Goal: Task Accomplishment & Management: Use online tool/utility

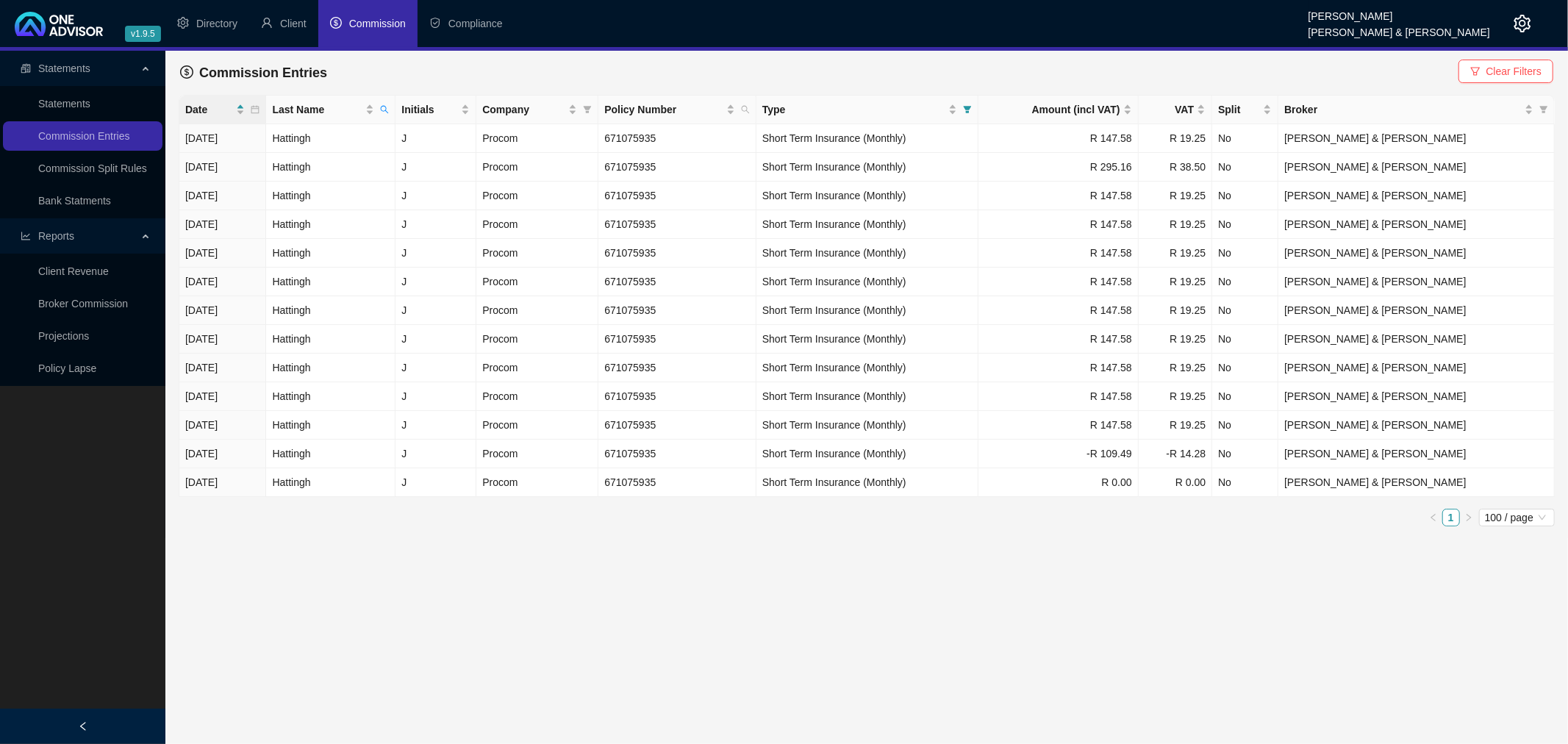
drag, startPoint x: 1486, startPoint y: 75, endPoint x: 1432, endPoint y: 82, distance: 54.5
click at [1486, 75] on button "Clear Filters" at bounding box center [1505, 72] width 95 height 24
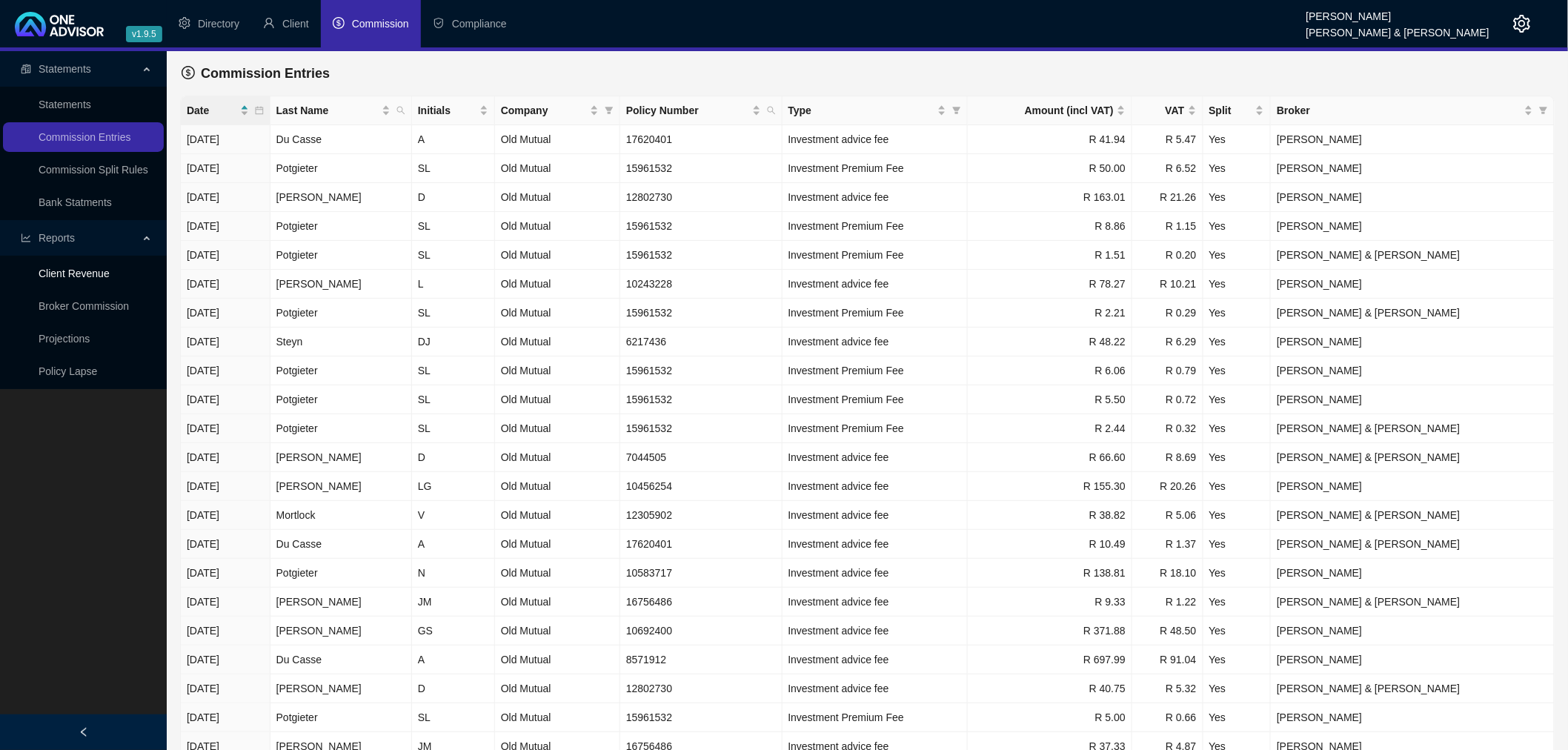
click at [62, 272] on link "Client Revenue" at bounding box center [74, 273] width 71 height 12
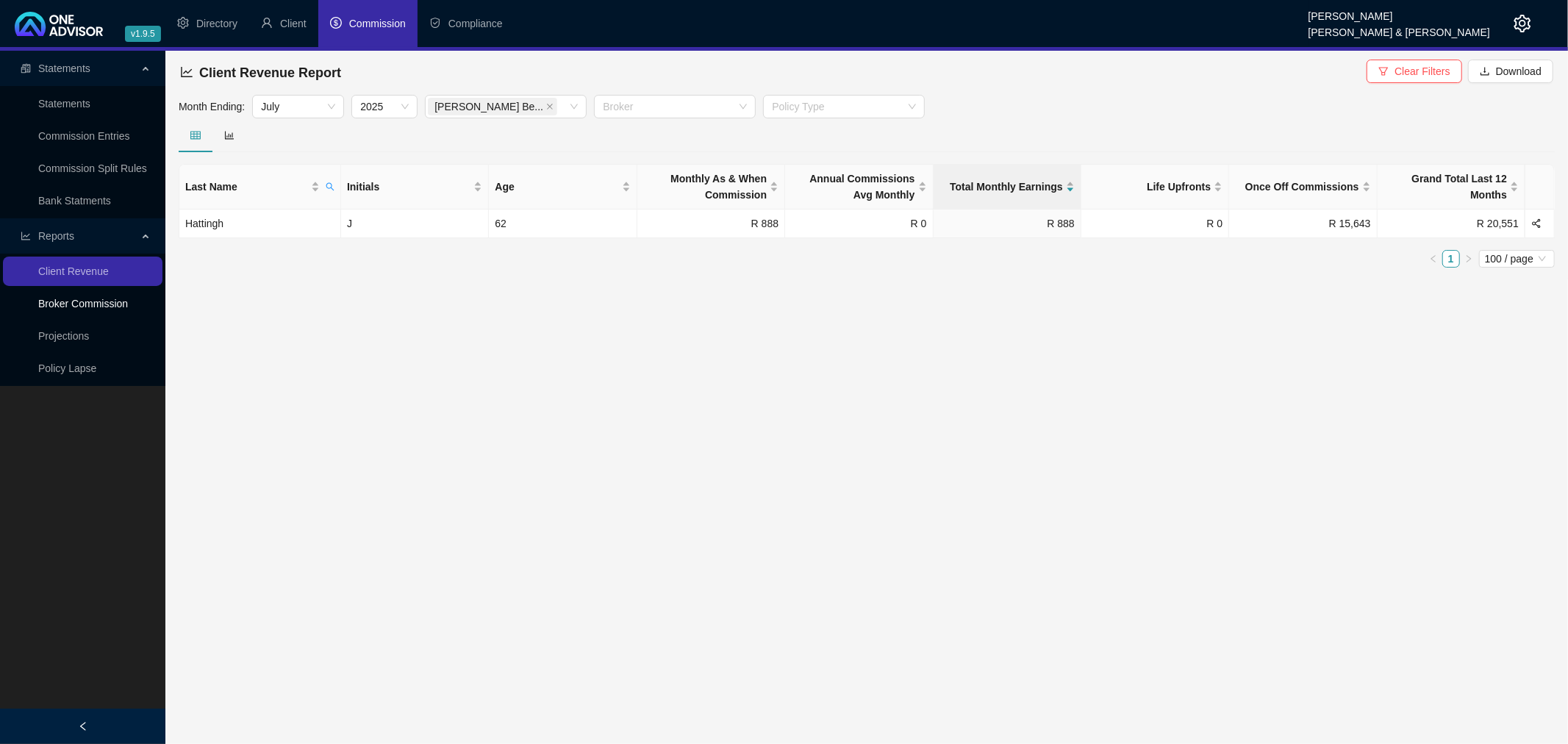
click at [84, 297] on link "Broker Commission" at bounding box center [83, 303] width 89 height 12
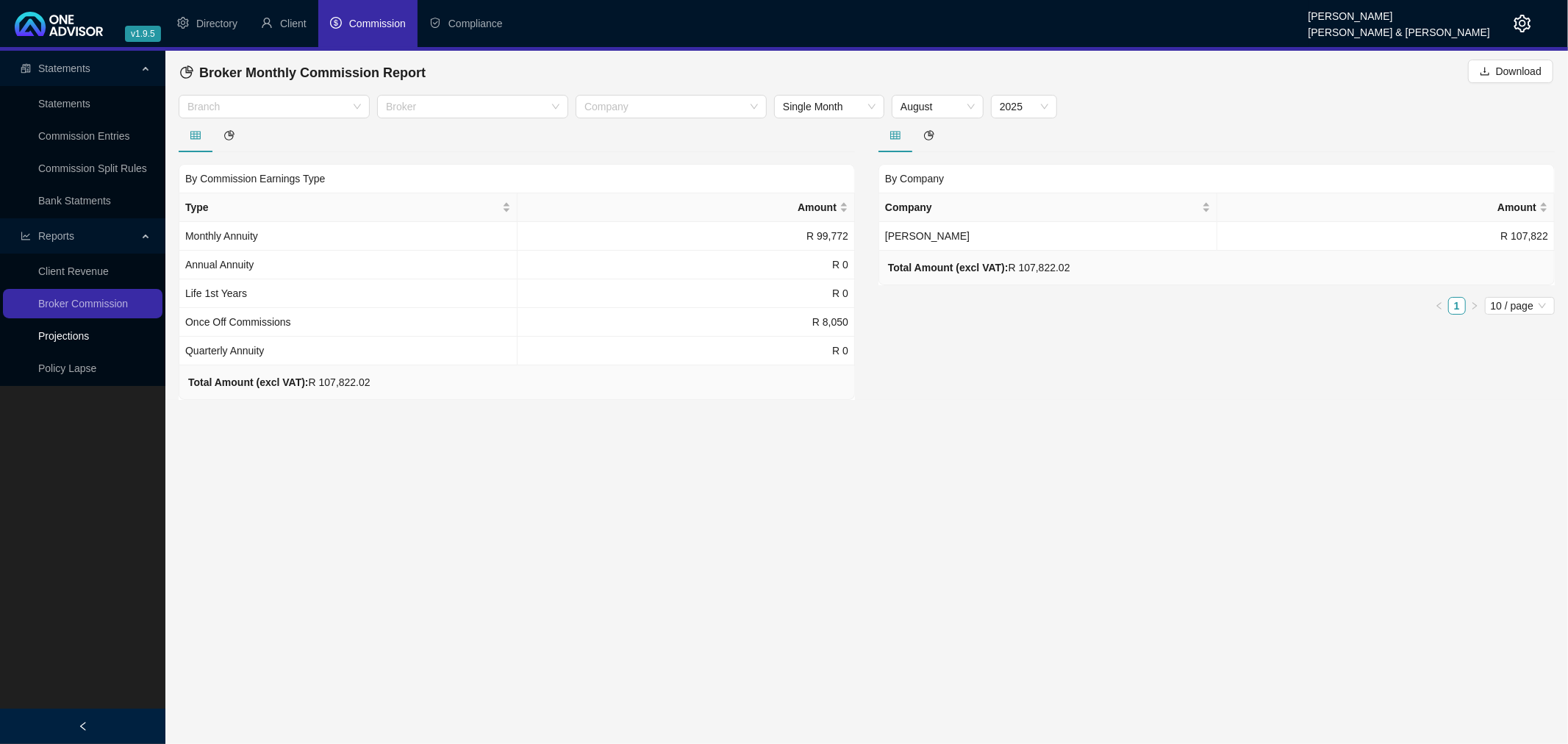
click at [74, 335] on link "Projections" at bounding box center [64, 336] width 51 height 12
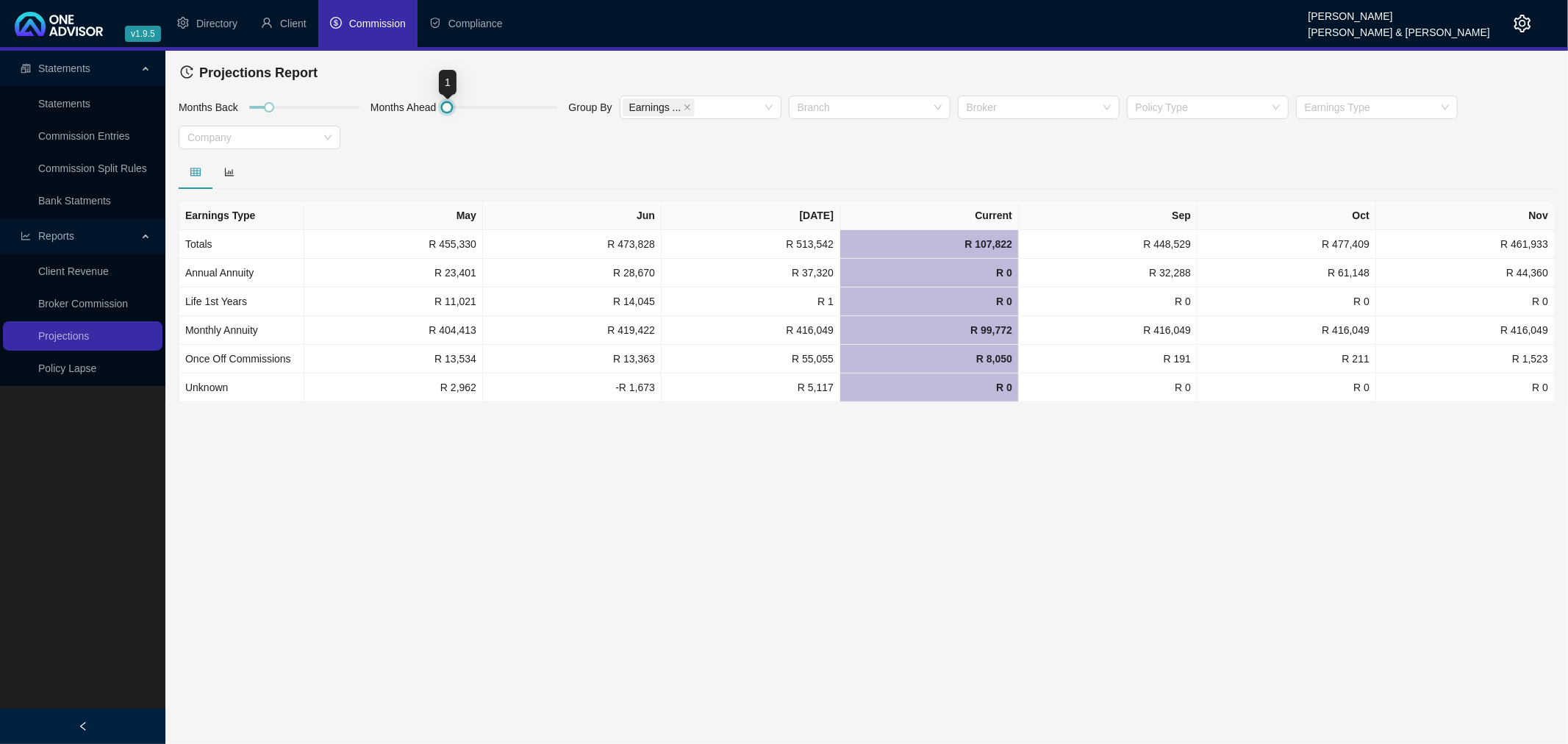
drag, startPoint x: 470, startPoint y: 111, endPoint x: 393, endPoint y: 105, distance: 77.2
click at [393, 105] on div "Months Back Months Ahead Group By Earnings ... Branch Broker Policy Type Earnin…" at bounding box center [866, 124] width 1383 height 61
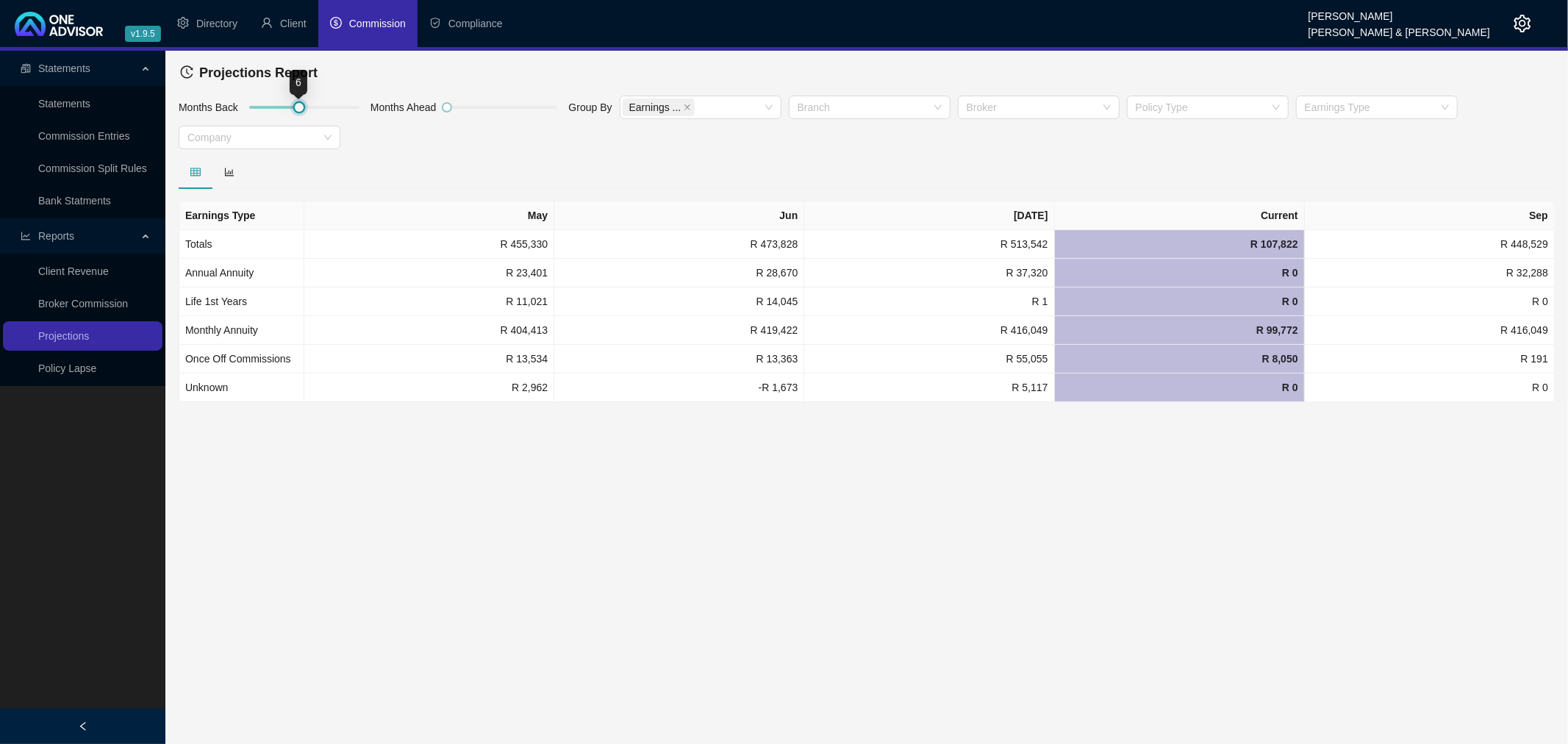
drag, startPoint x: 268, startPoint y: 104, endPoint x: 400, endPoint y: 109, distance: 132.1
click at [400, 109] on div "Months Back Months Ahead Group By Earnings ... Branch Broker Policy Type Earnin…" at bounding box center [866, 124] width 1383 height 61
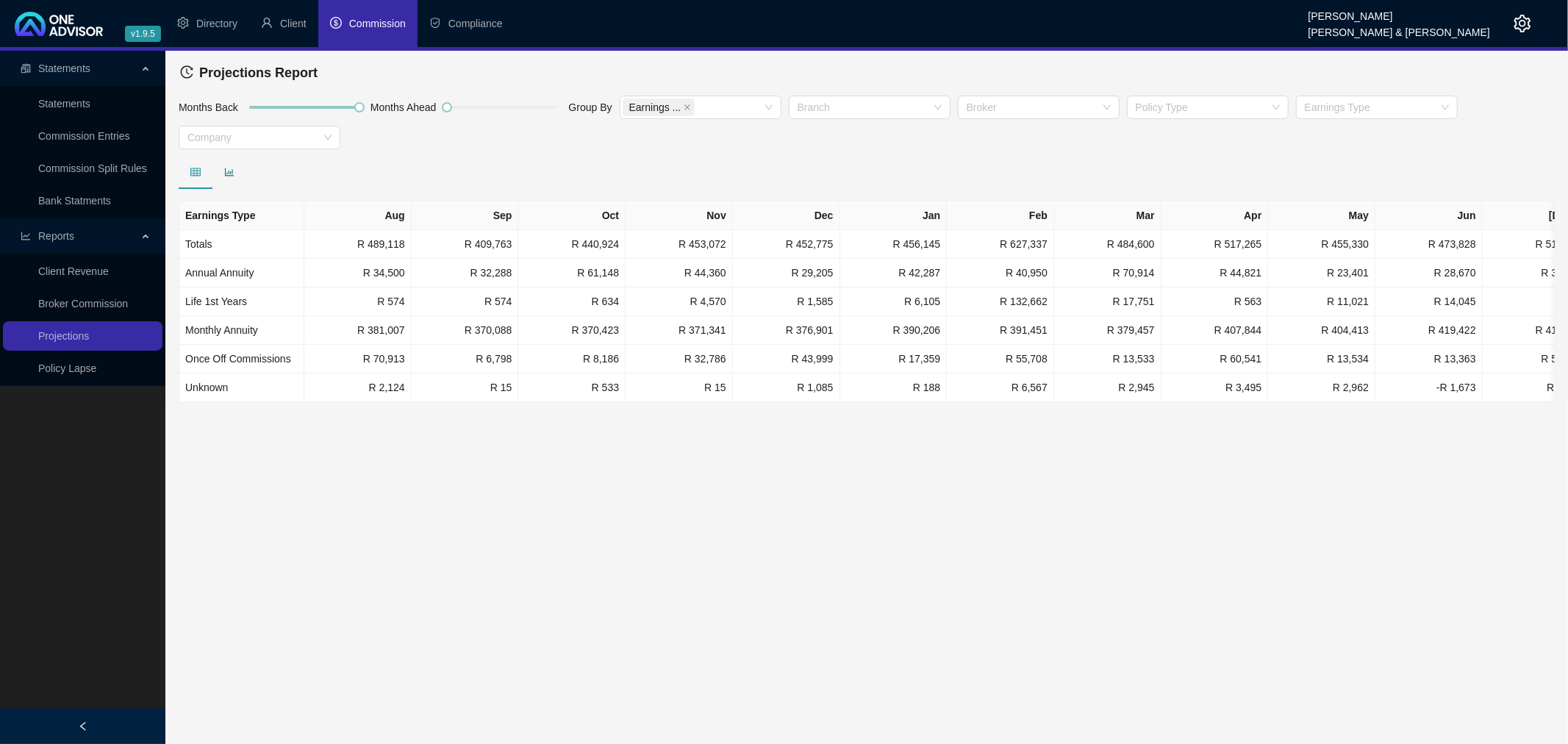
click at [228, 172] on icon "bar-chart" at bounding box center [229, 171] width 9 height 8
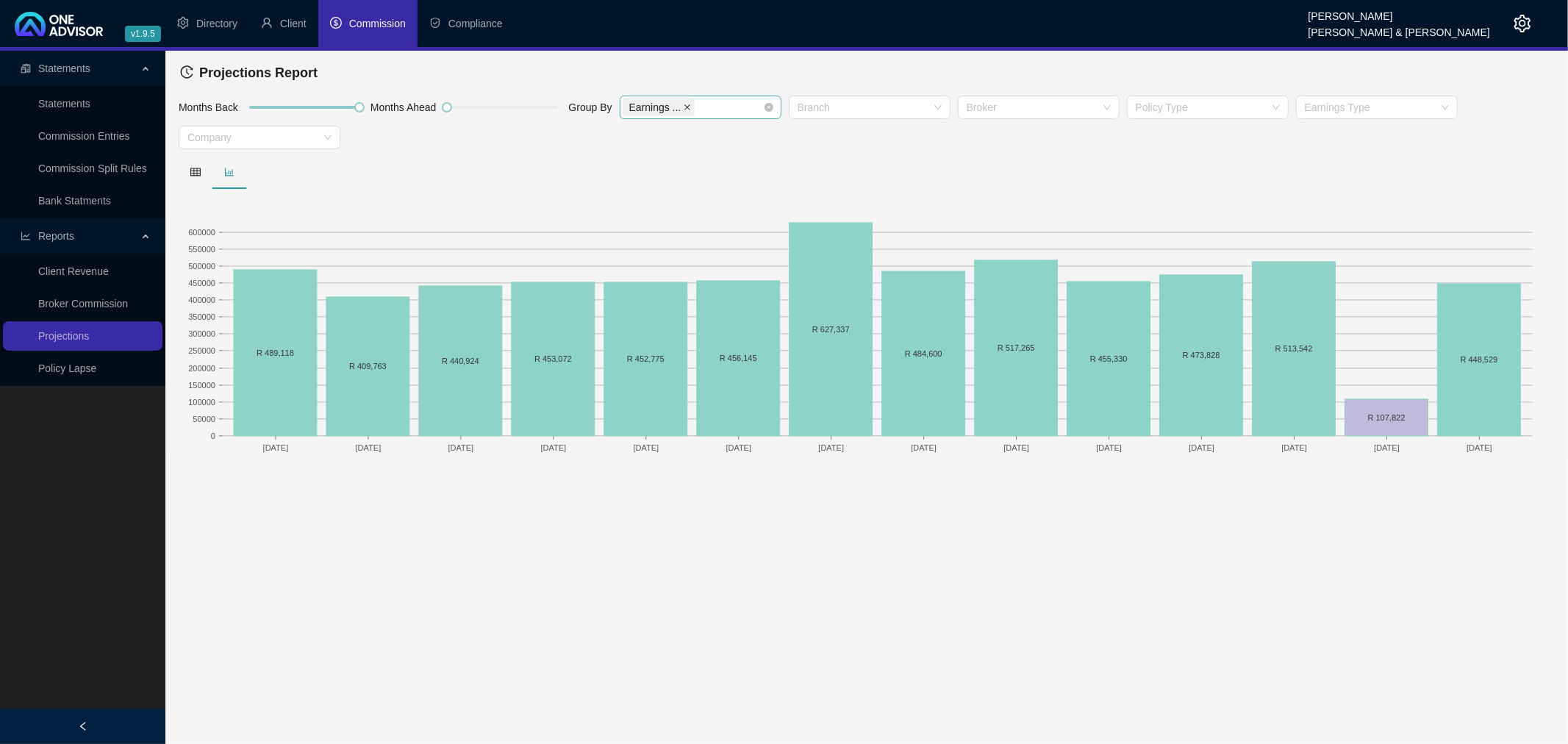
click at [683, 105] on icon "close" at bounding box center [687, 107] width 8 height 8
click at [684, 104] on div at bounding box center [693, 107] width 141 height 11
click at [670, 187] on div "Company" at bounding box center [699, 183] width 138 height 16
click at [196, 170] on icon "table" at bounding box center [195, 171] width 10 height 8
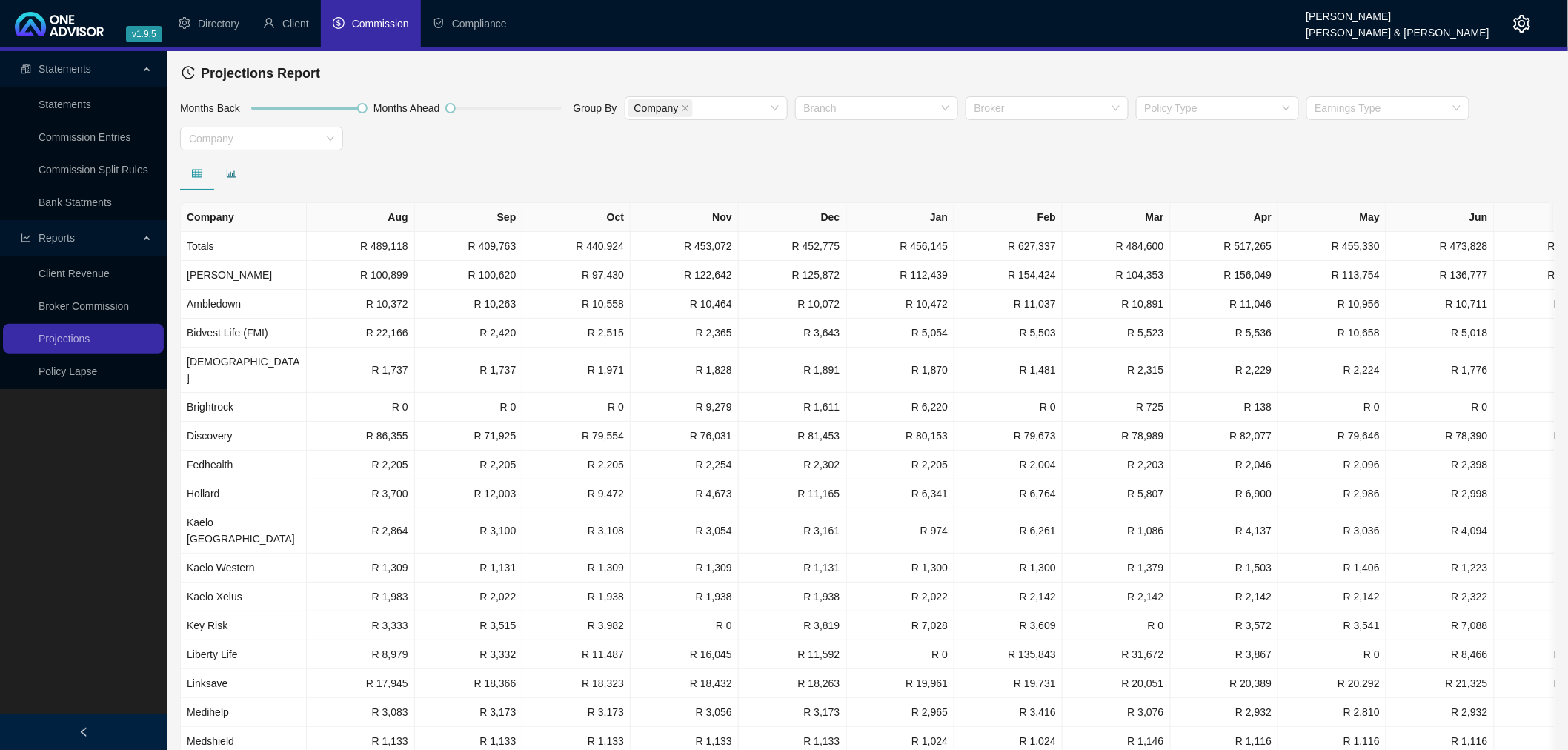
click at [230, 170] on icon "bar-chart" at bounding box center [231, 174] width 10 height 10
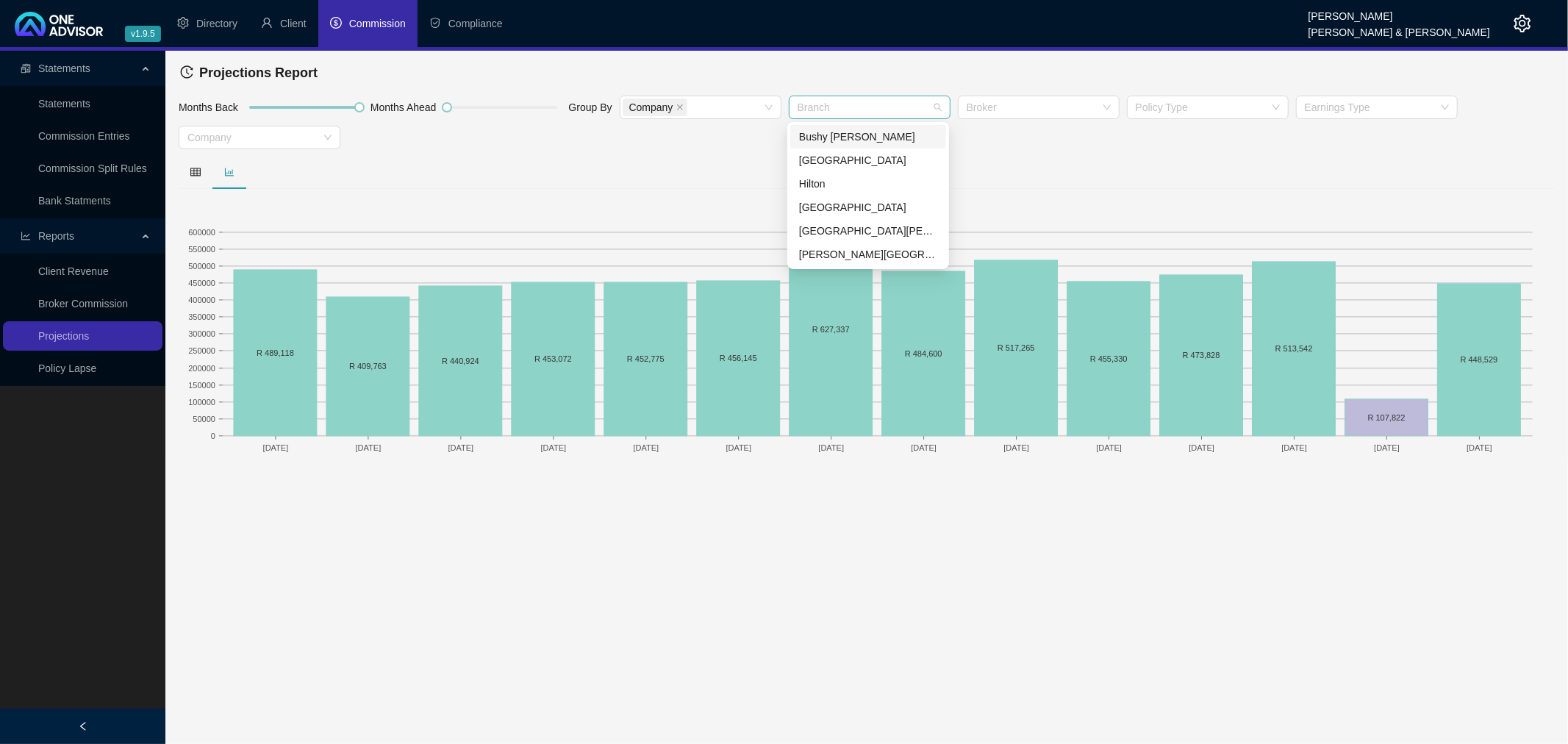
click at [859, 106] on div at bounding box center [862, 107] width 141 height 11
click at [837, 248] on div "[PERSON_NAME][GEOGRAPHIC_DATA]" at bounding box center [868, 254] width 138 height 16
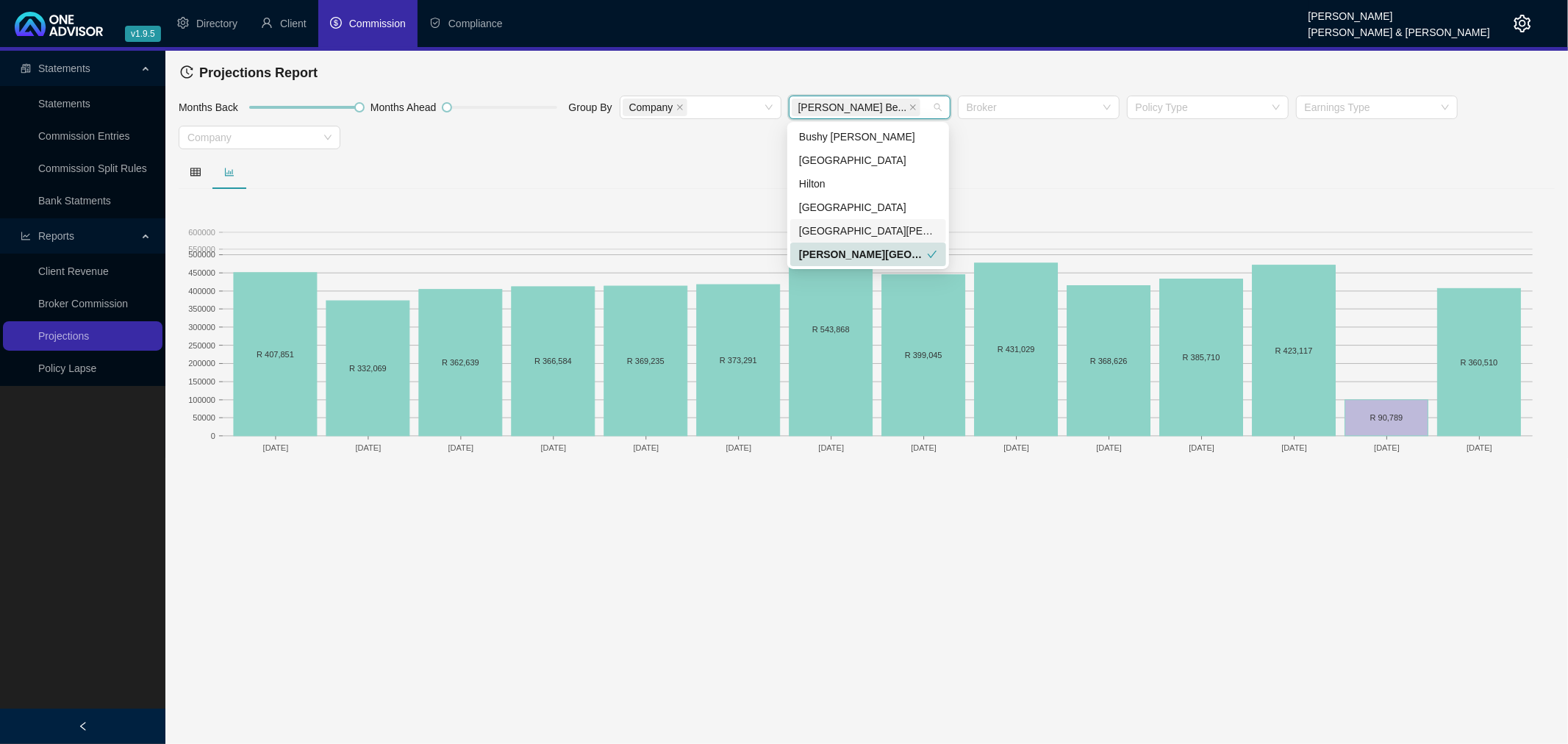
click at [632, 190] on div "[DATE] Sep [DATE] Nov [DATE] Jan [DATE] Mar [DATE] May [DATE] [DATE] [DATE] Sep…" at bounding box center [867, 306] width 1376 height 303
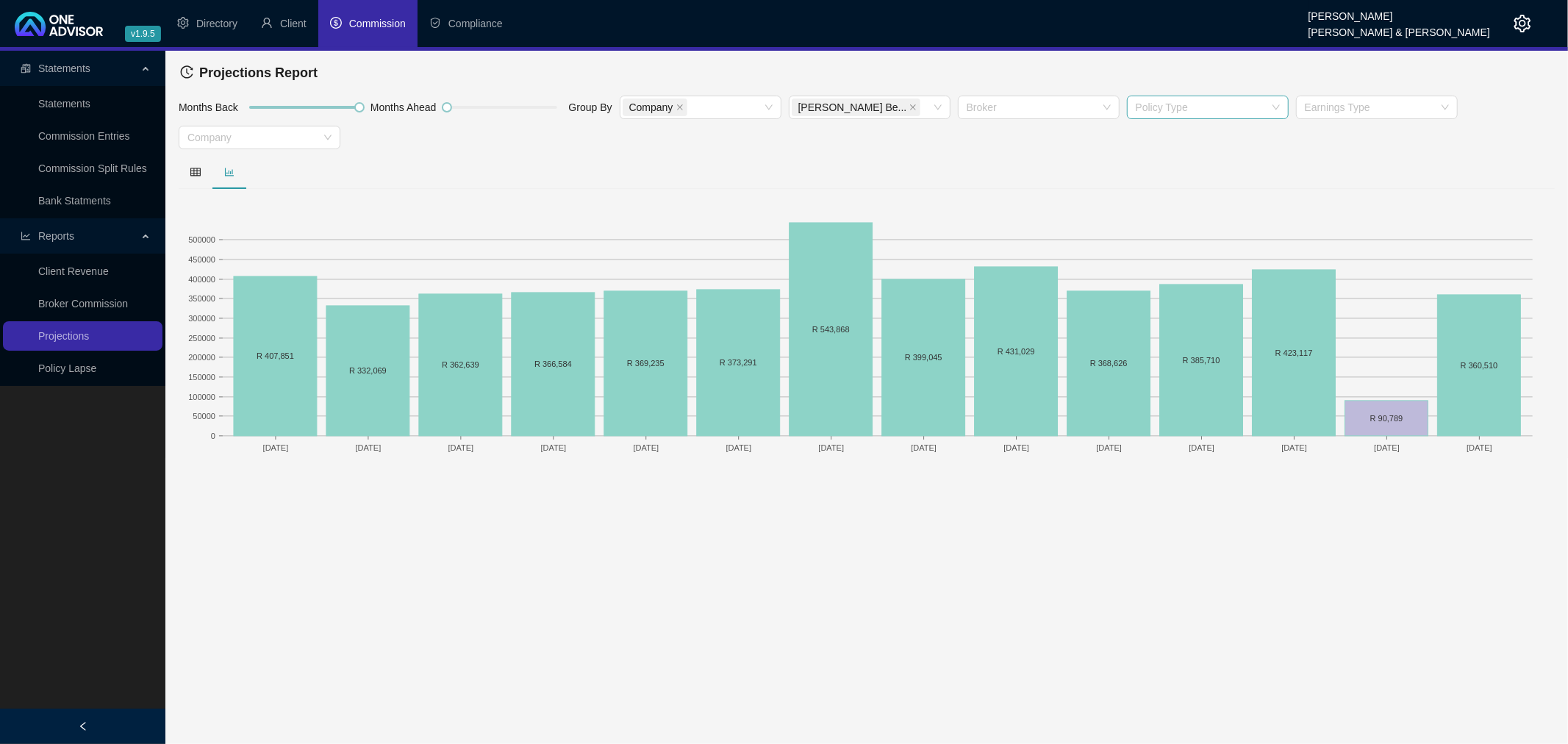
click at [1191, 106] on div at bounding box center [1200, 107] width 141 height 11
click at [1181, 201] on div "Medical Cover" at bounding box center [1206, 207] width 138 height 16
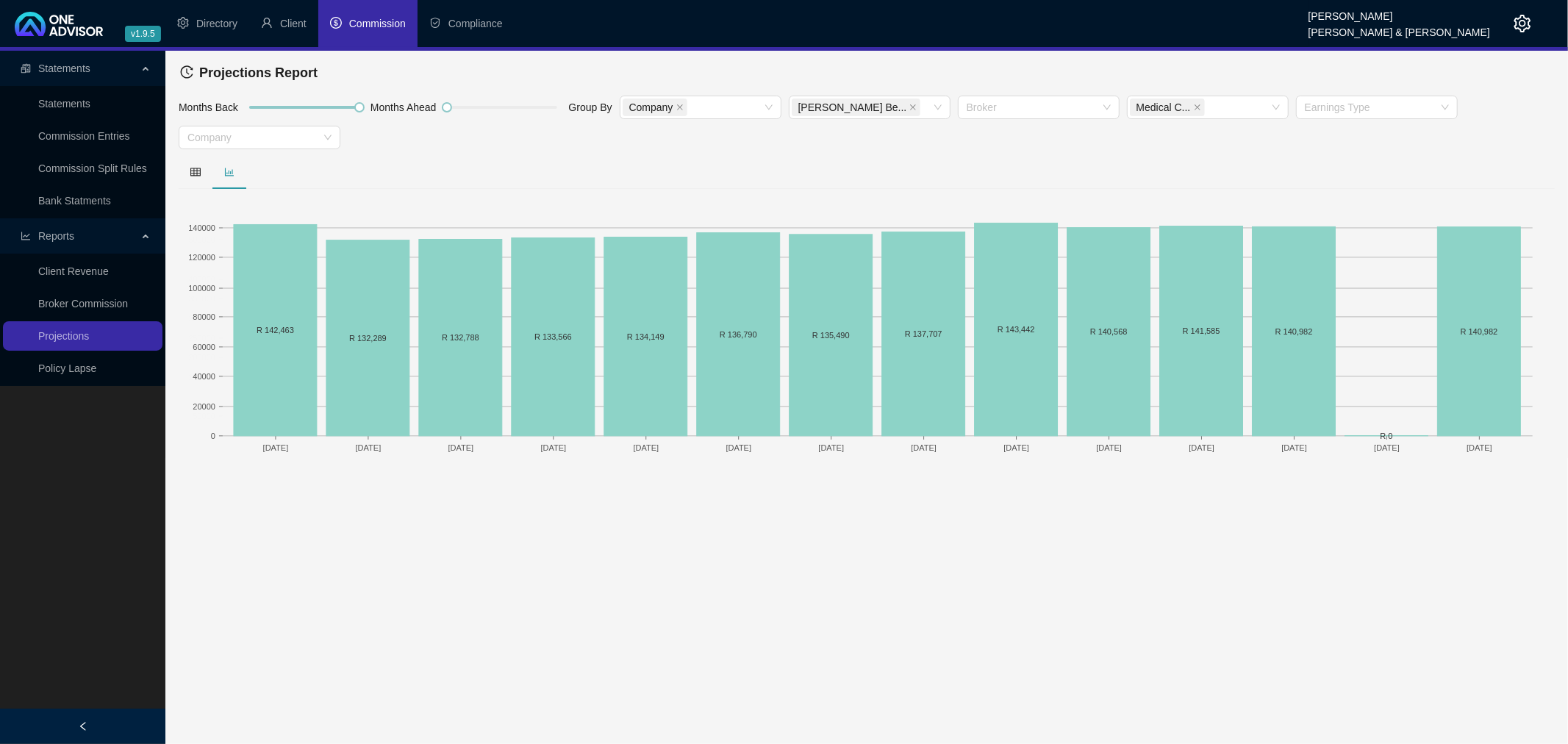
click at [724, 143] on div "Months Back Months Ahead Group By Company [PERSON_NAME] Be... Broker Medical C.…" at bounding box center [866, 124] width 1383 height 61
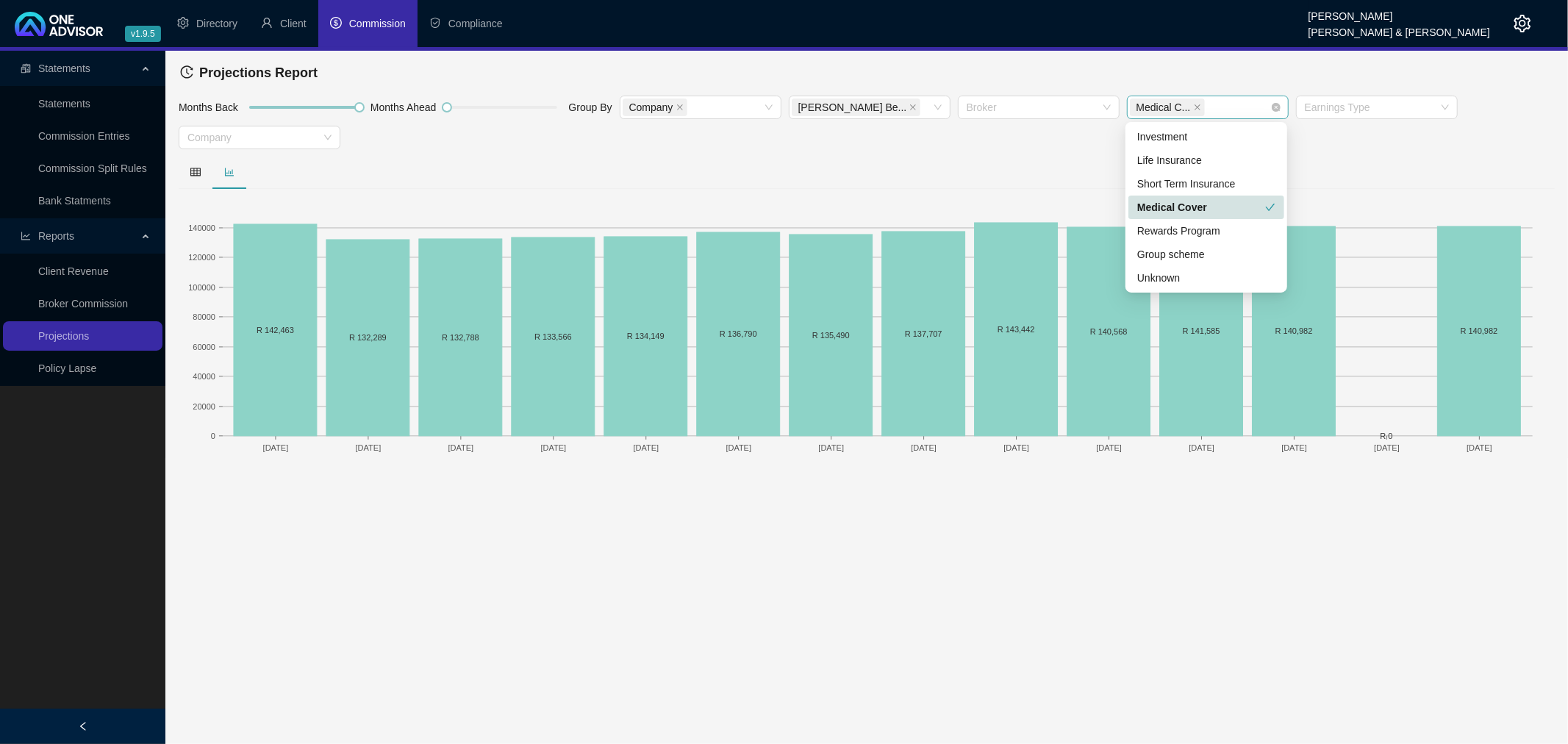
click at [1226, 104] on div "Medical C..." at bounding box center [1200, 107] width 141 height 20
click at [1177, 134] on div "Investment" at bounding box center [1206, 136] width 138 height 16
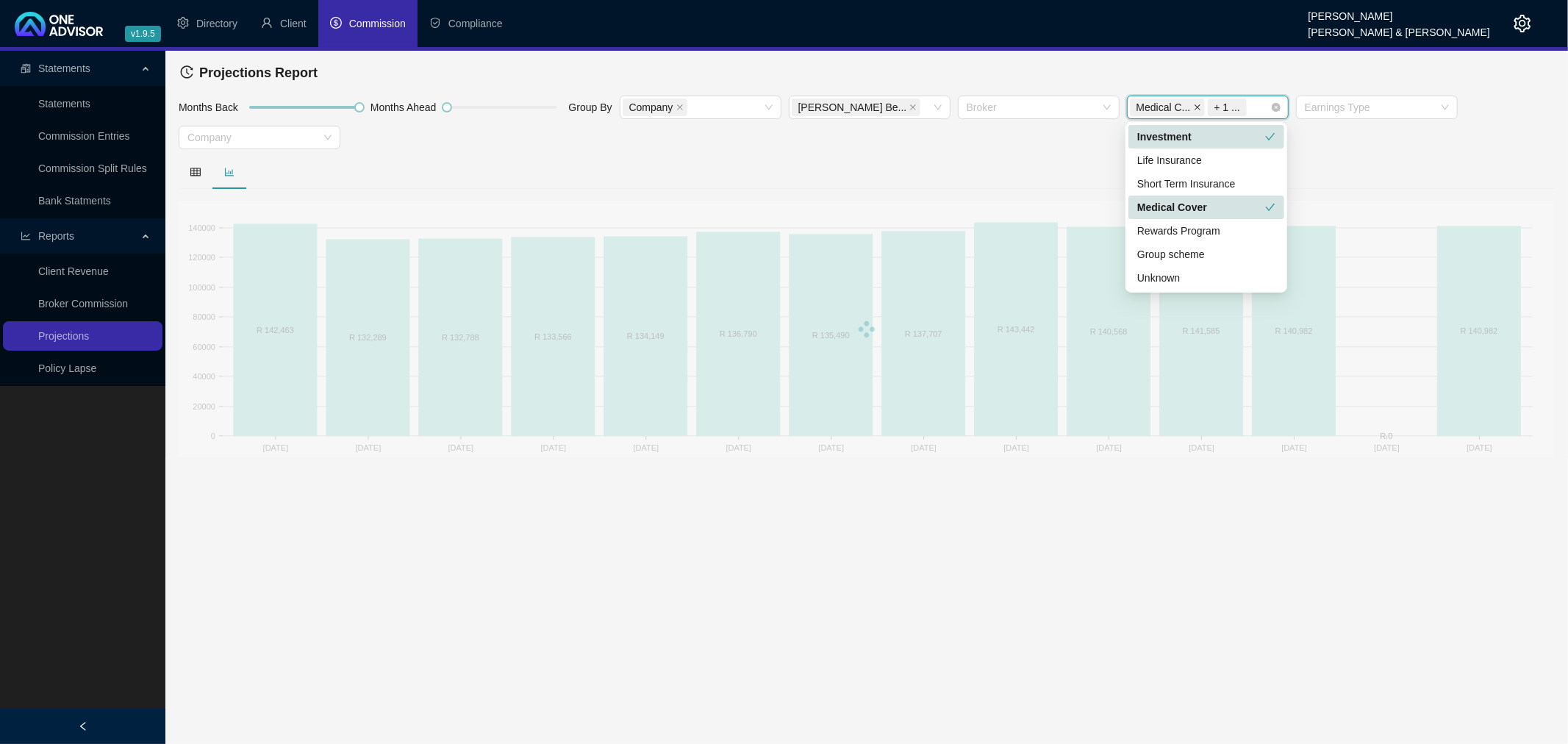
click at [1194, 109] on icon "close" at bounding box center [1197, 107] width 8 height 8
click at [1005, 137] on div "Months Back Months Ahead Group By Company [PERSON_NAME] Be... Broker Investmen.…" at bounding box center [866, 124] width 1383 height 61
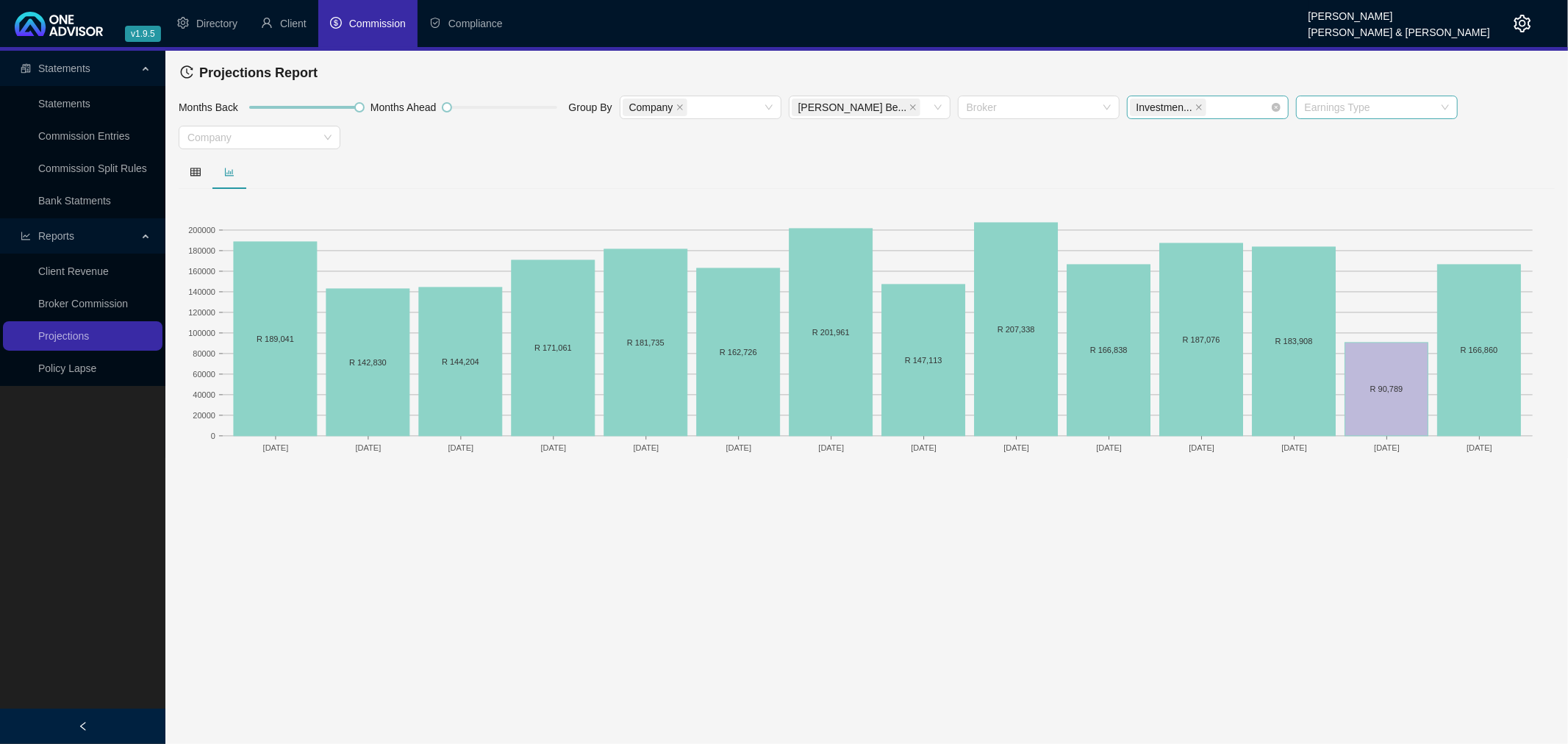
click at [1327, 104] on div at bounding box center [1369, 107] width 141 height 11
click at [1335, 136] on div "Monthly Annuity" at bounding box center [1375, 136] width 138 height 16
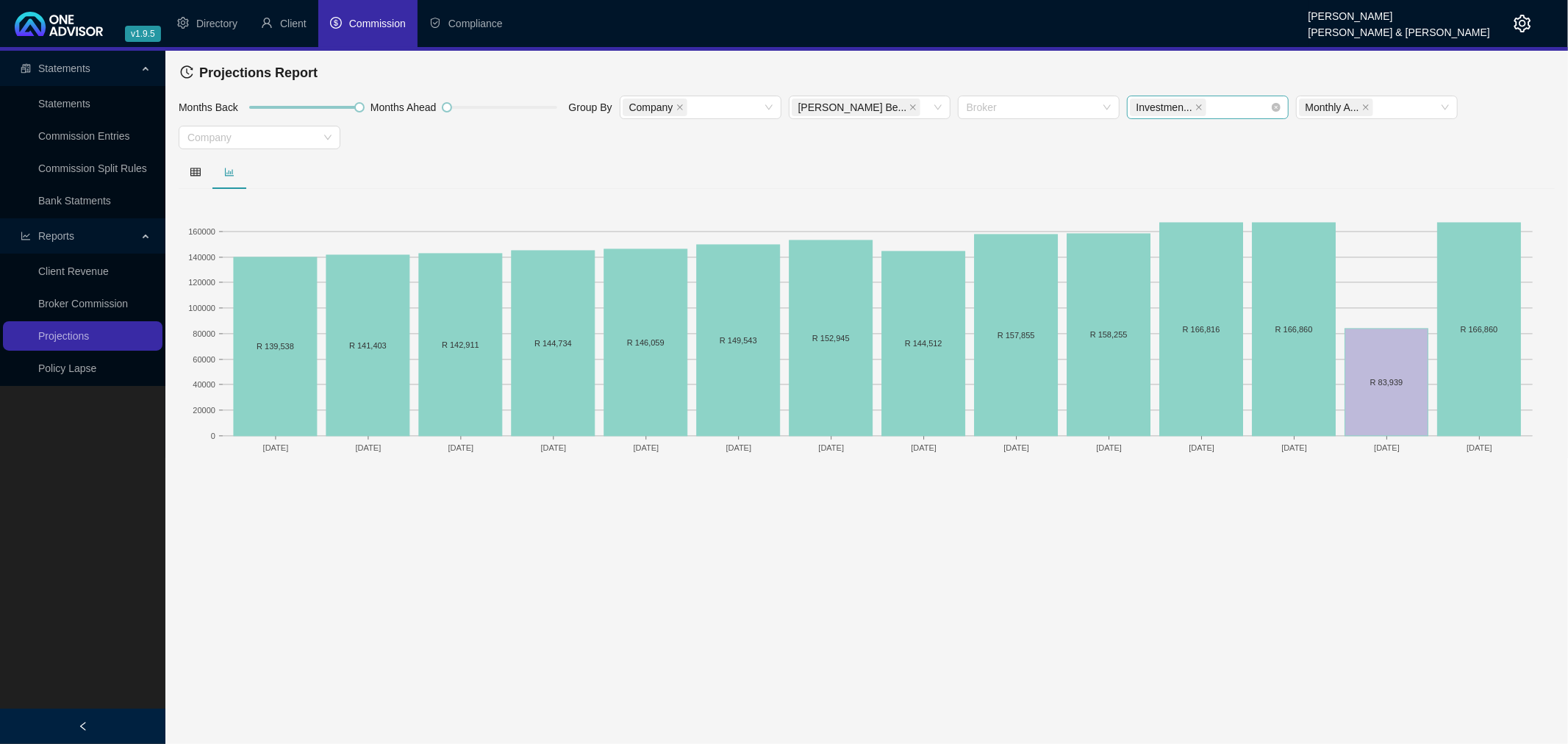
drag, startPoint x: 1075, startPoint y: 683, endPoint x: 1069, endPoint y: 670, distance: 14.3
click at [1074, 679] on main "Statements Statements Commission Entries Commission Split Rules Bank Statments …" at bounding box center [784, 397] width 1568 height 693
click at [1214, 101] on div "Investmen..." at bounding box center [1200, 107] width 141 height 20
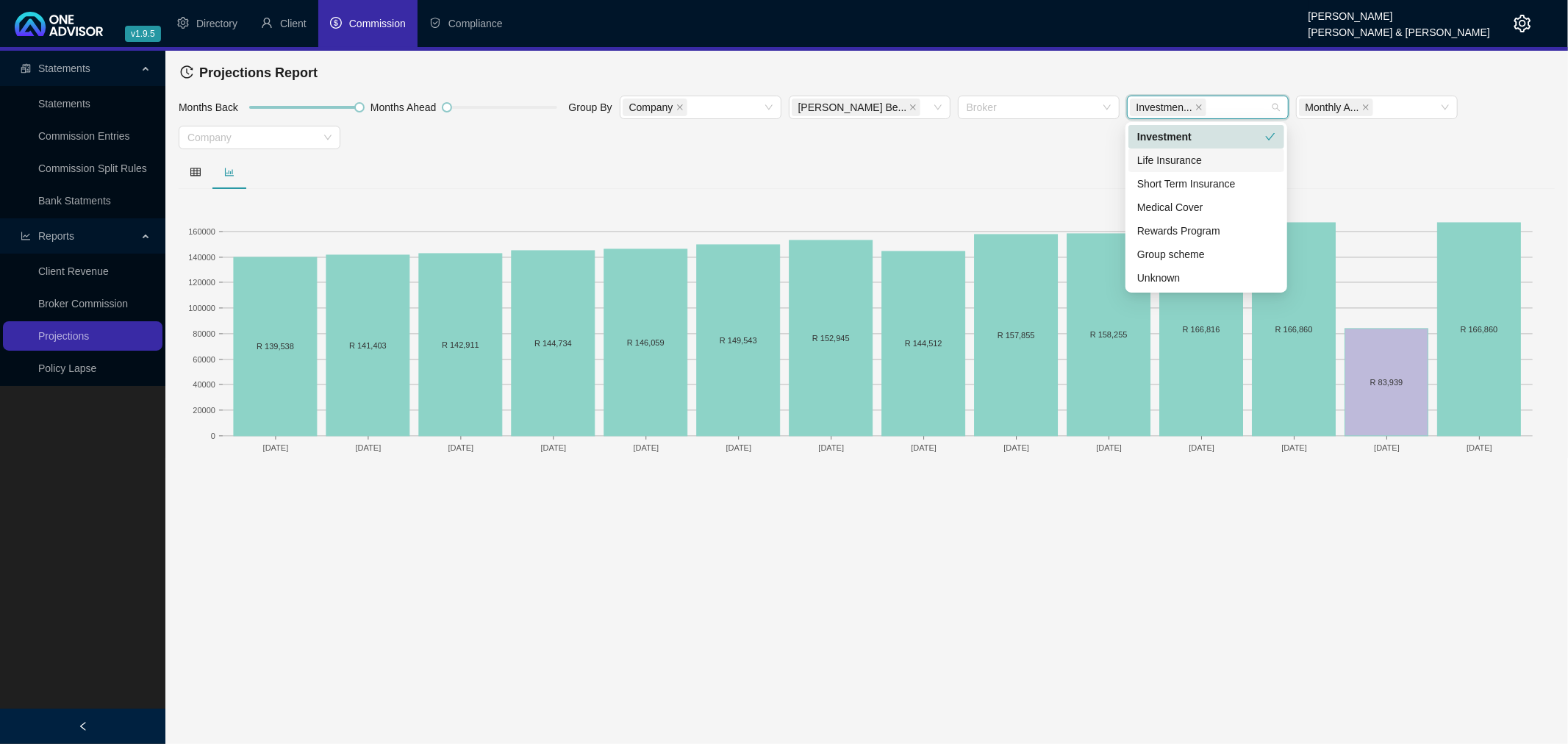
drag, startPoint x: 1187, startPoint y: 156, endPoint x: 1186, endPoint y: 143, distance: 13.0
click at [1187, 155] on div "Life Insurance" at bounding box center [1206, 160] width 138 height 16
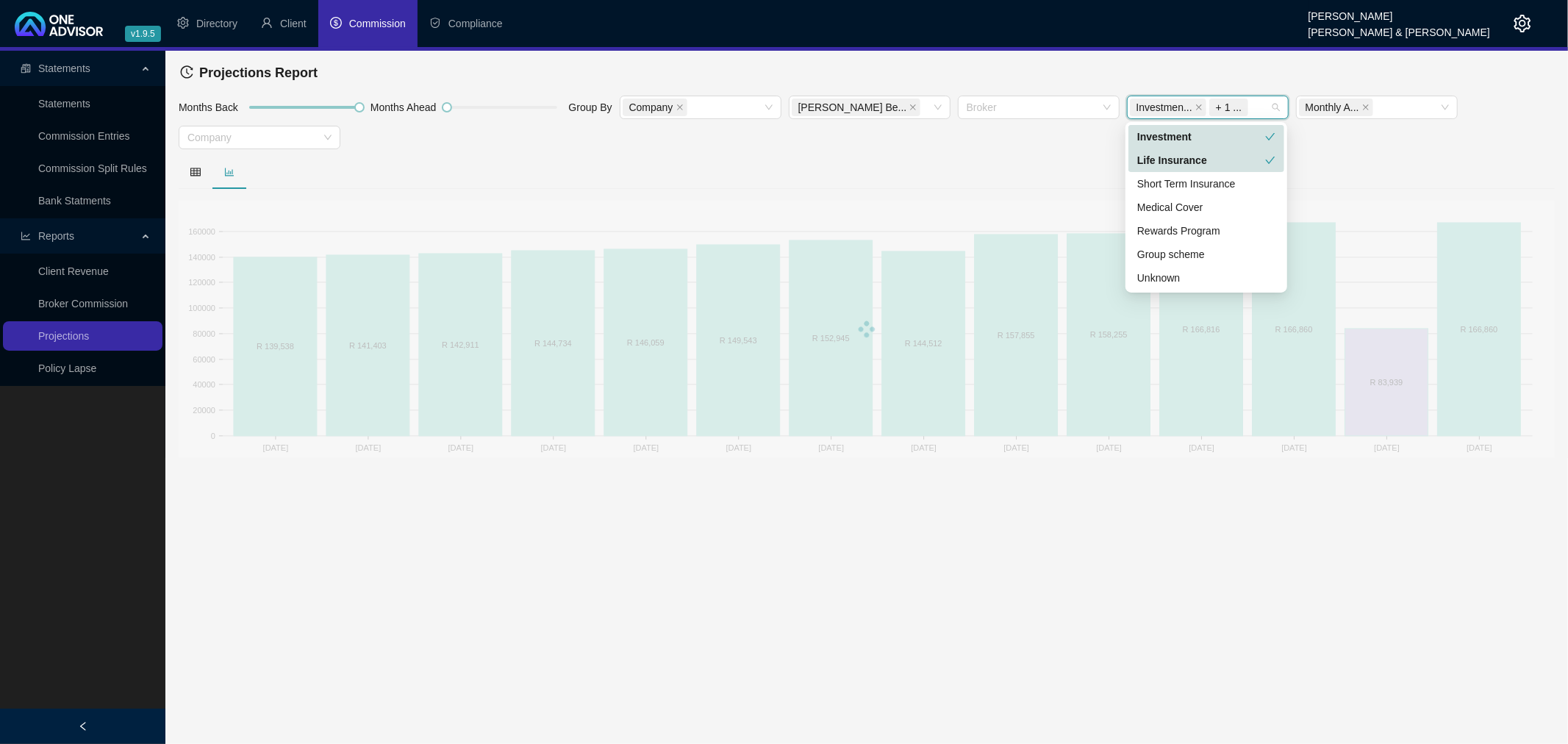
click at [1267, 135] on icon "check" at bounding box center [1271, 136] width 10 height 10
click at [877, 158] on div at bounding box center [867, 172] width 1376 height 34
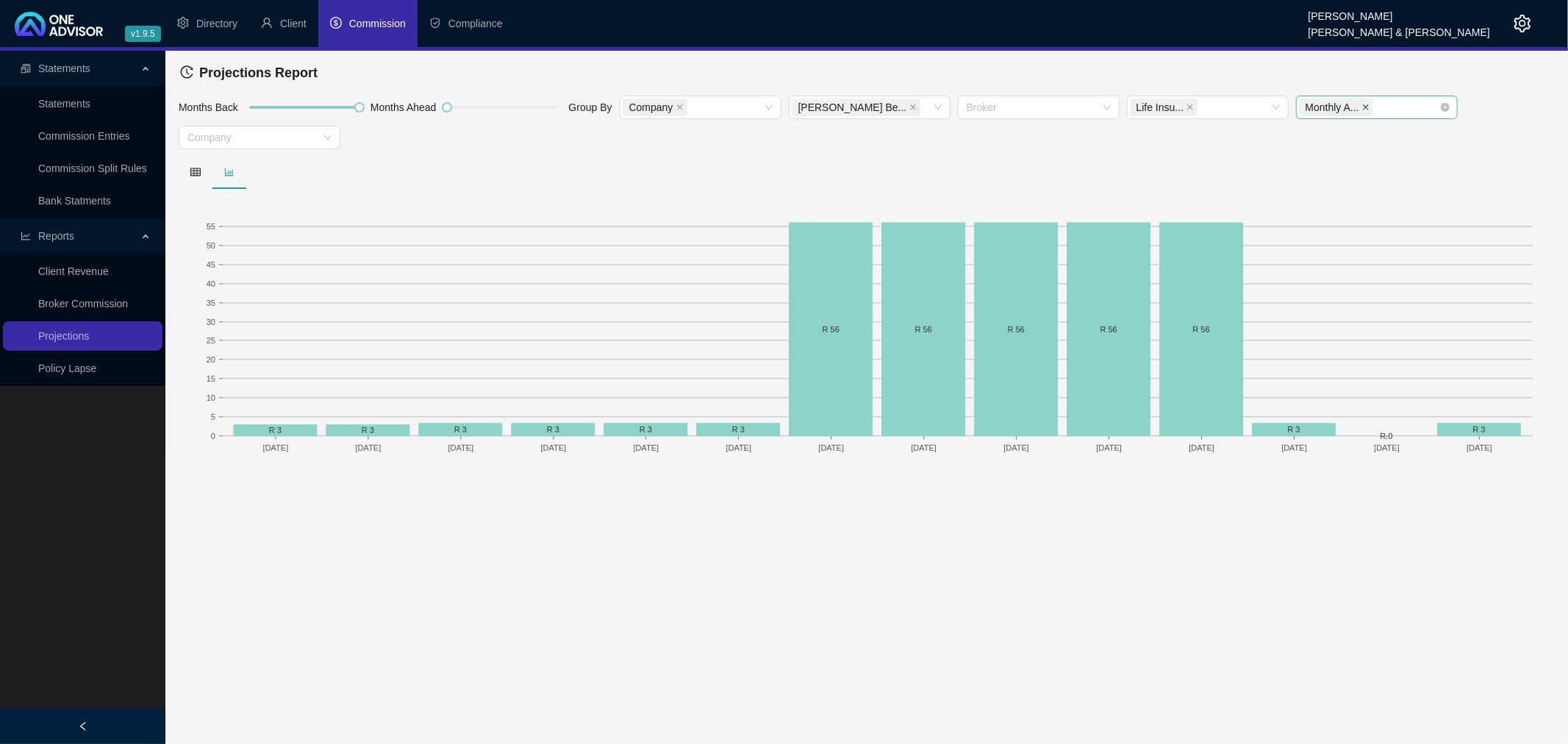
click at [1365, 104] on icon "close" at bounding box center [1365, 107] width 8 height 8
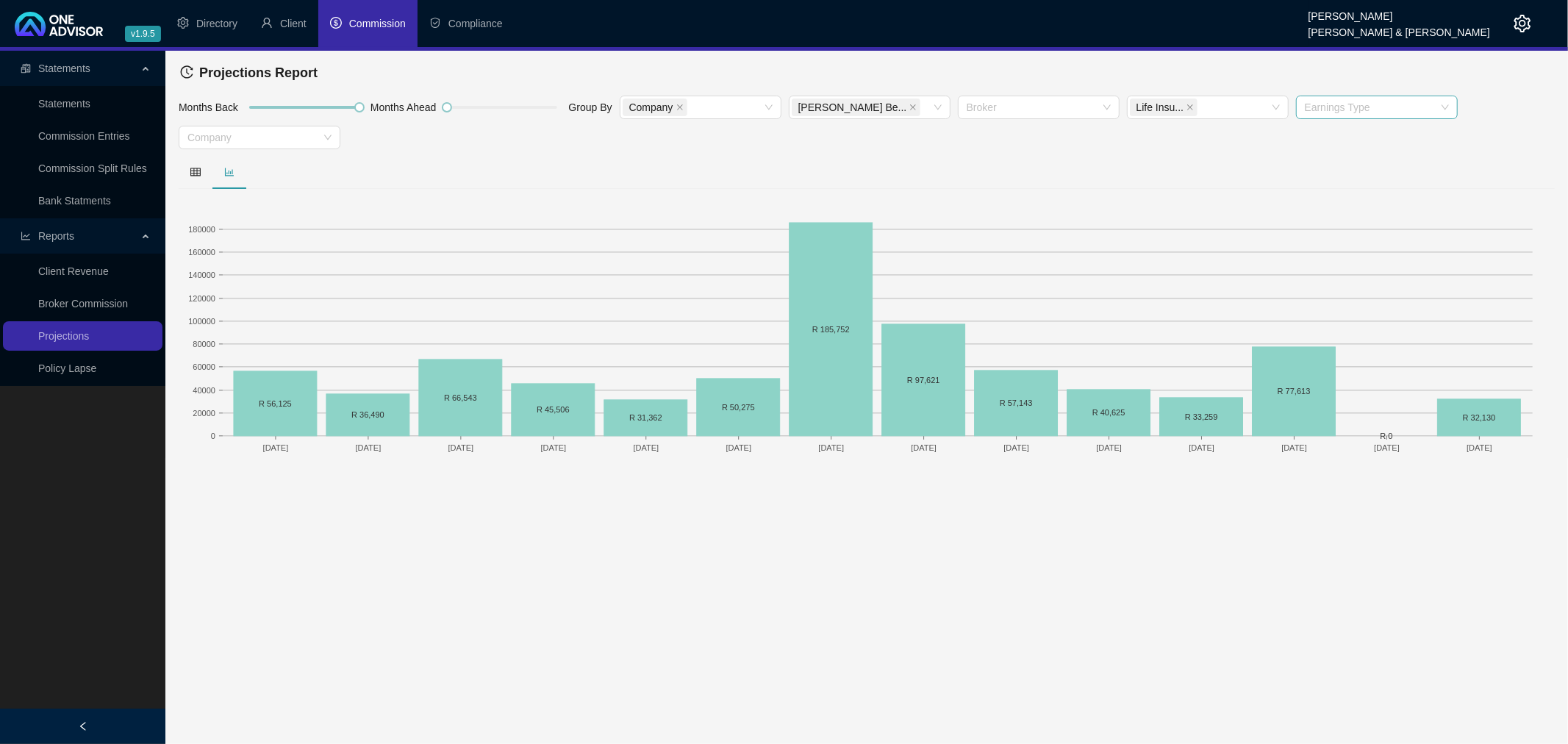
click at [1318, 108] on div at bounding box center [1369, 107] width 141 height 11
click at [1320, 185] on div "Life 1st Years" at bounding box center [1375, 183] width 138 height 16
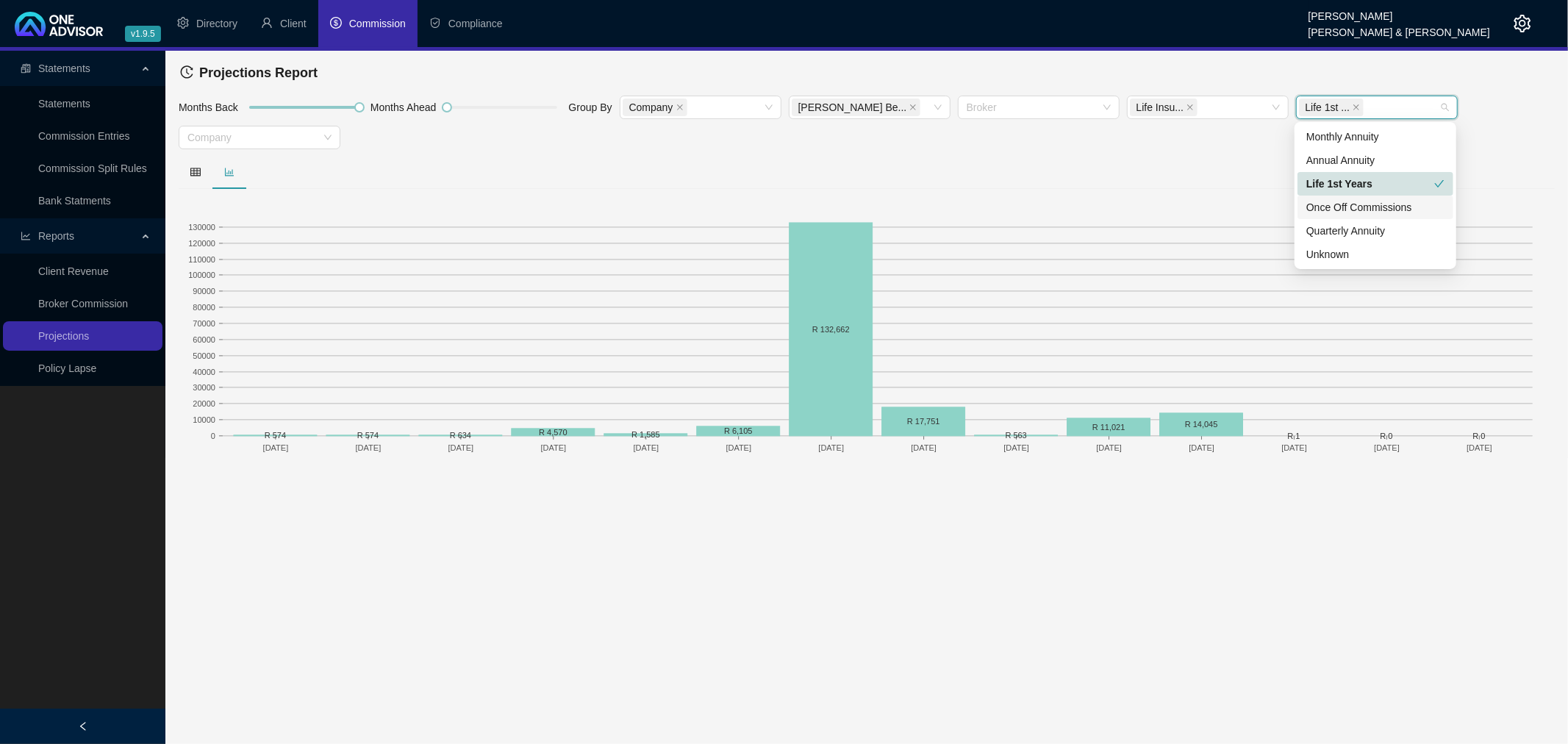
click at [1181, 170] on div at bounding box center [867, 172] width 1376 height 34
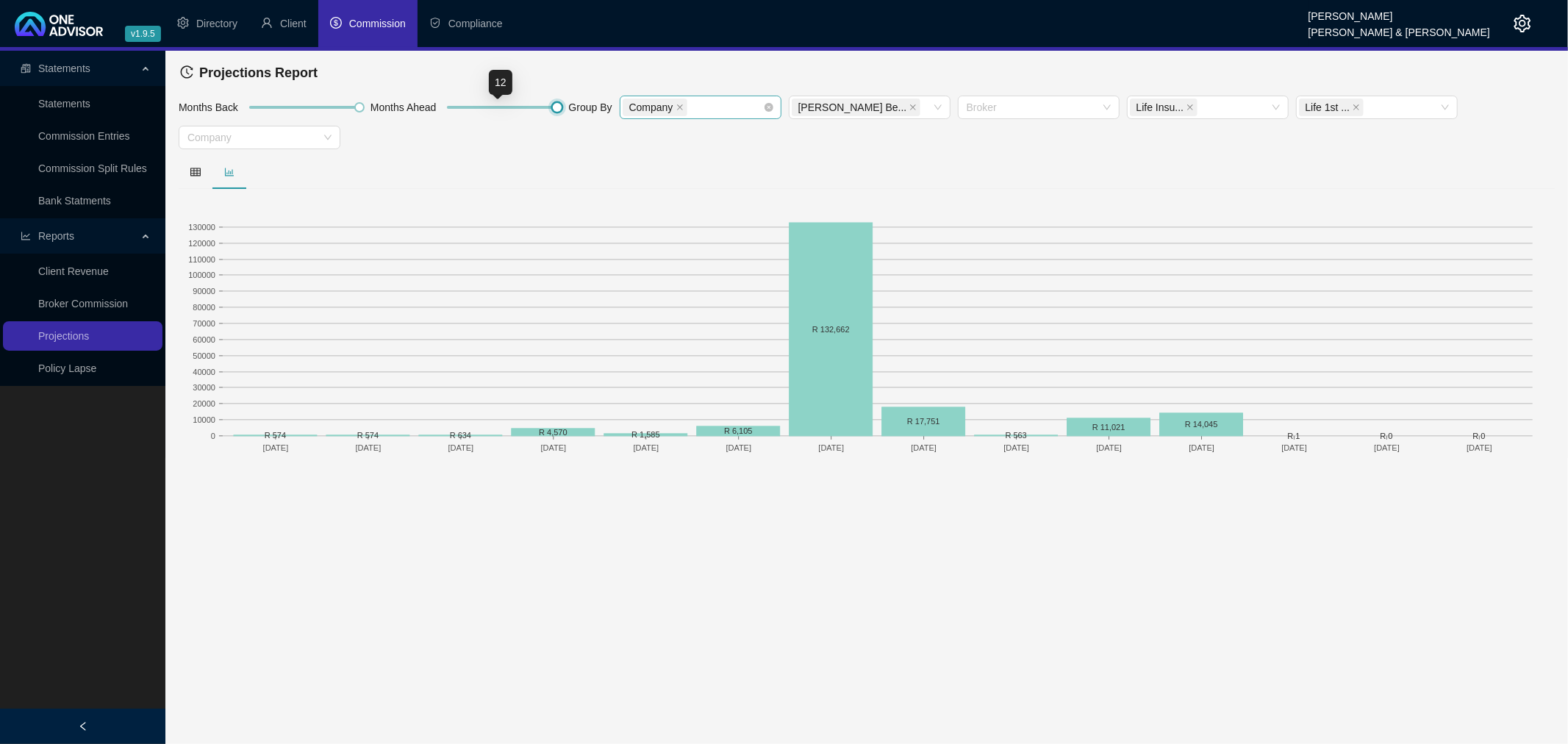
drag, startPoint x: 444, startPoint y: 104, endPoint x: 644, endPoint y: 114, distance: 200.2
click at [644, 114] on div "Months Back Months Ahead Group By Company [PERSON_NAME] Be... Broker Life Insu.…" at bounding box center [866, 124] width 1383 height 61
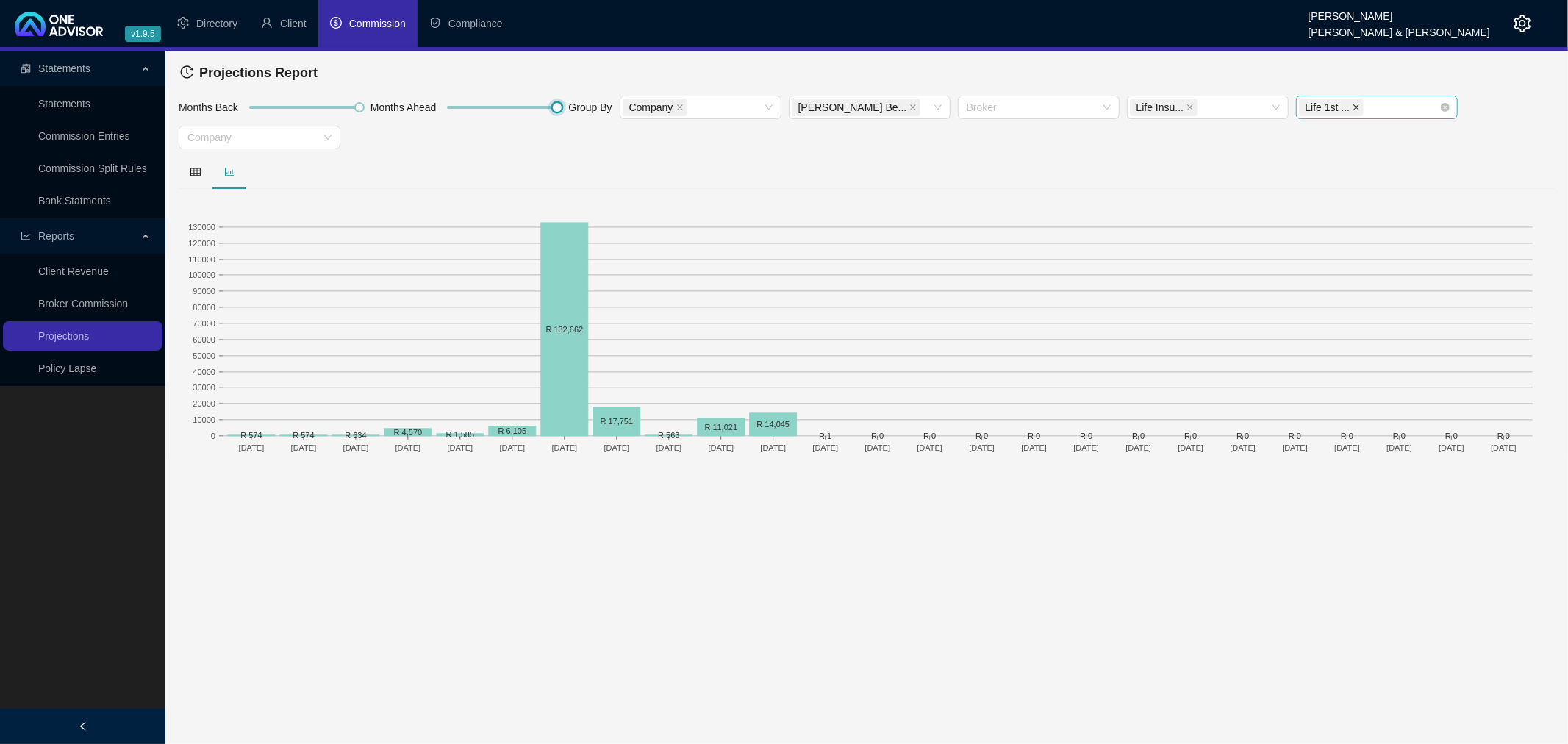
click at [1353, 105] on icon "close" at bounding box center [1356, 107] width 6 height 6
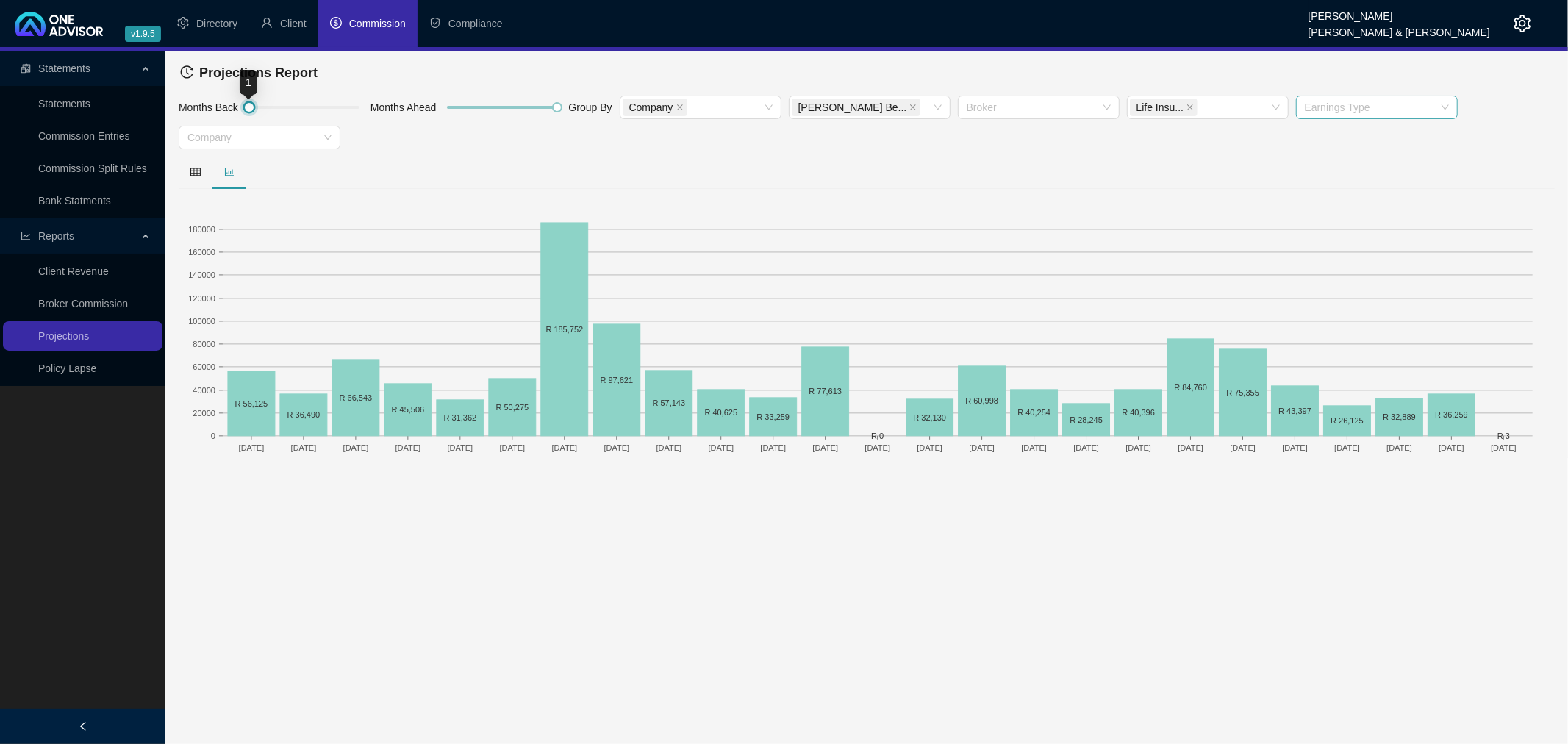
drag, startPoint x: 360, startPoint y: 107, endPoint x: 172, endPoint y: 90, distance: 188.8
click at [172, 90] on div "Projections Report Months Back Months Ahead Group By Company [PERSON_NAME] Be..…" at bounding box center [867, 255] width 1403 height 407
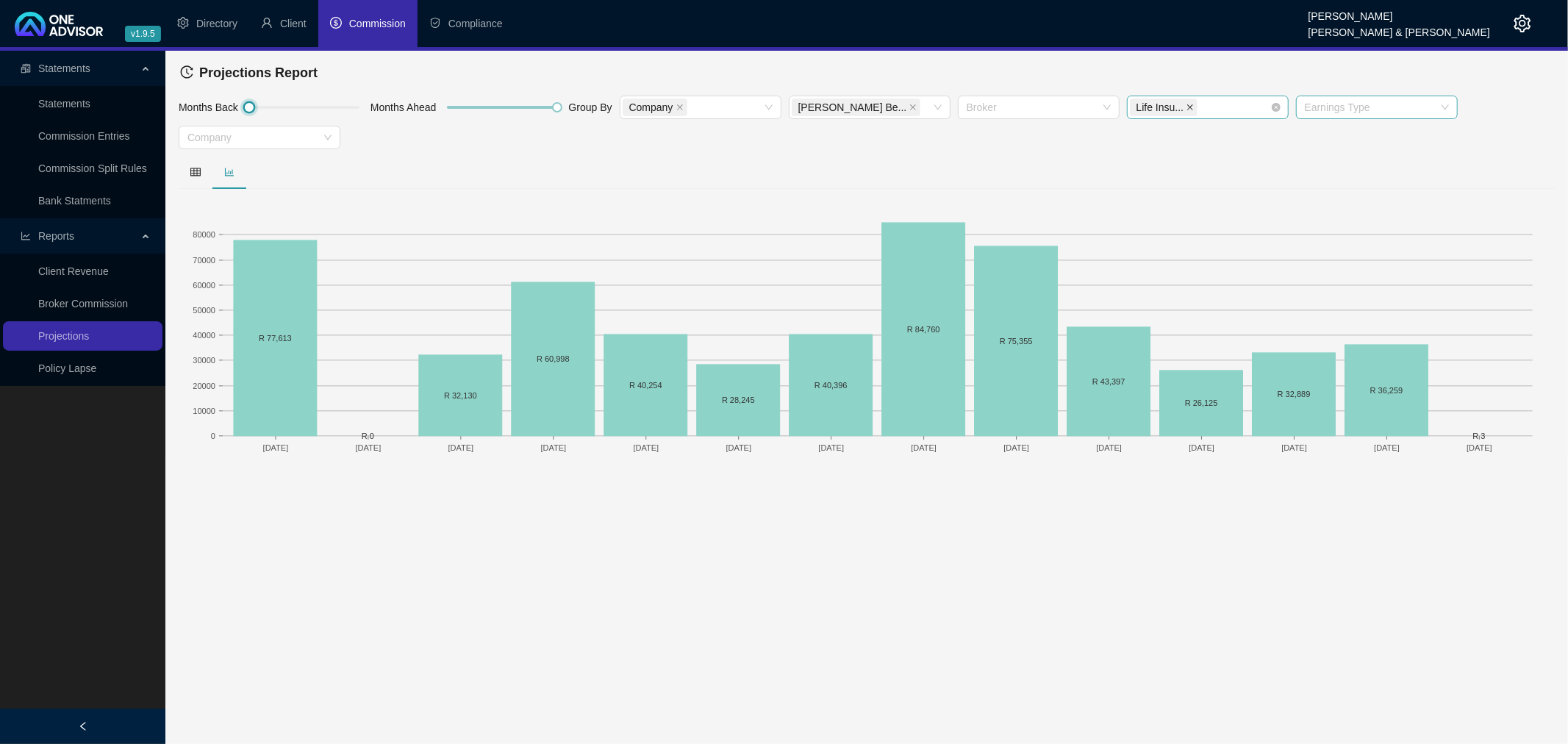
click at [1186, 104] on icon "close" at bounding box center [1190, 107] width 8 height 8
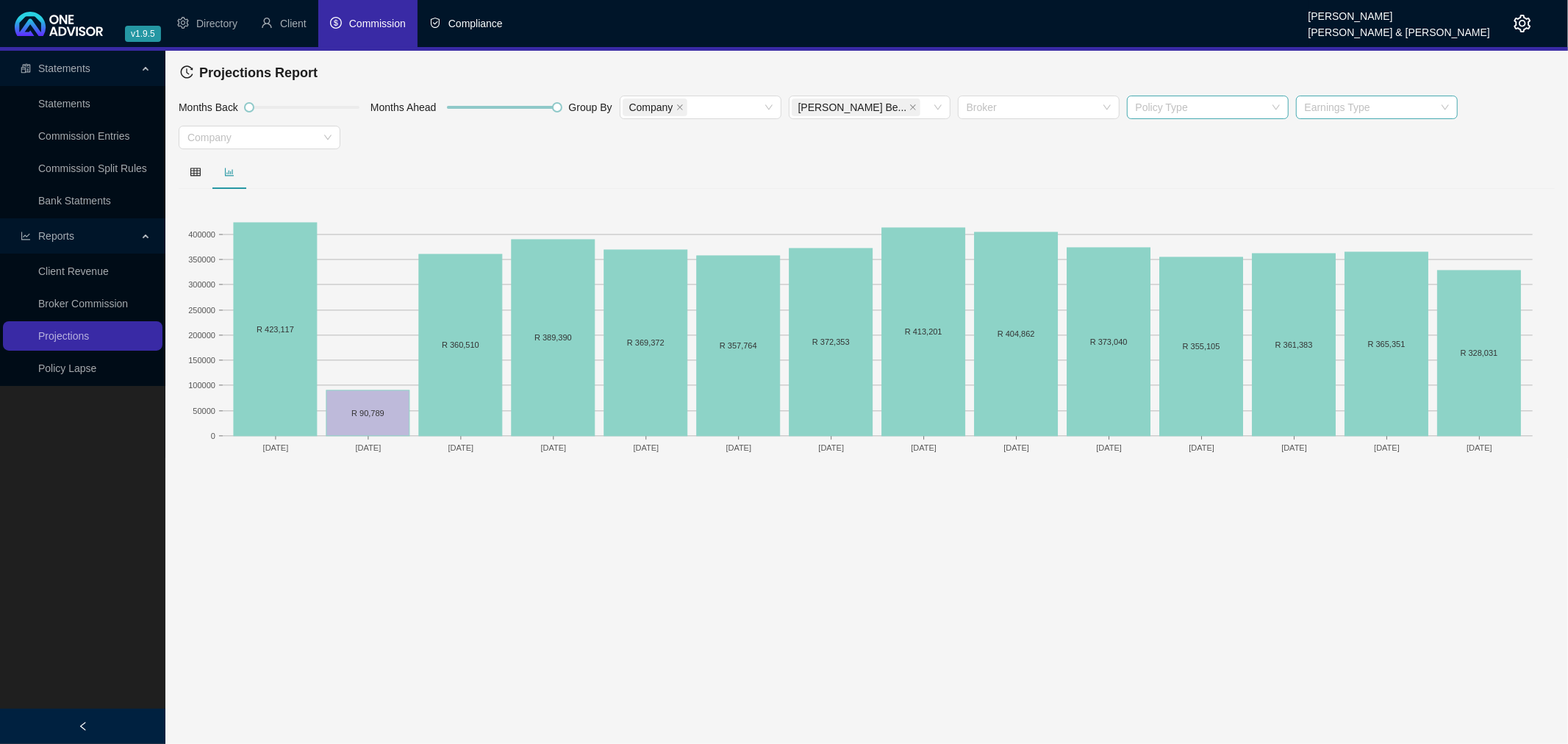
click at [482, 22] on span "Compliance" at bounding box center [476, 24] width 55 height 12
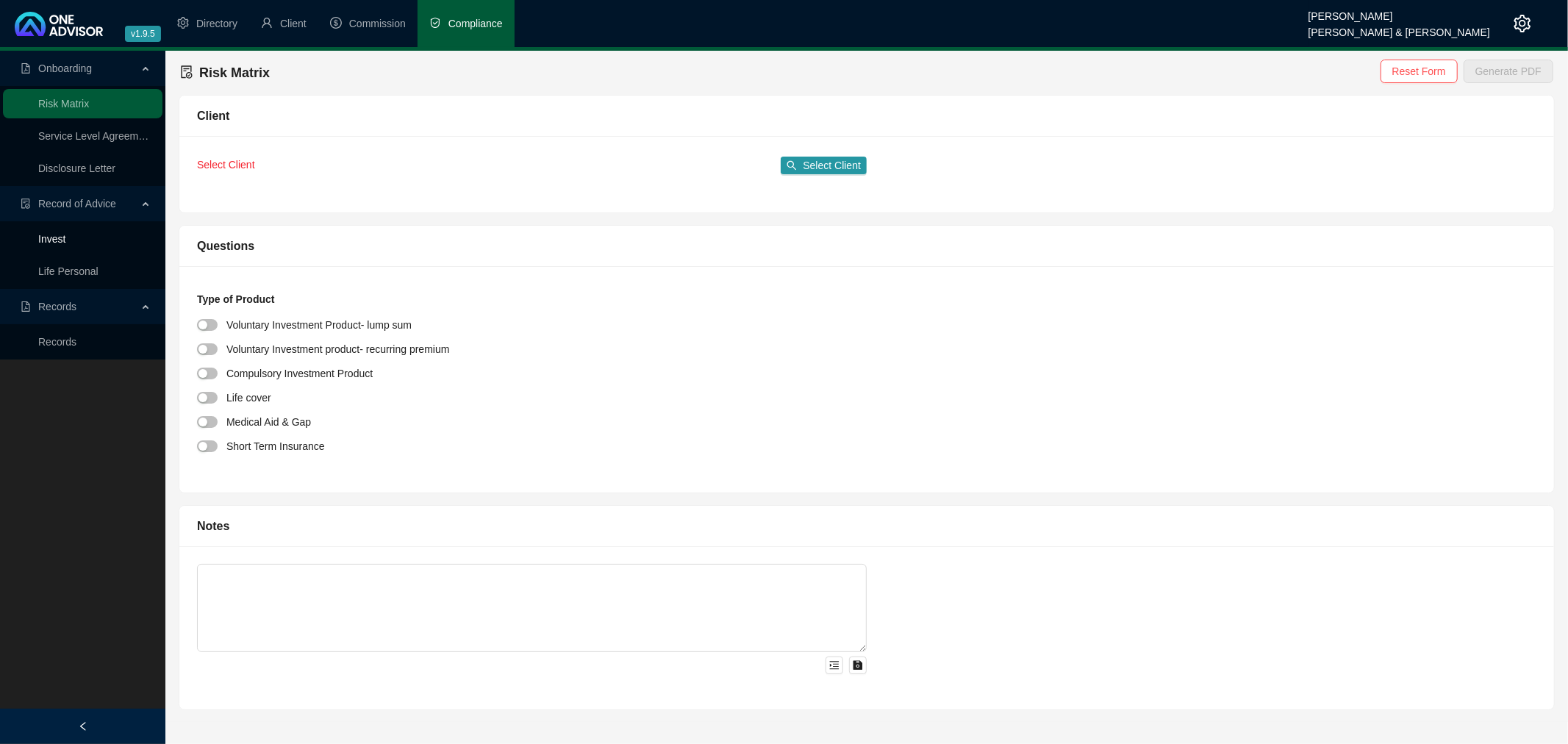
click at [56, 238] on link "Invest" at bounding box center [52, 239] width 27 height 12
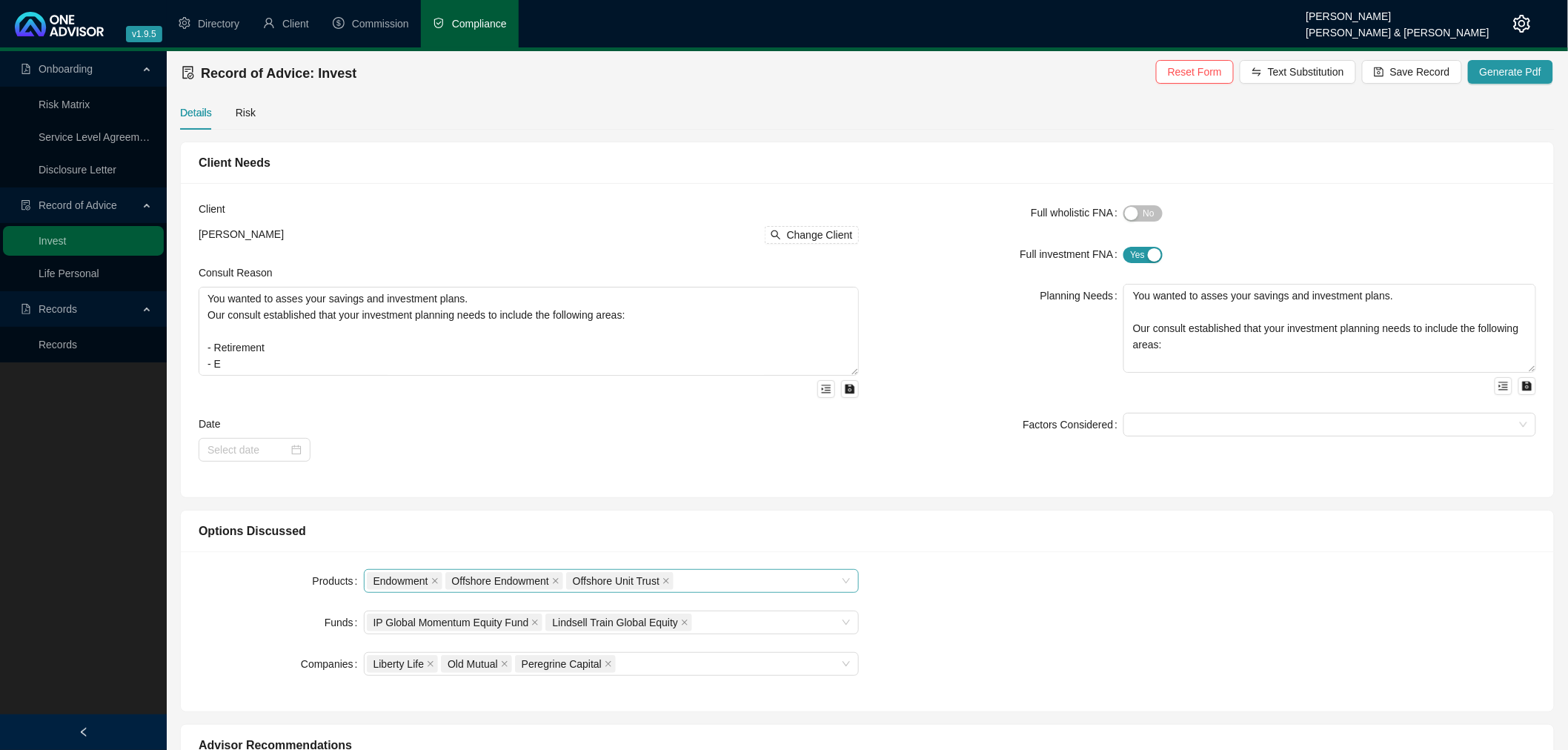
click at [665, 583] on icon "close" at bounding box center [666, 581] width 8 height 8
click at [554, 580] on icon "close" at bounding box center [556, 581] width 8 height 8
click at [465, 582] on div "Endowment" at bounding box center [603, 581] width 473 height 21
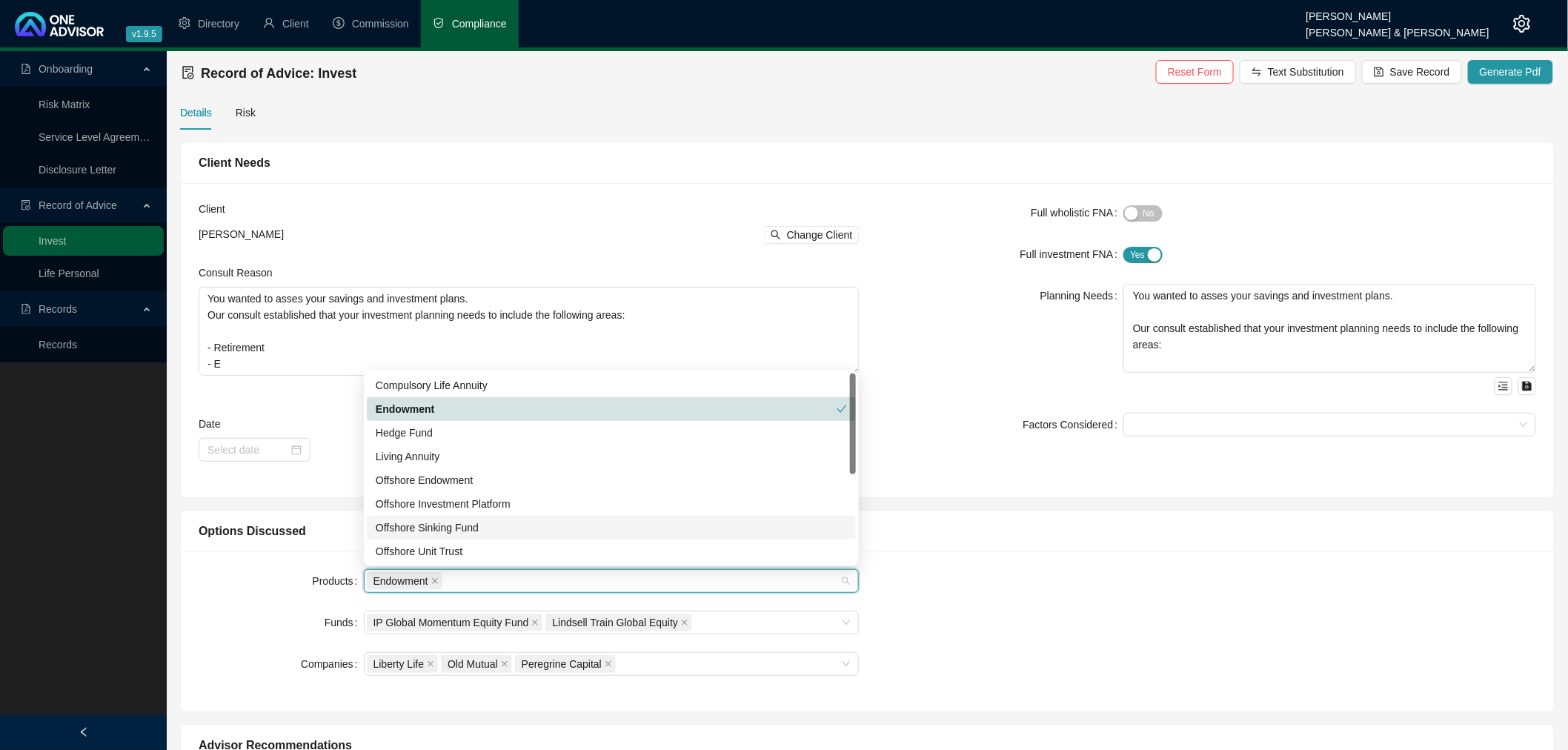
click at [461, 509] on div "Offshore Investment Platform" at bounding box center [611, 503] width 472 height 16
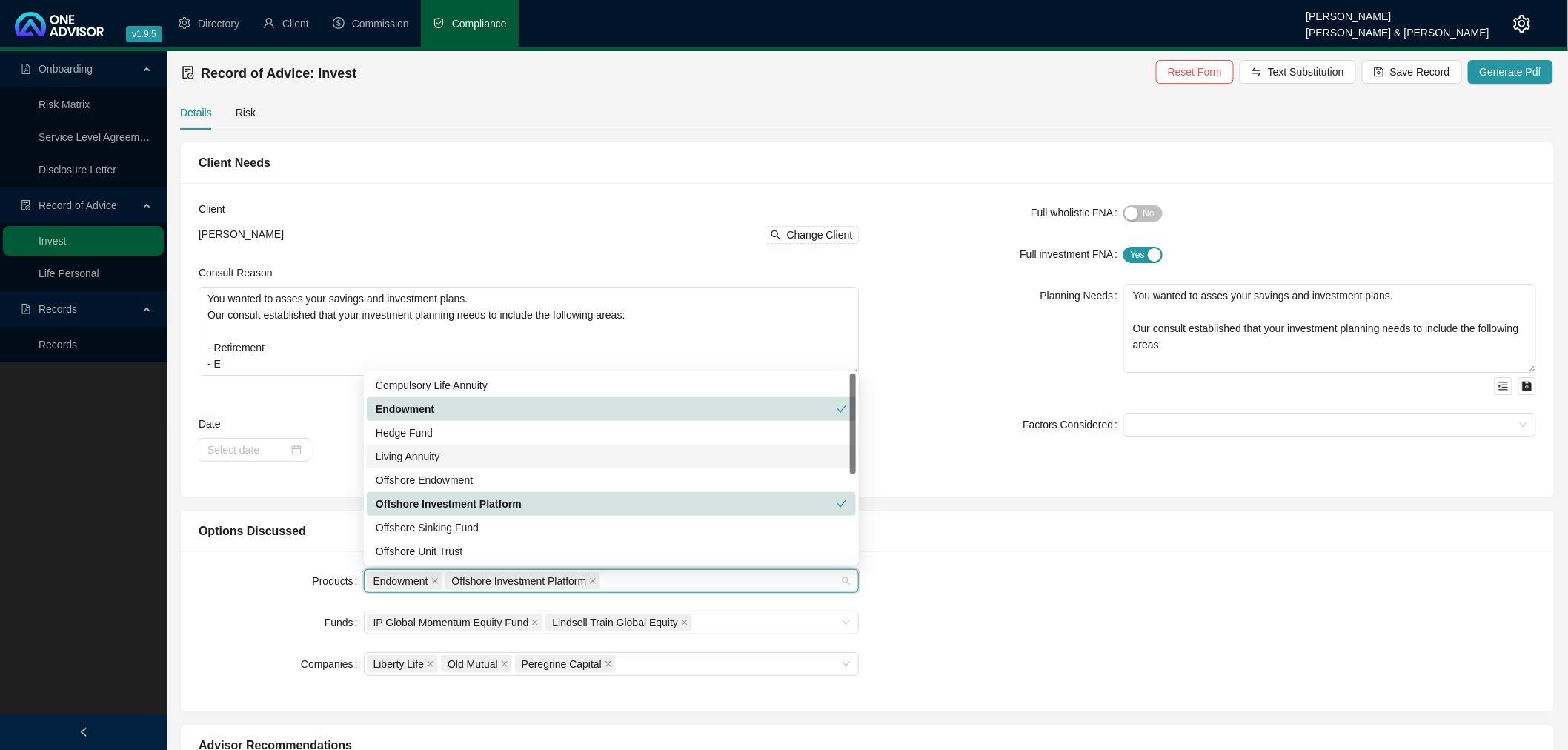
click at [463, 463] on div "Living Annuity" at bounding box center [611, 456] width 472 height 16
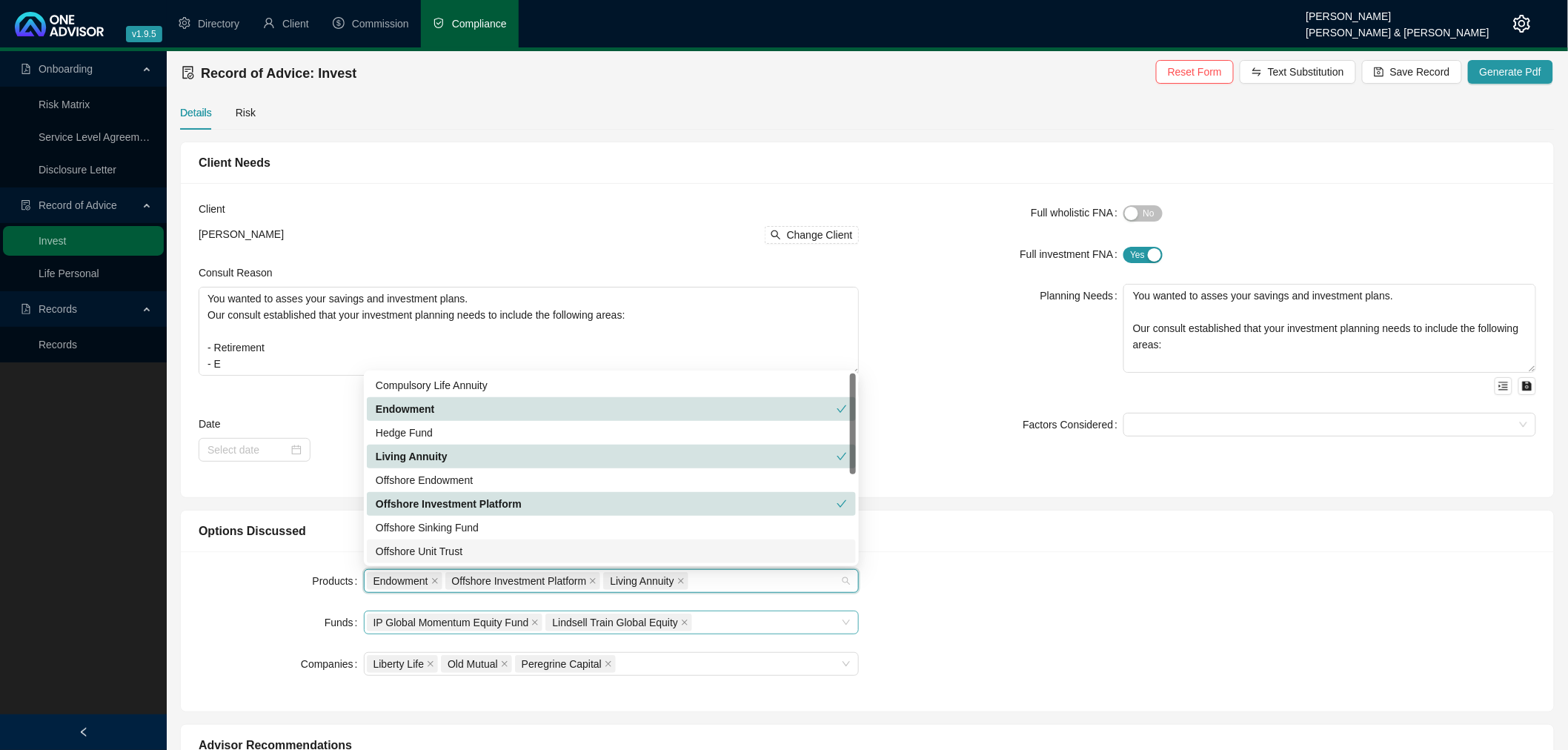
click at [732, 615] on div "IP Global Momentum Equity Fund Lindsell Train Global Equity" at bounding box center [603, 623] width 473 height 21
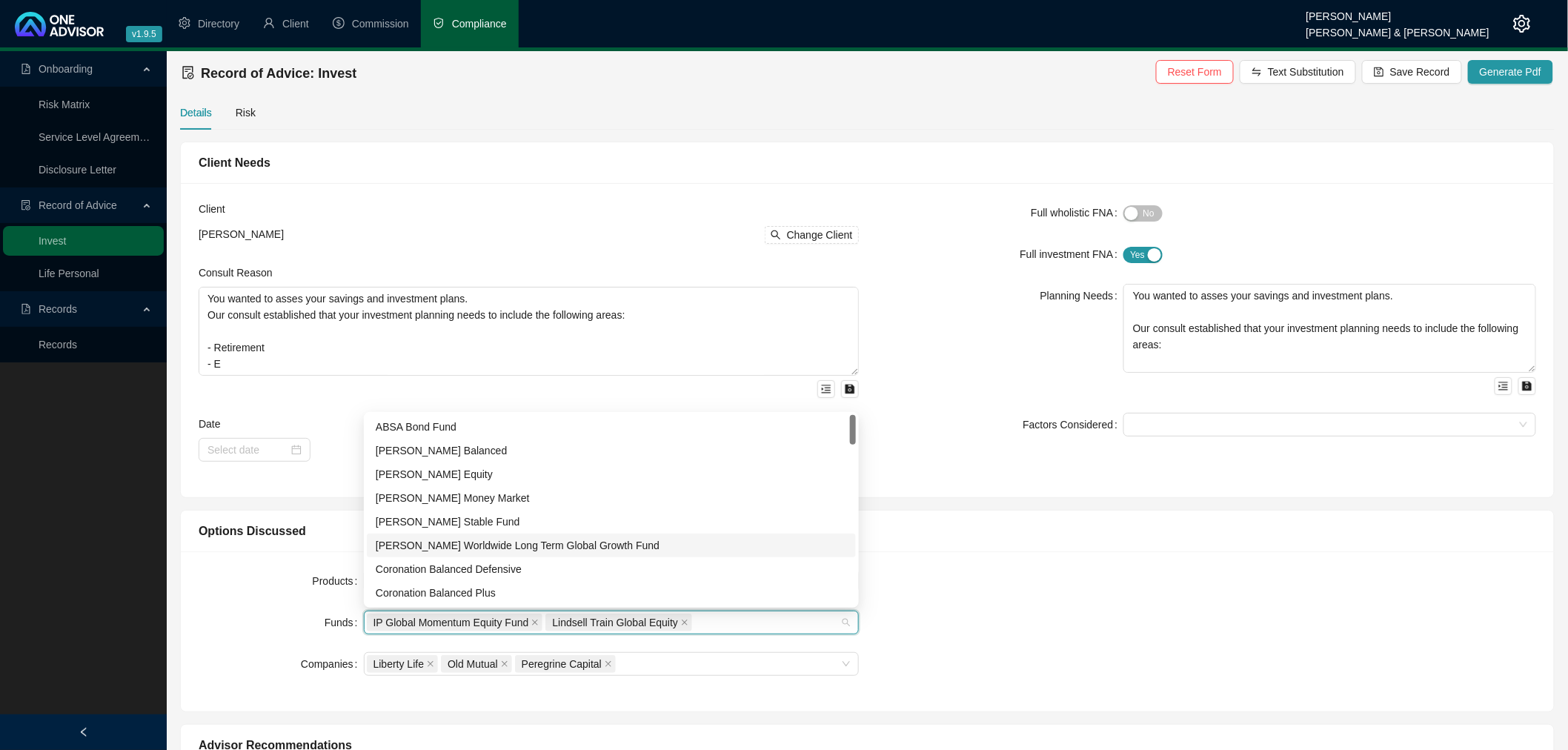
click at [445, 553] on div "[PERSON_NAME] Worldwide Long Term Global Growth Fund" at bounding box center [611, 545] width 472 height 16
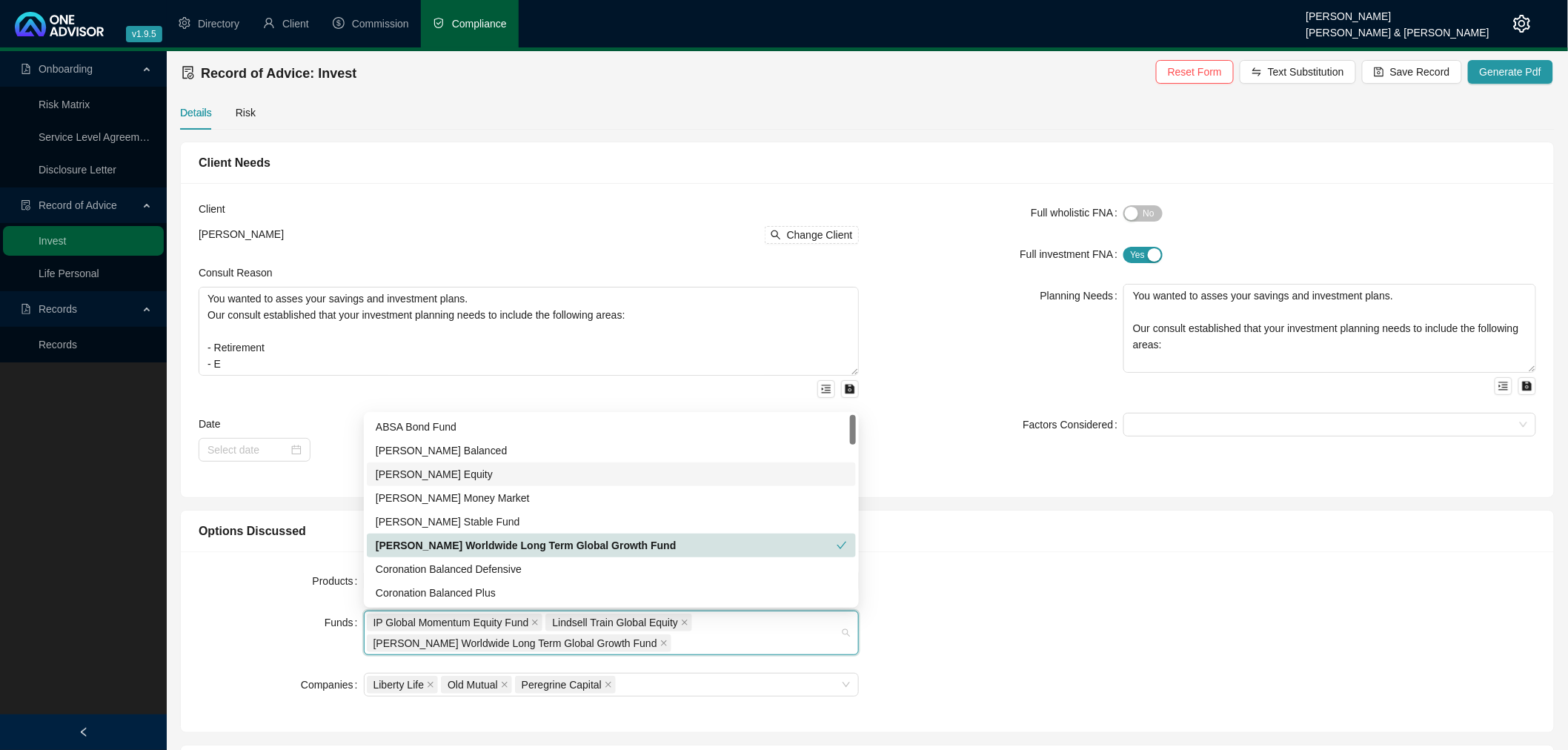
click at [439, 452] on div "[PERSON_NAME] Balanced" at bounding box center [611, 450] width 472 height 16
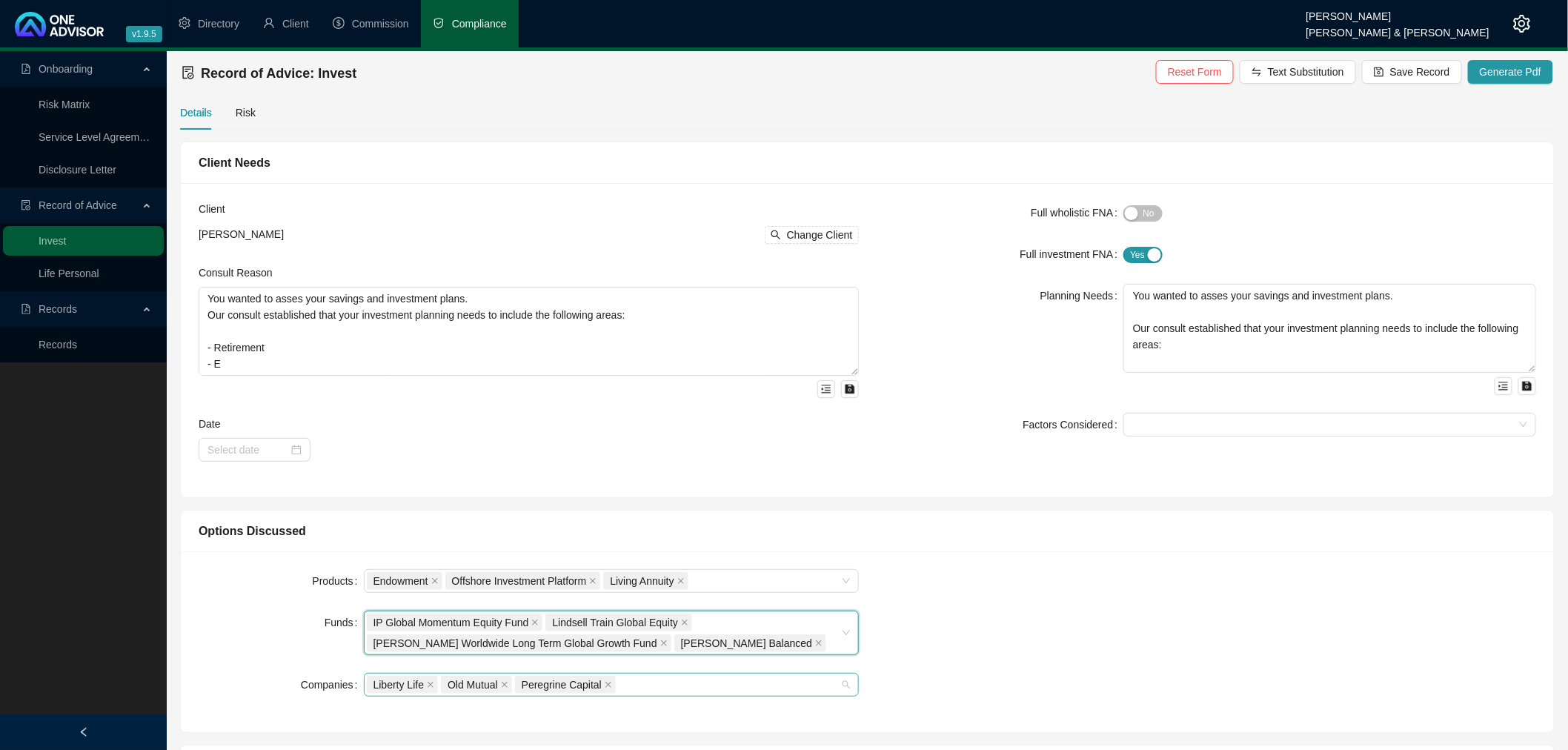
click at [675, 692] on div "Liberty Life Old Mutual Peregrine Capital" at bounding box center [603, 685] width 473 height 21
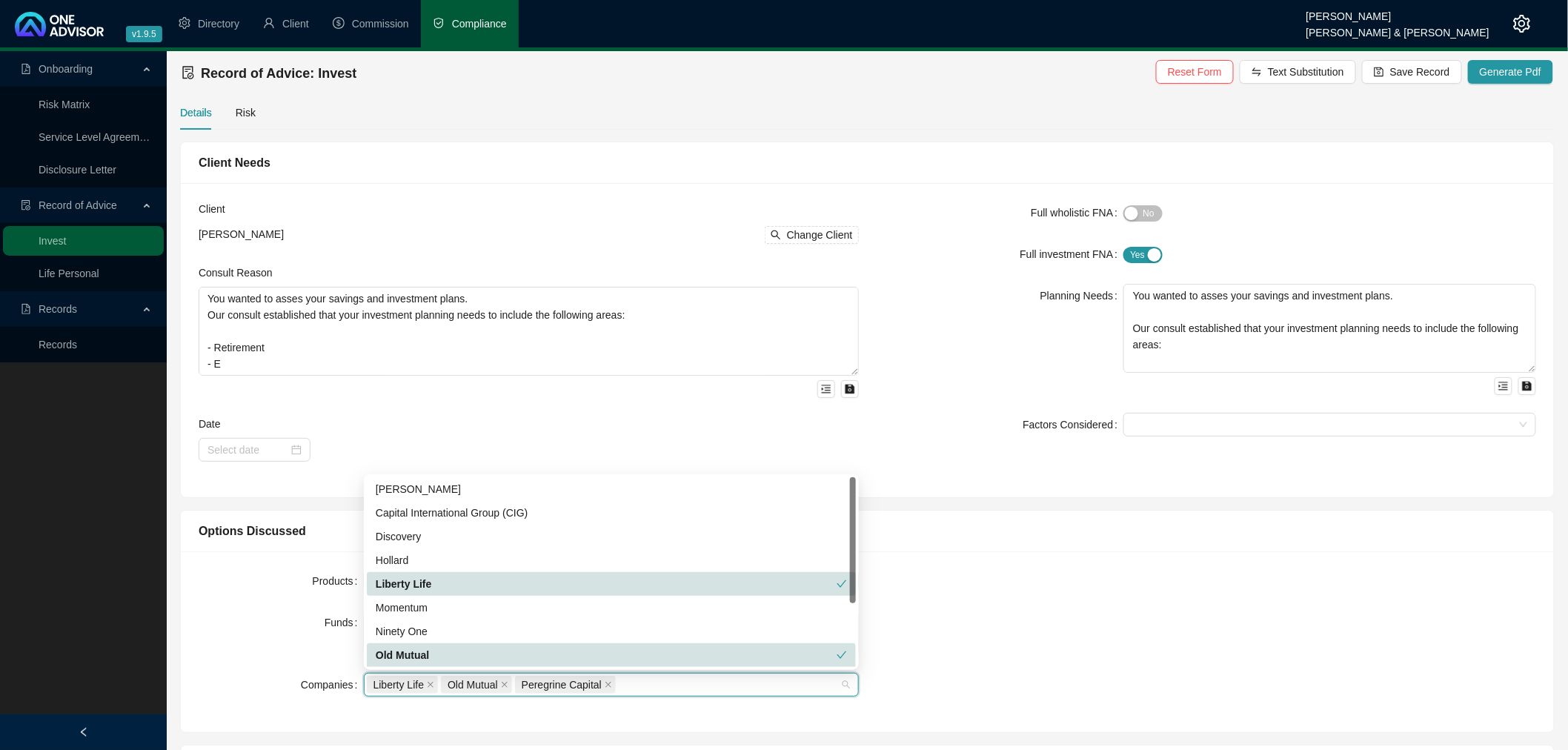
click at [1120, 658] on div "Products Endowment Offshore Investment Platform Living Annuity Funds IP Global …" at bounding box center [868, 641] width 1356 height 145
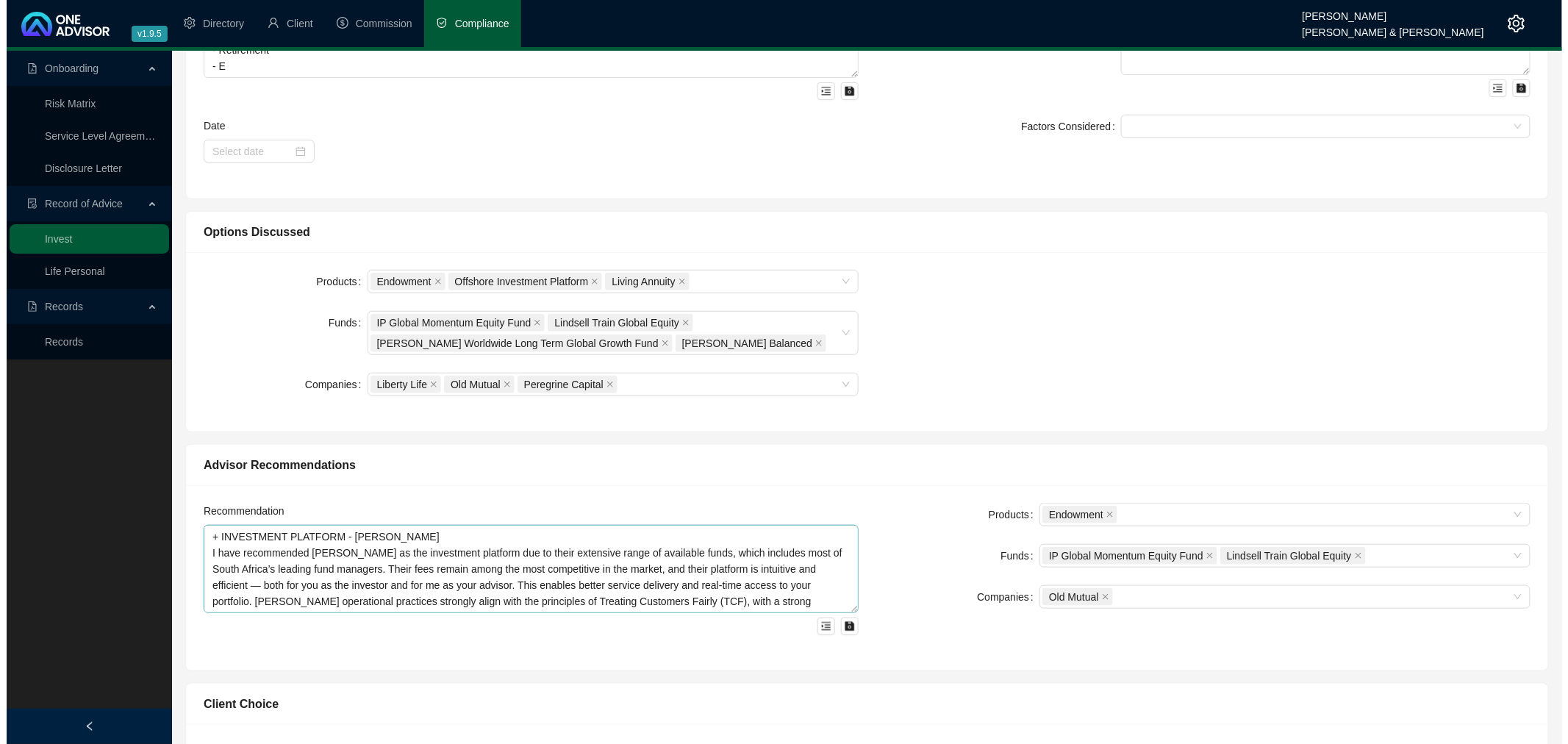
scroll to position [326, 0]
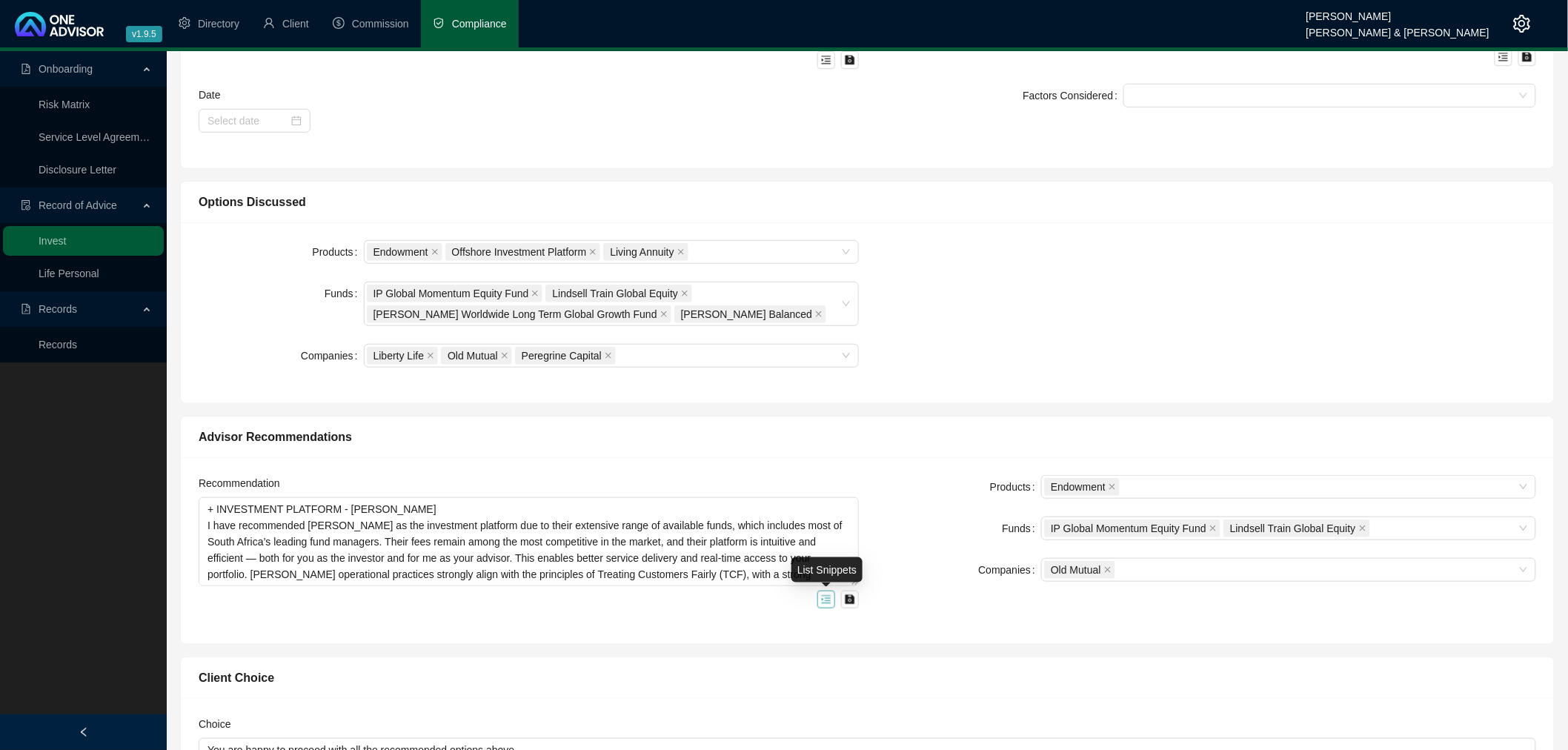
click at [826, 601] on icon "menu-unfold" at bounding box center [827, 600] width 10 height 10
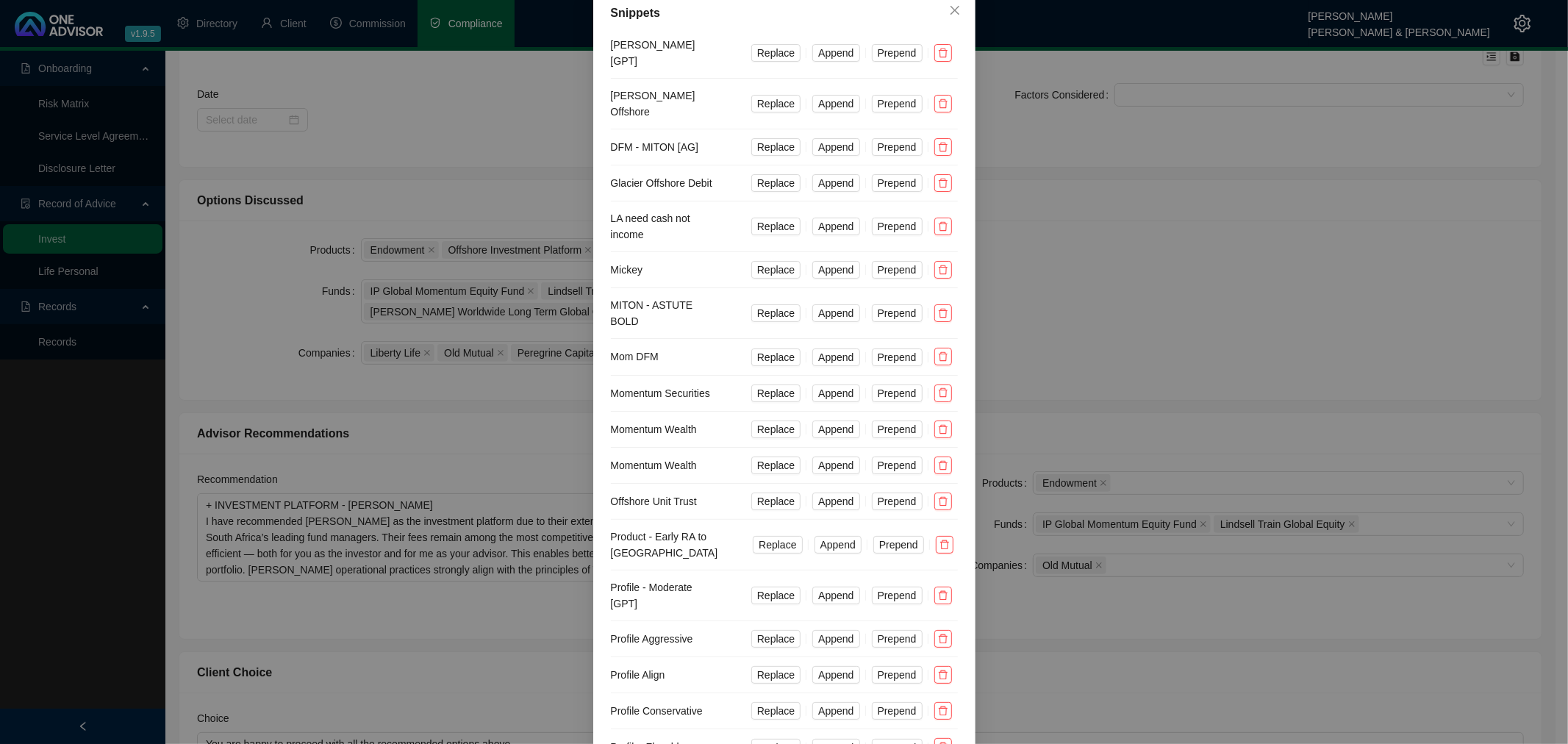
scroll to position [82, 0]
click at [777, 495] on span "Replace" at bounding box center [775, 503] width 37 height 16
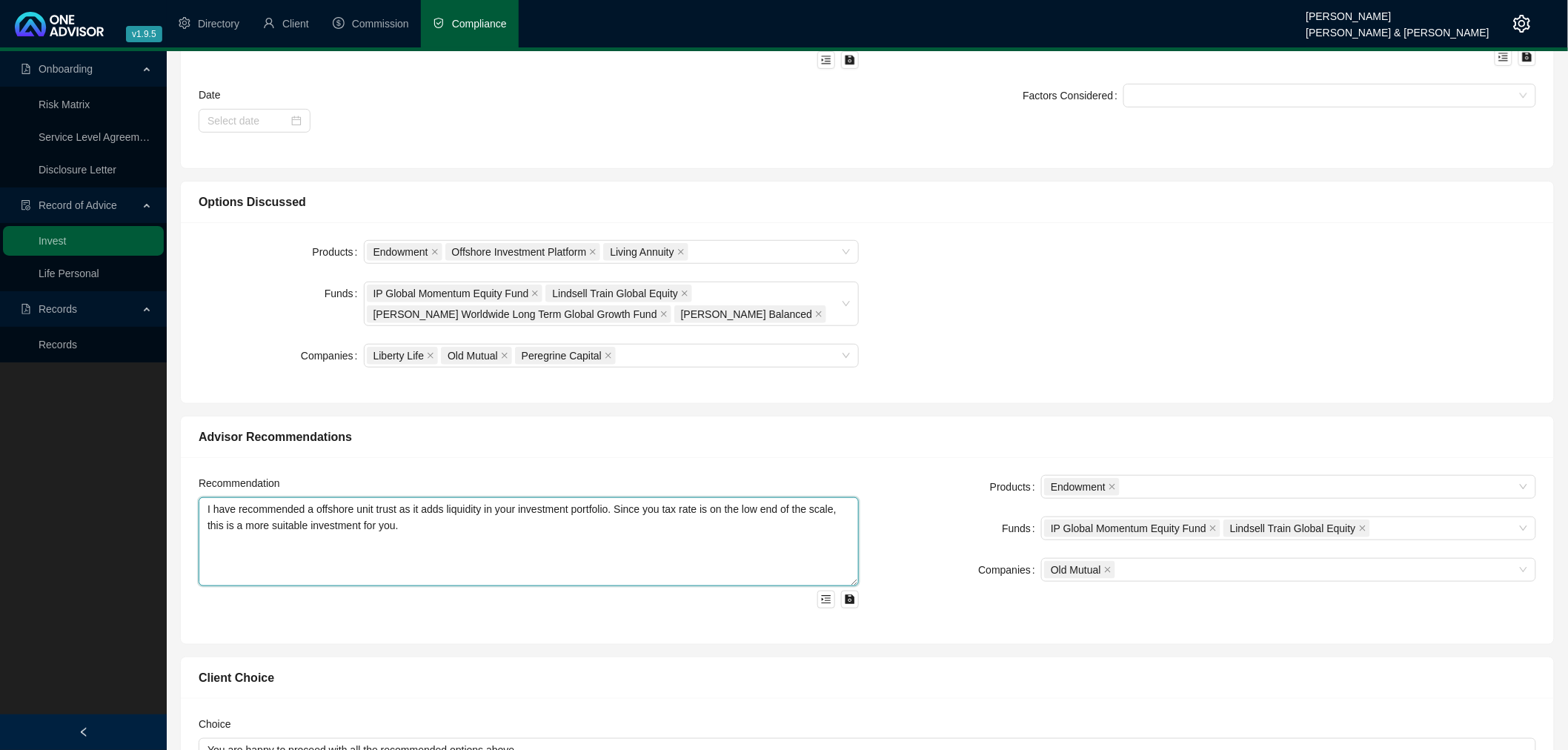
click at [418, 527] on textarea "I have recommended a offshore unit trust as it adds liquidity in your investmen…" at bounding box center [528, 542] width 661 height 89
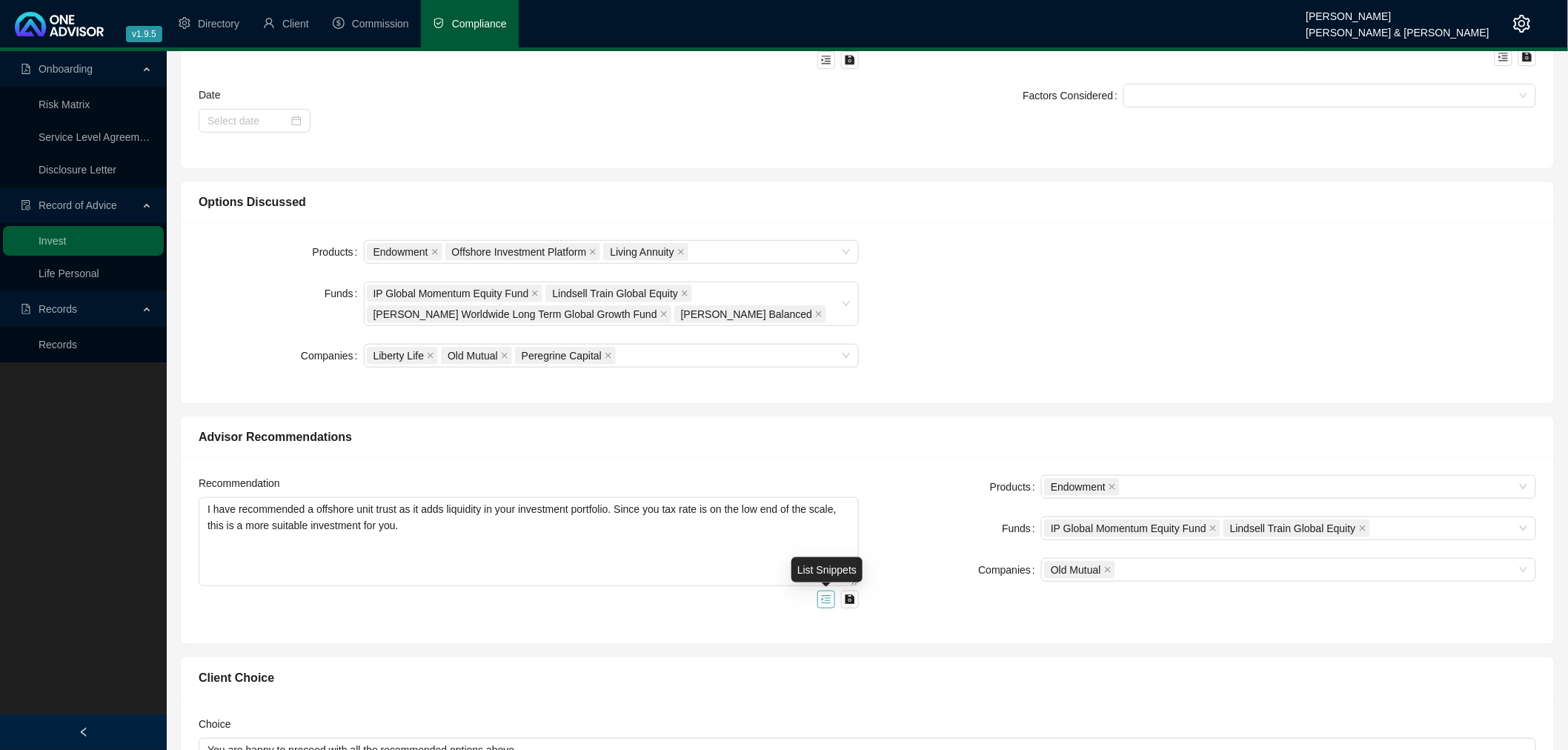
click at [824, 601] on icon "menu-unfold" at bounding box center [827, 600] width 10 height 10
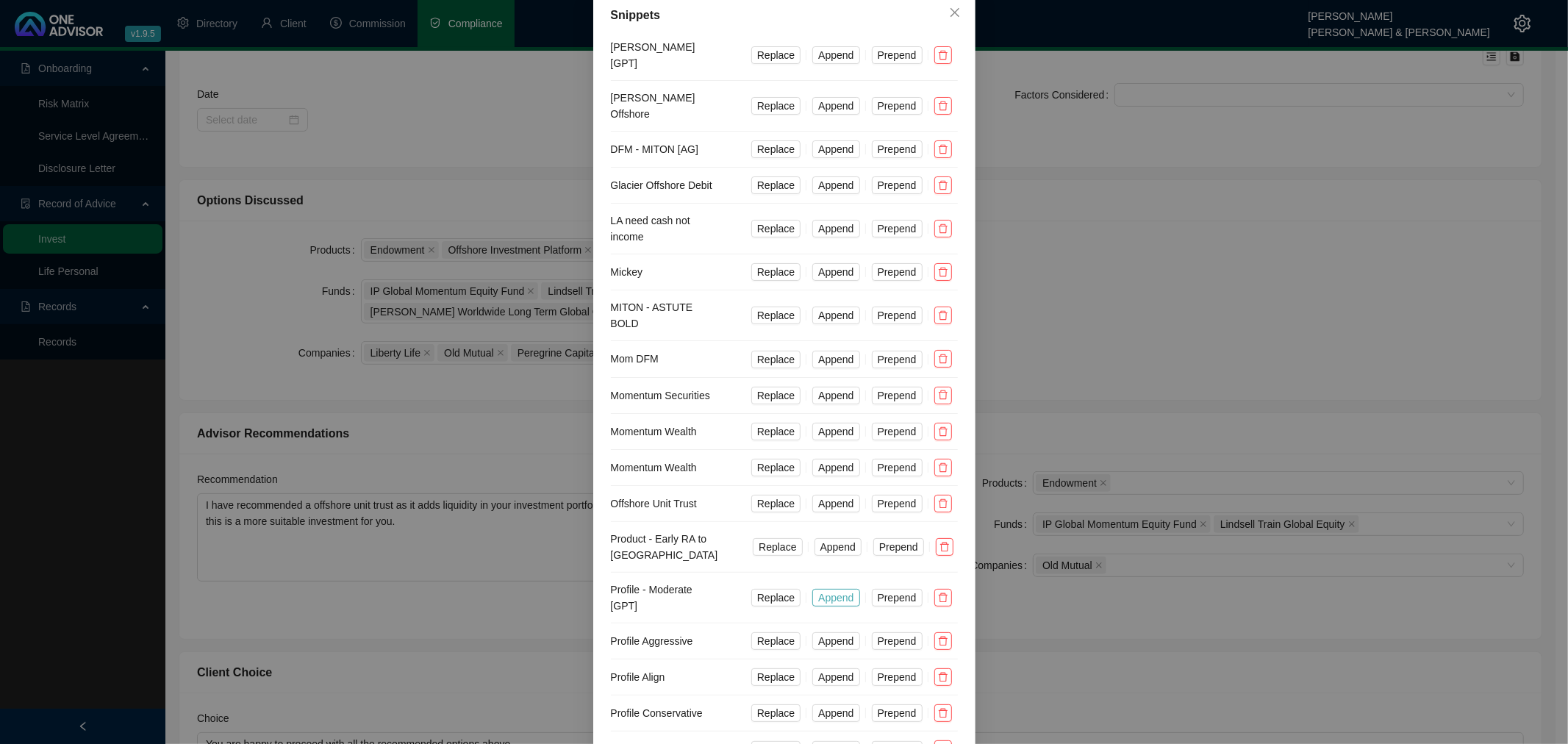
click at [827, 590] on span "Append" at bounding box center [835, 597] width 35 height 16
type textarea "L ipsu dolorsitame c adipisci elit seddo ei te inci utlaboree do magn aliquaeni…"
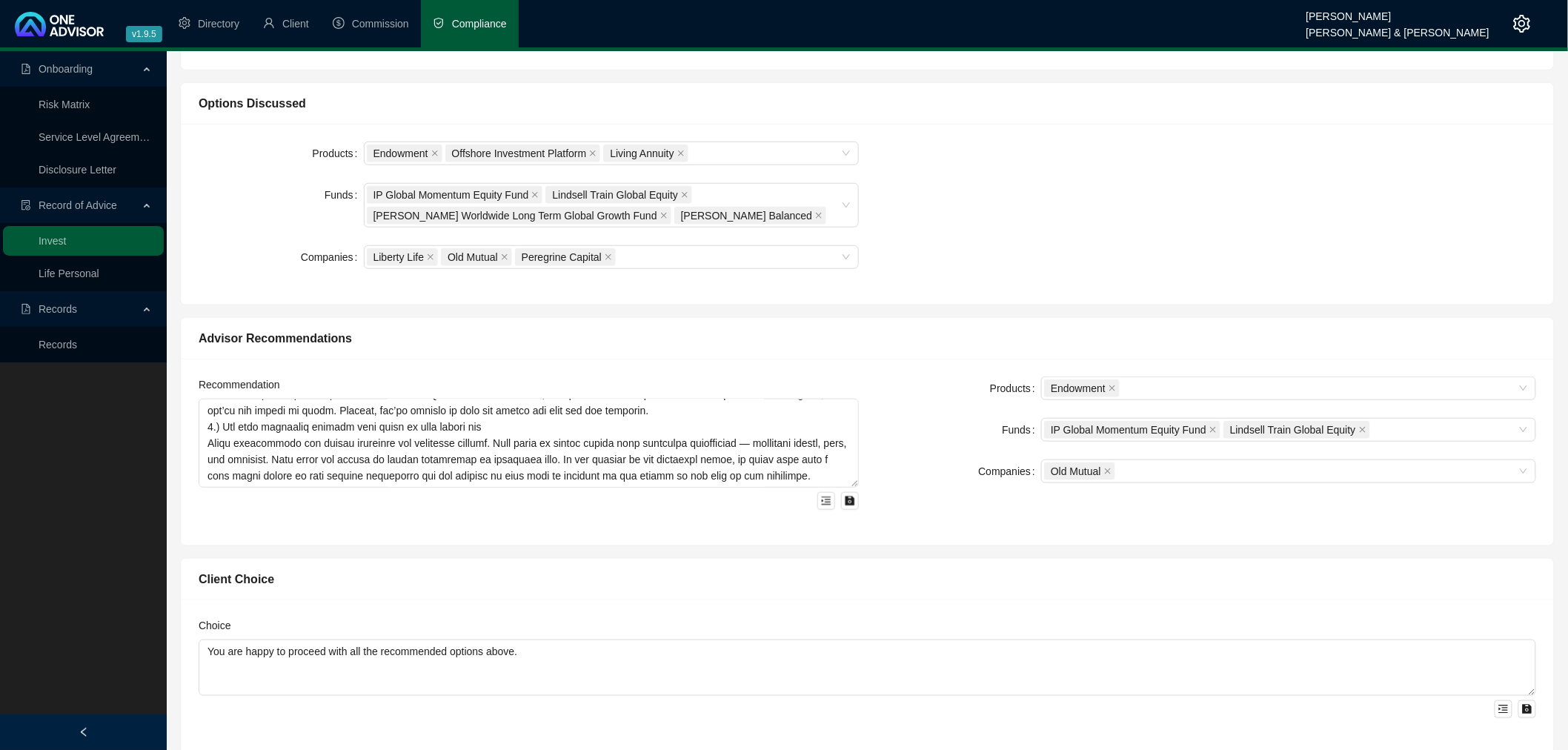
scroll to position [576, 0]
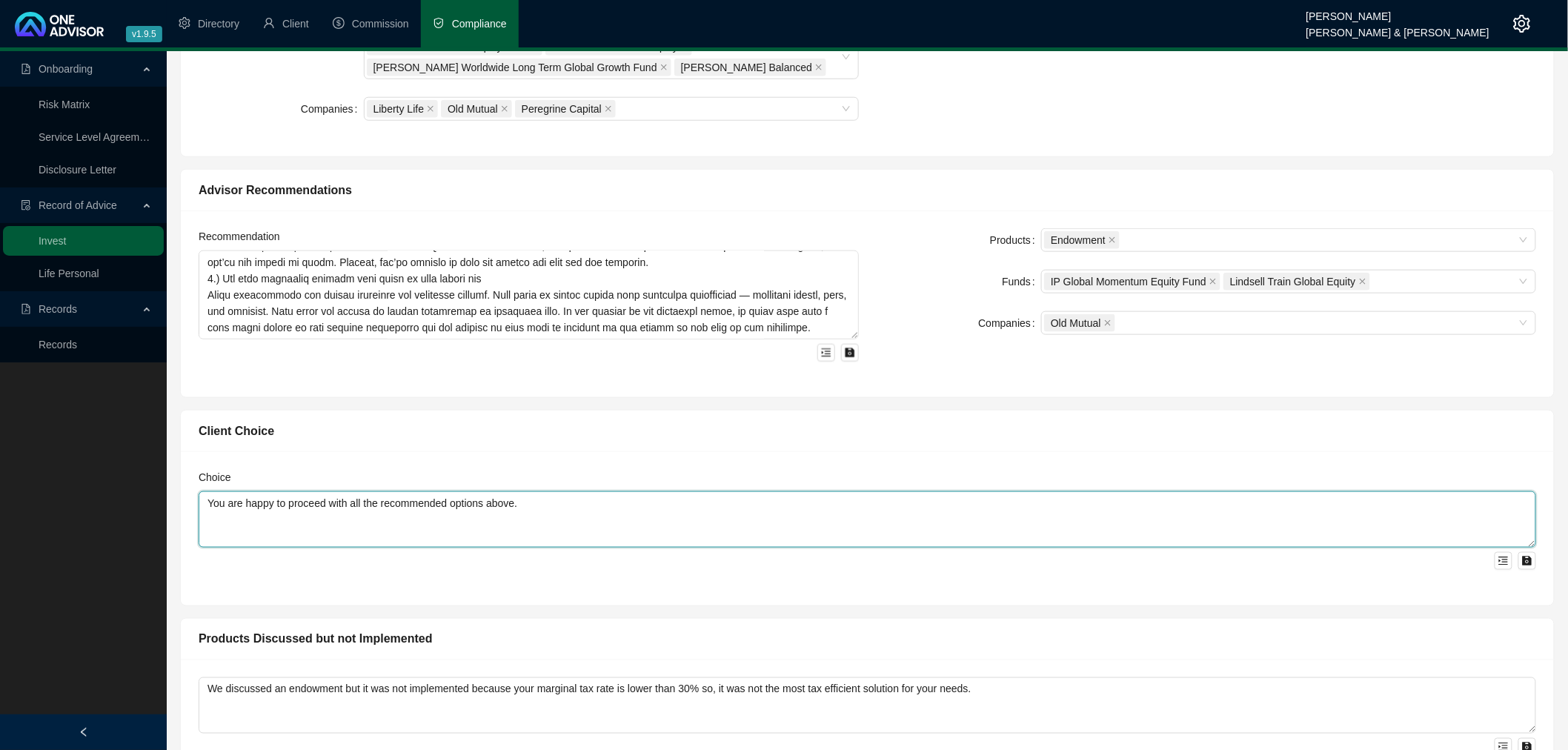
click at [310, 524] on textarea "You are happy to proceed with all the recommended options above." at bounding box center [867, 520] width 1338 height 57
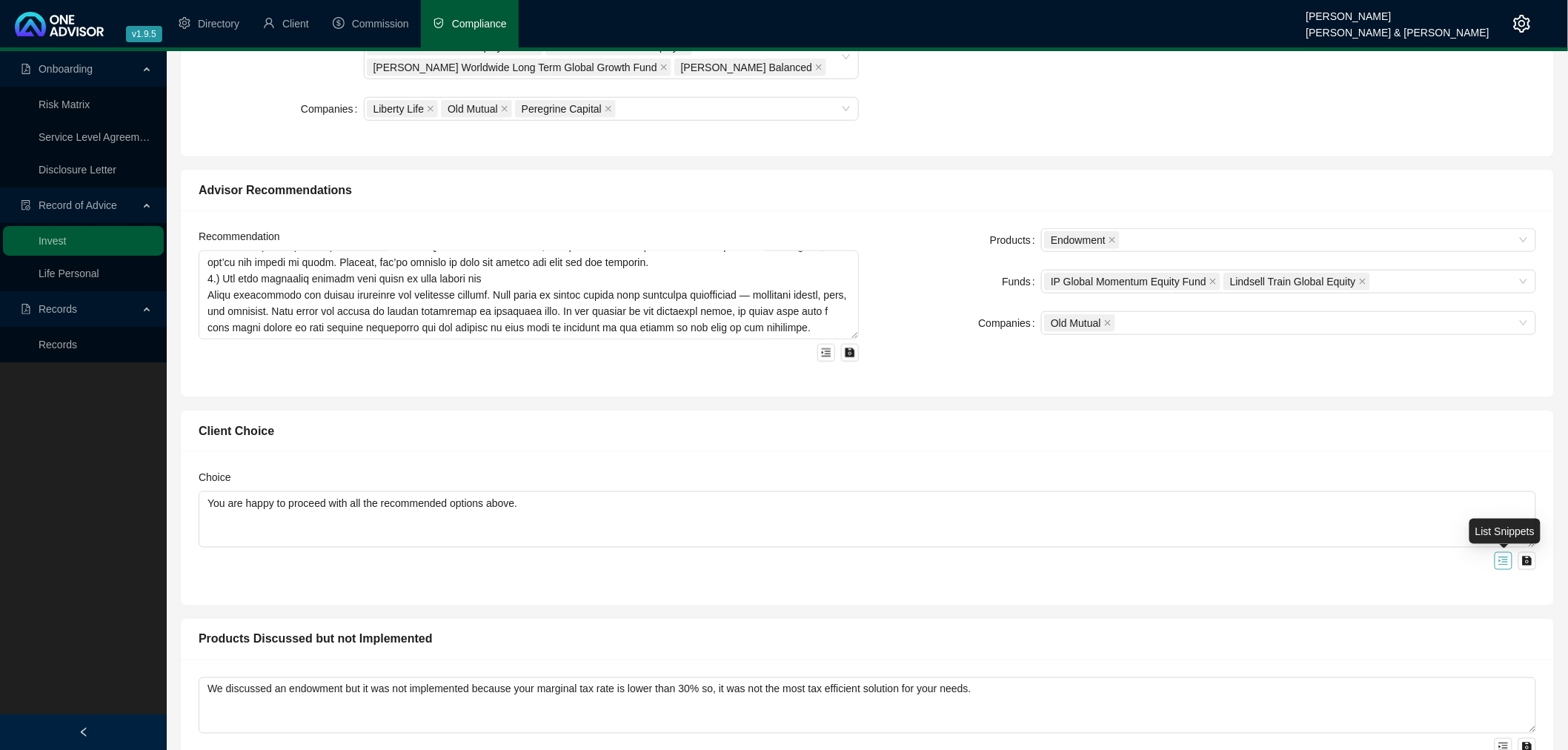
click at [1504, 560] on icon "menu-unfold" at bounding box center [1504, 561] width 10 height 10
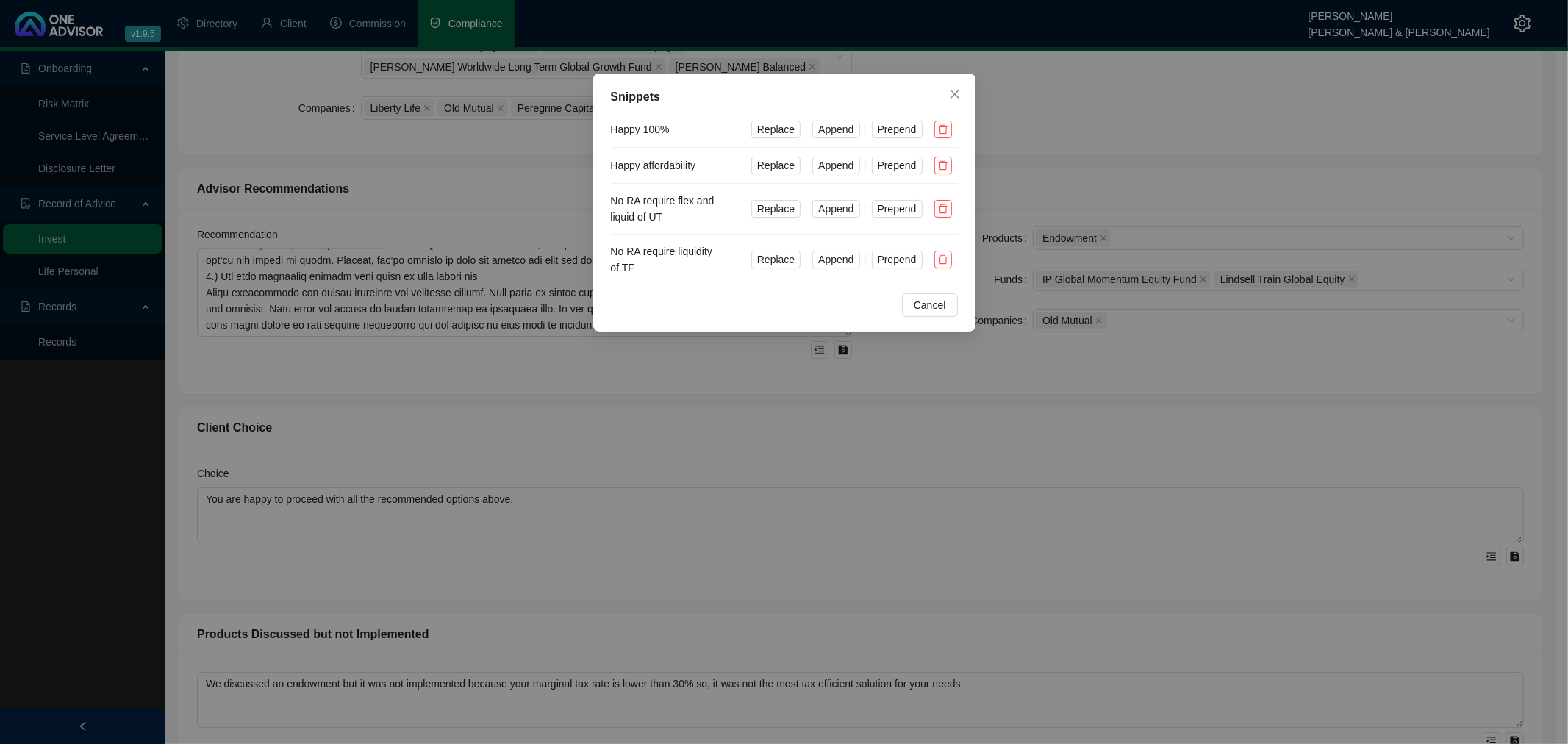
click at [1484, 556] on div "Snippets Happy 100% Replace Append Prepend Happy affordability Replace Append P…" at bounding box center [784, 372] width 1568 height 744
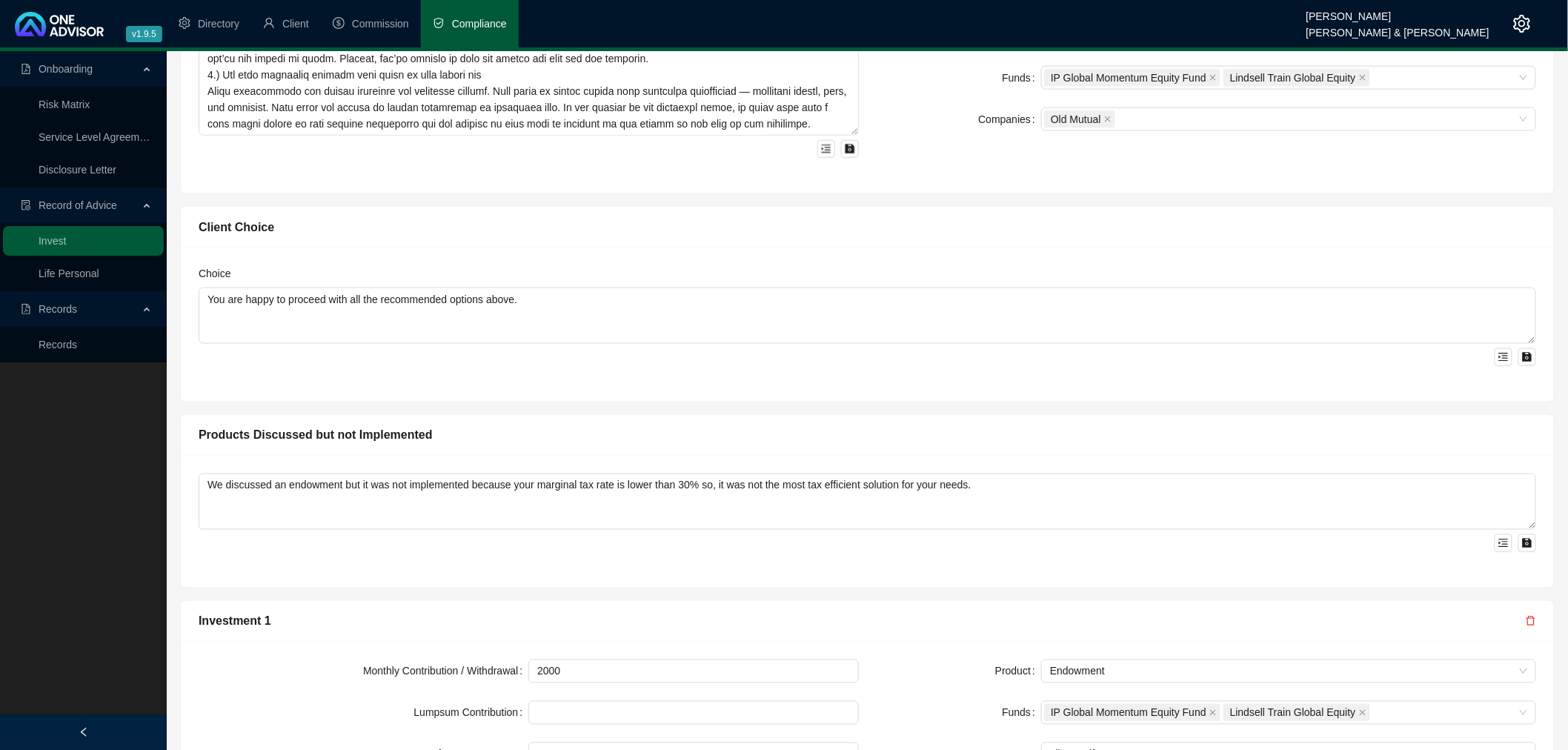
scroll to position [823, 0]
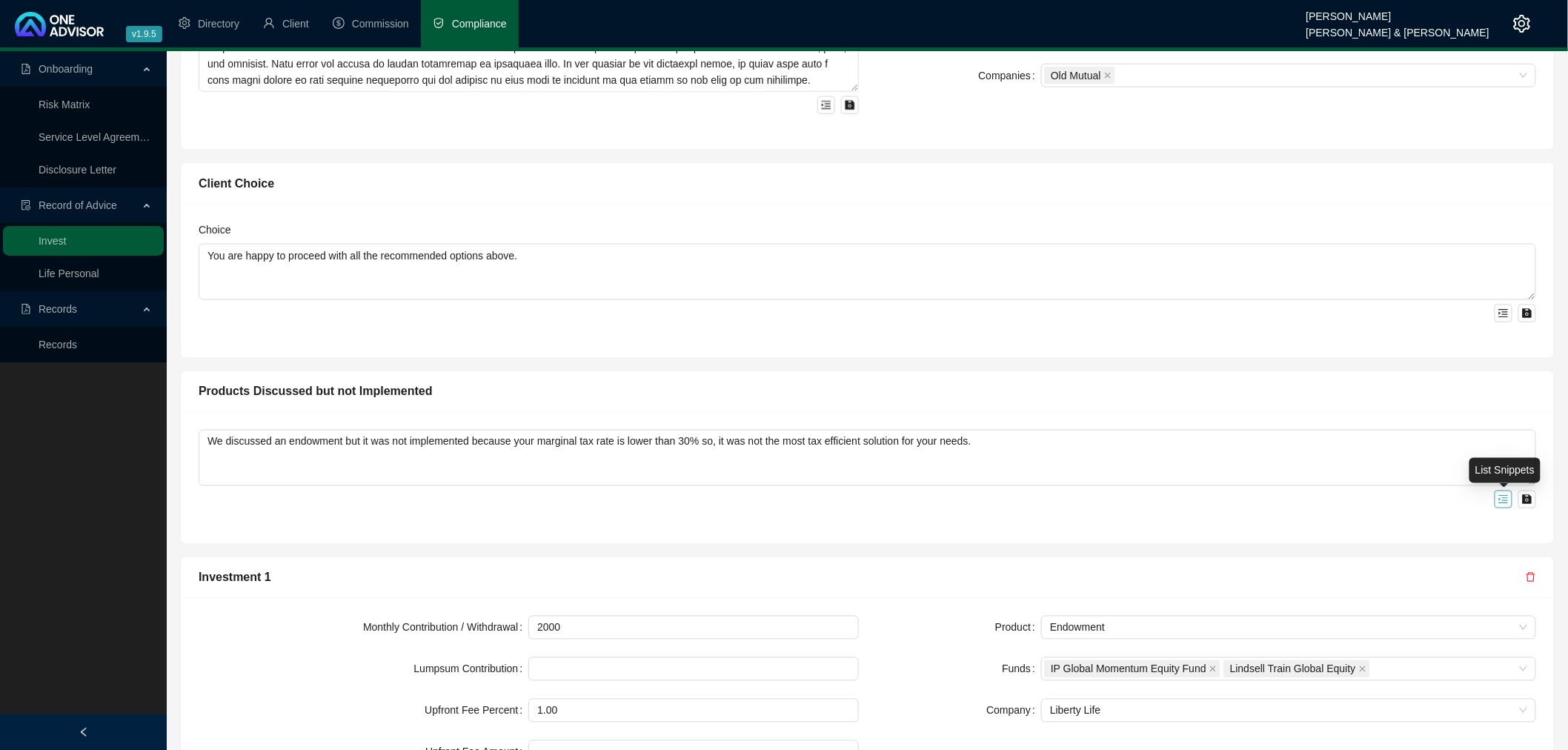
click at [1505, 497] on icon "menu-unfold" at bounding box center [1504, 498] width 9 height 8
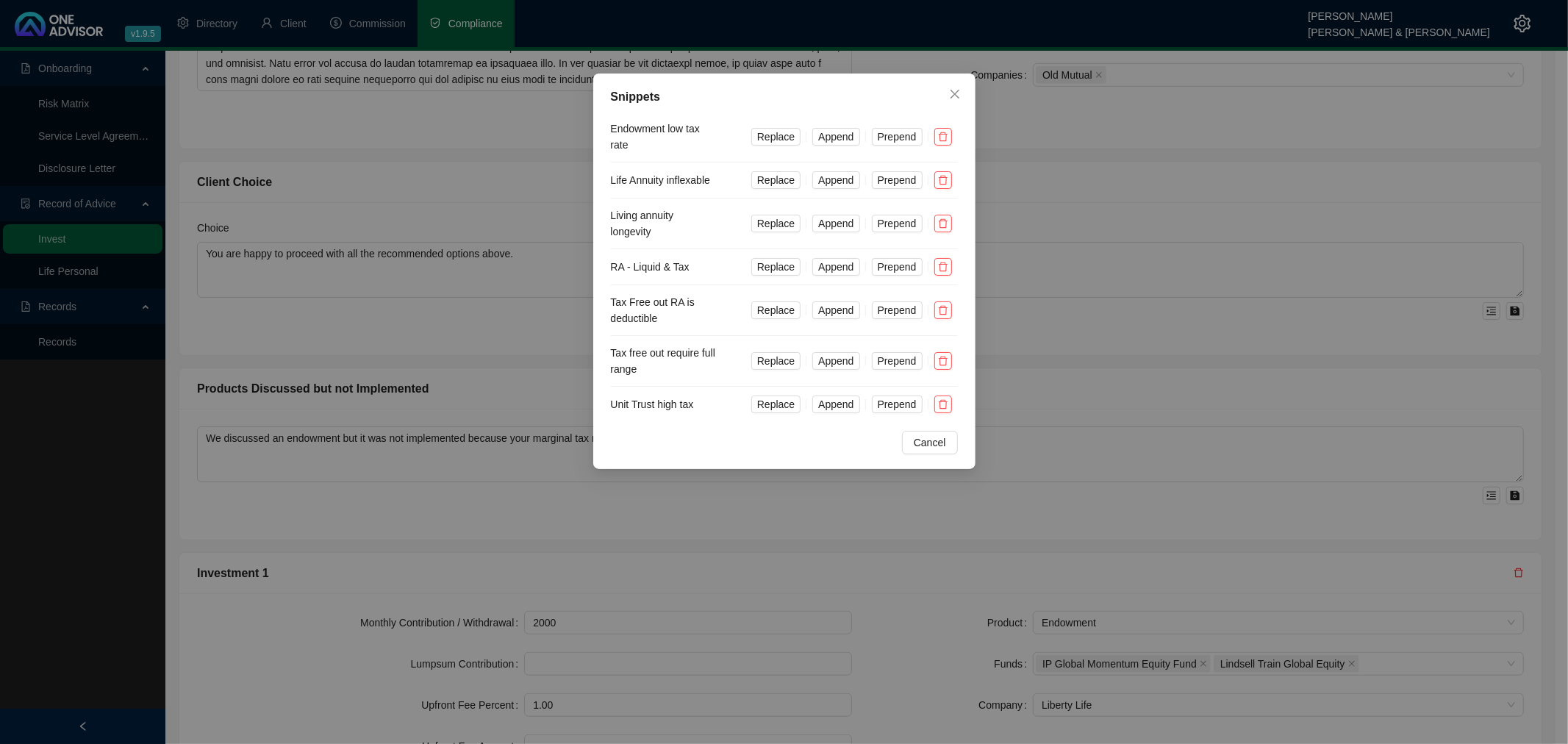
click at [453, 533] on div "Snippets Endowment low tax rate Replace Append Prepend Life Annuity inflexable …" at bounding box center [784, 372] width 1568 height 744
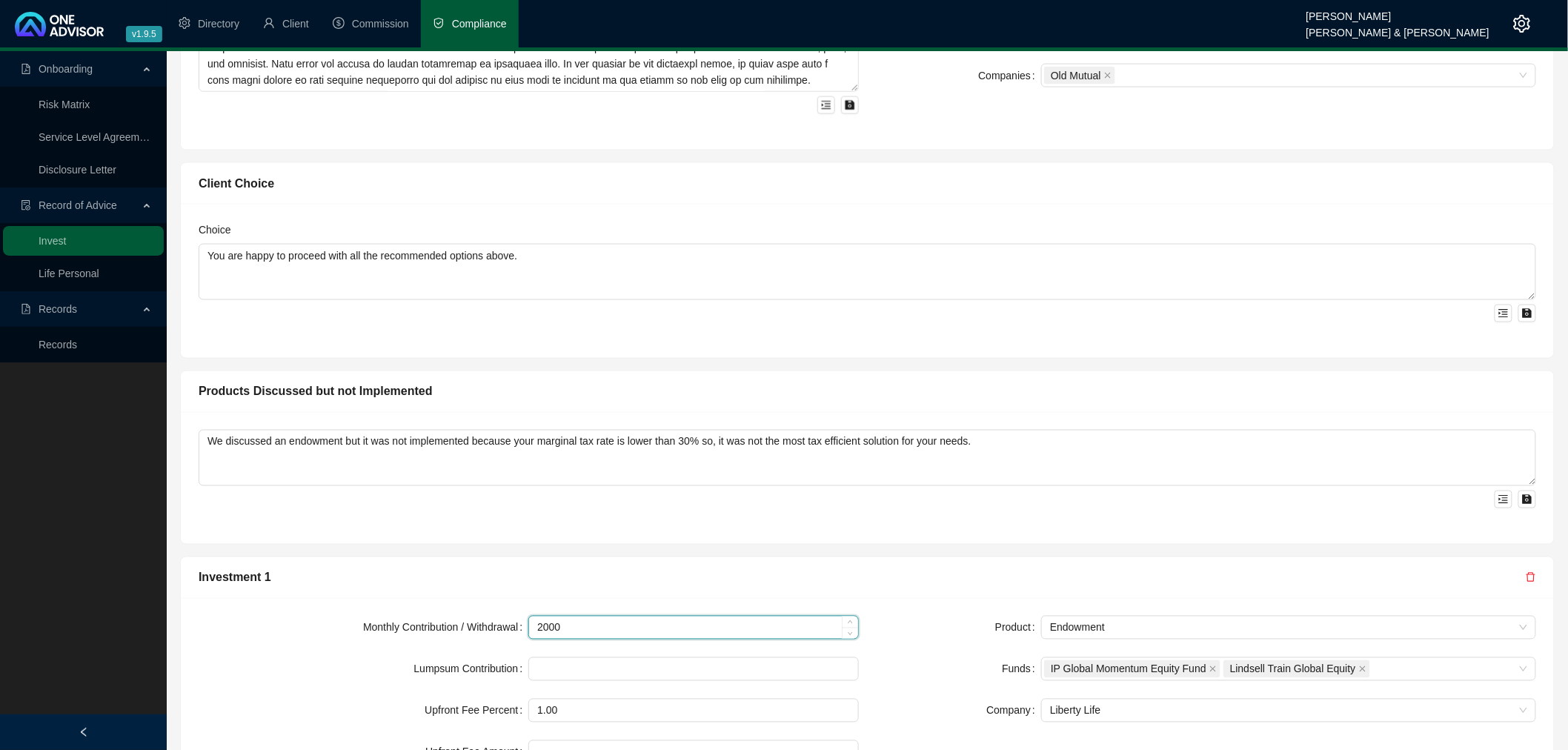
click at [644, 626] on input "2000" at bounding box center [693, 628] width 328 height 22
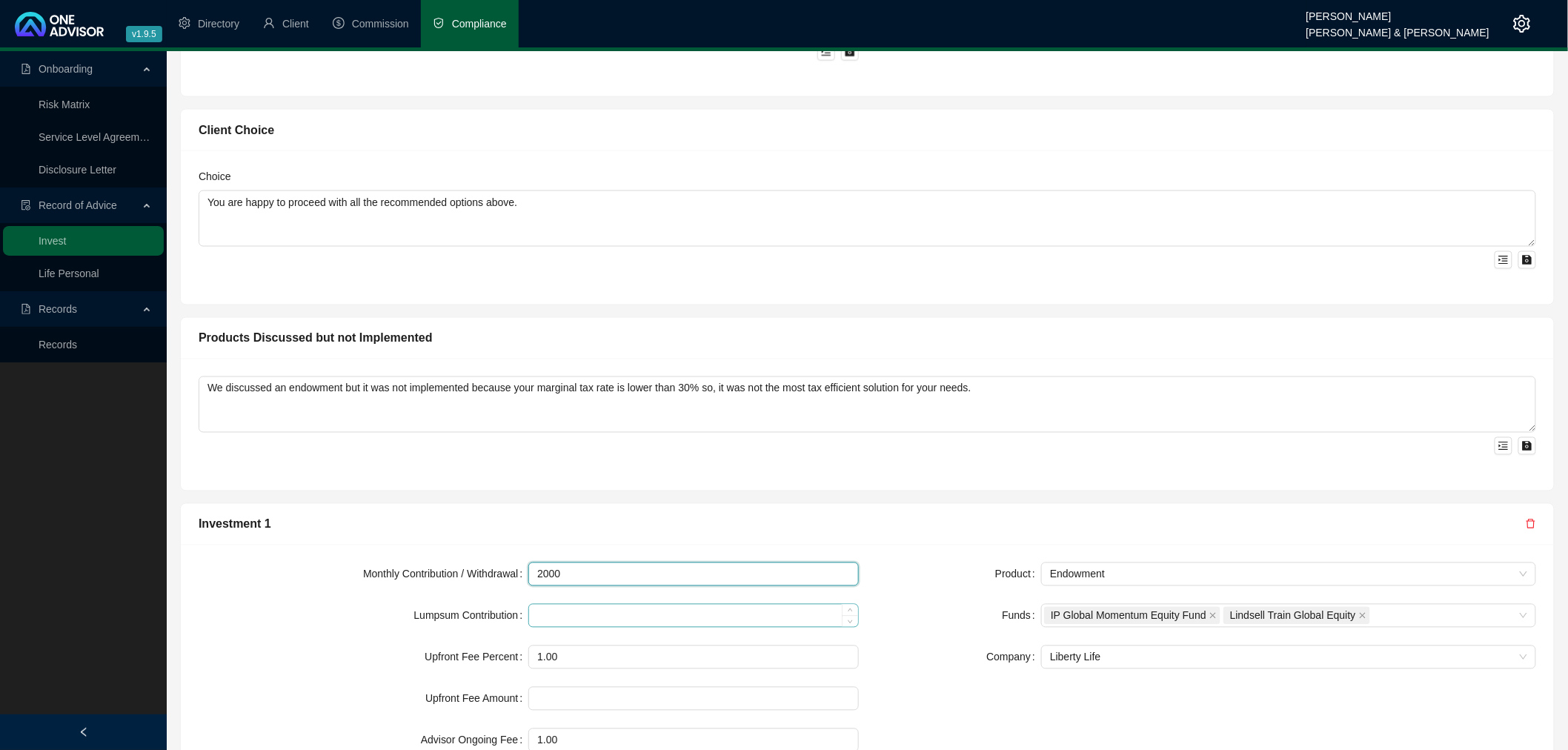
scroll to position [905, 0]
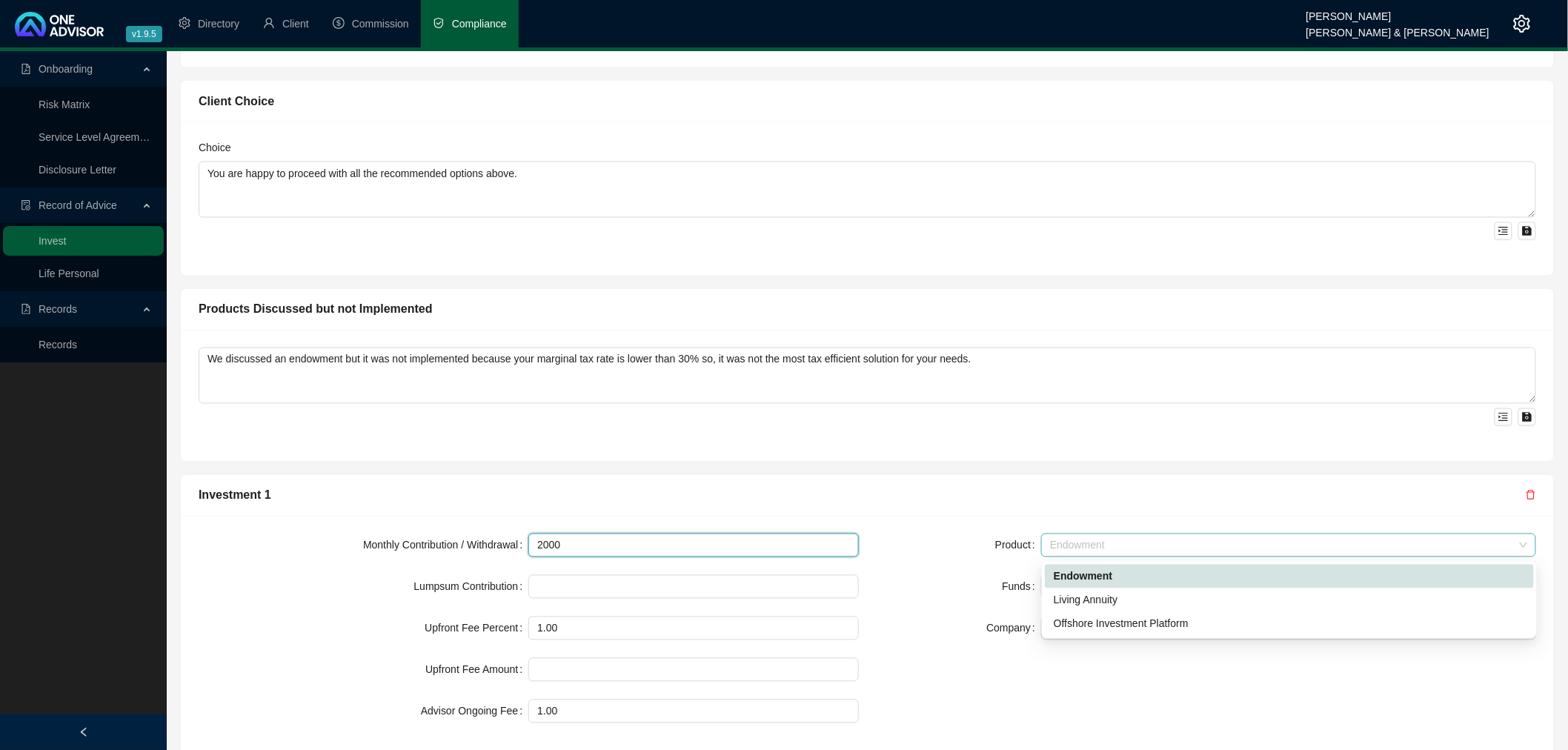
click at [1095, 543] on span "Endowment" at bounding box center [1289, 546] width 478 height 22
click at [1100, 589] on div "Living Annuity" at bounding box center [1289, 601] width 489 height 24
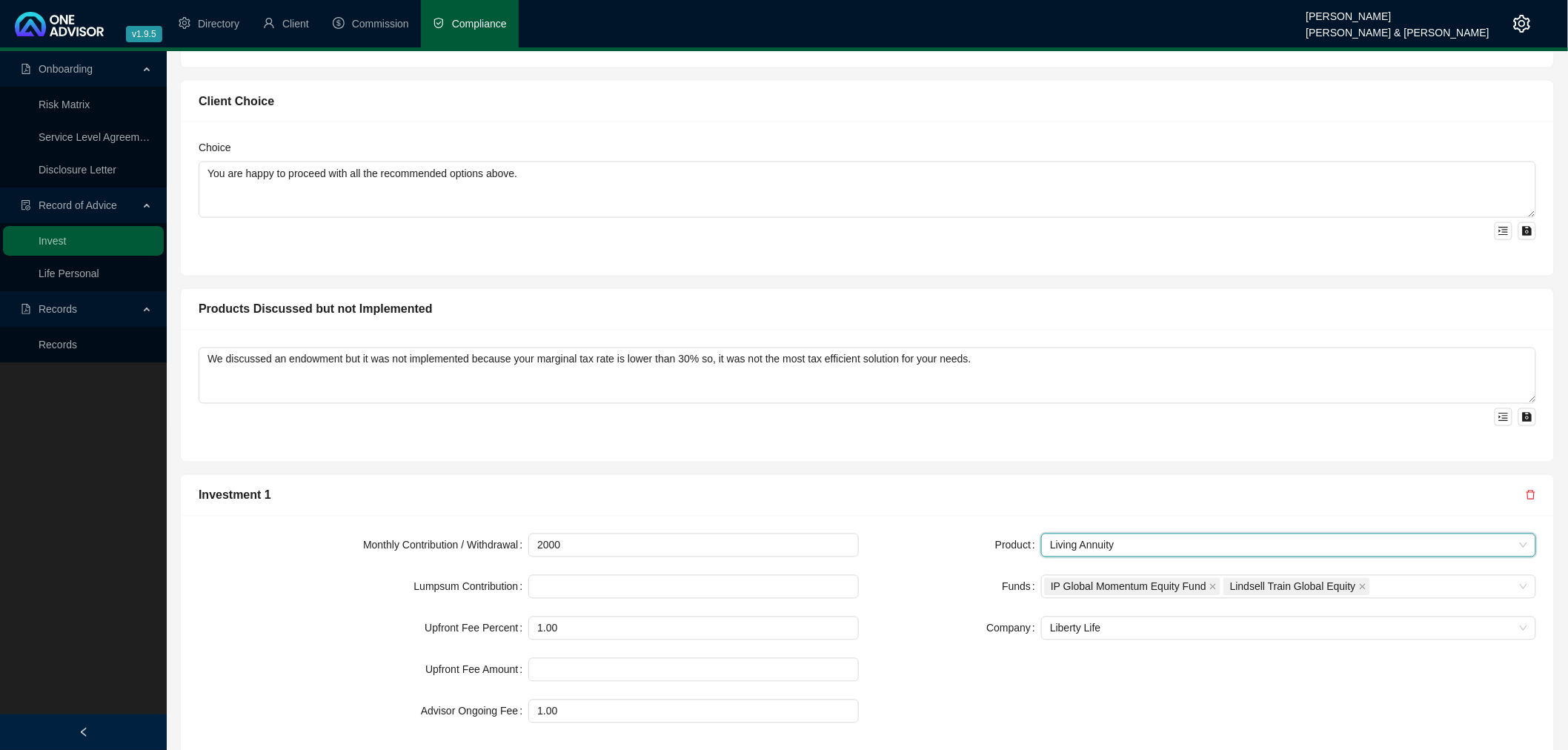
click at [973, 576] on div "Funds" at bounding box center [959, 587] width 165 height 24
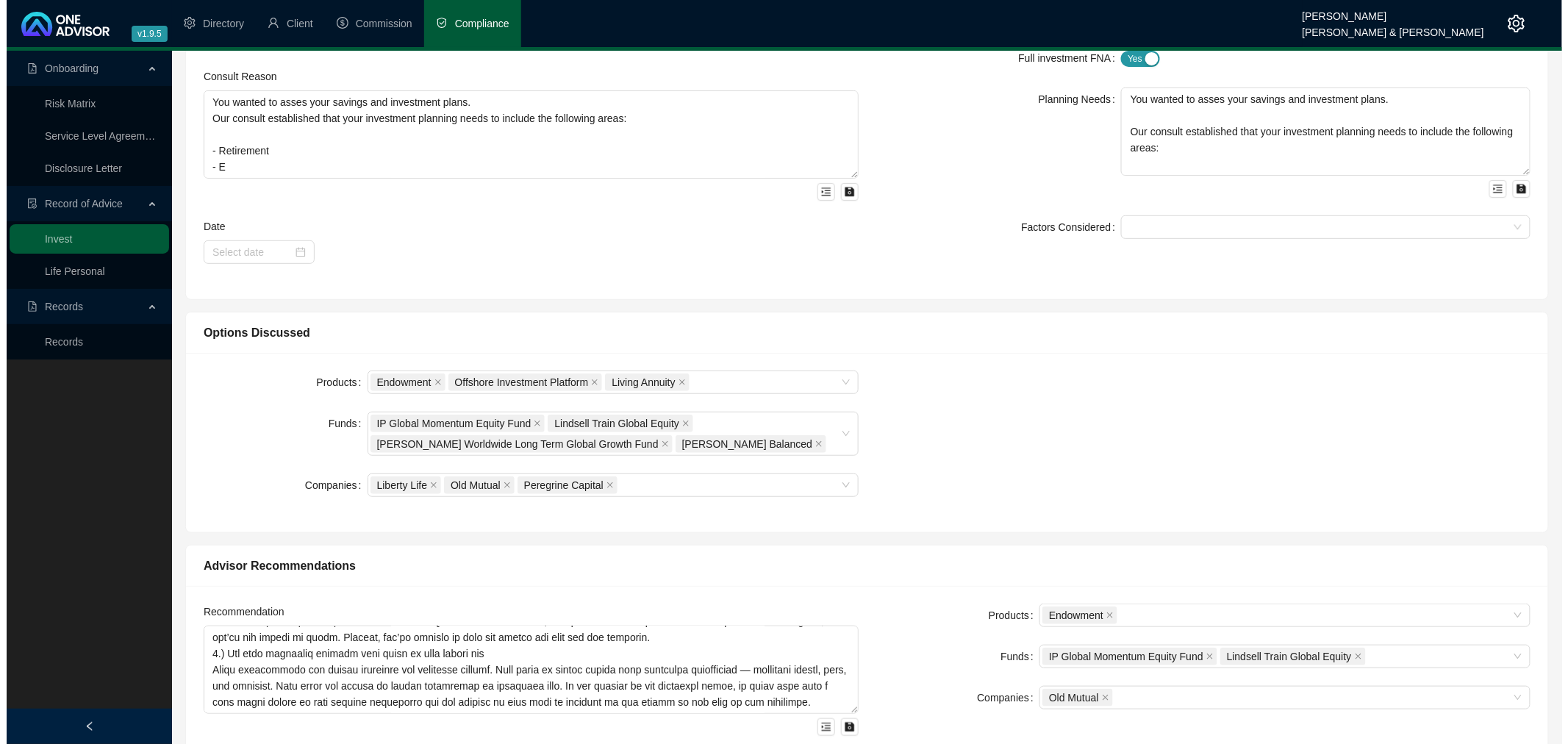
scroll to position [0, 0]
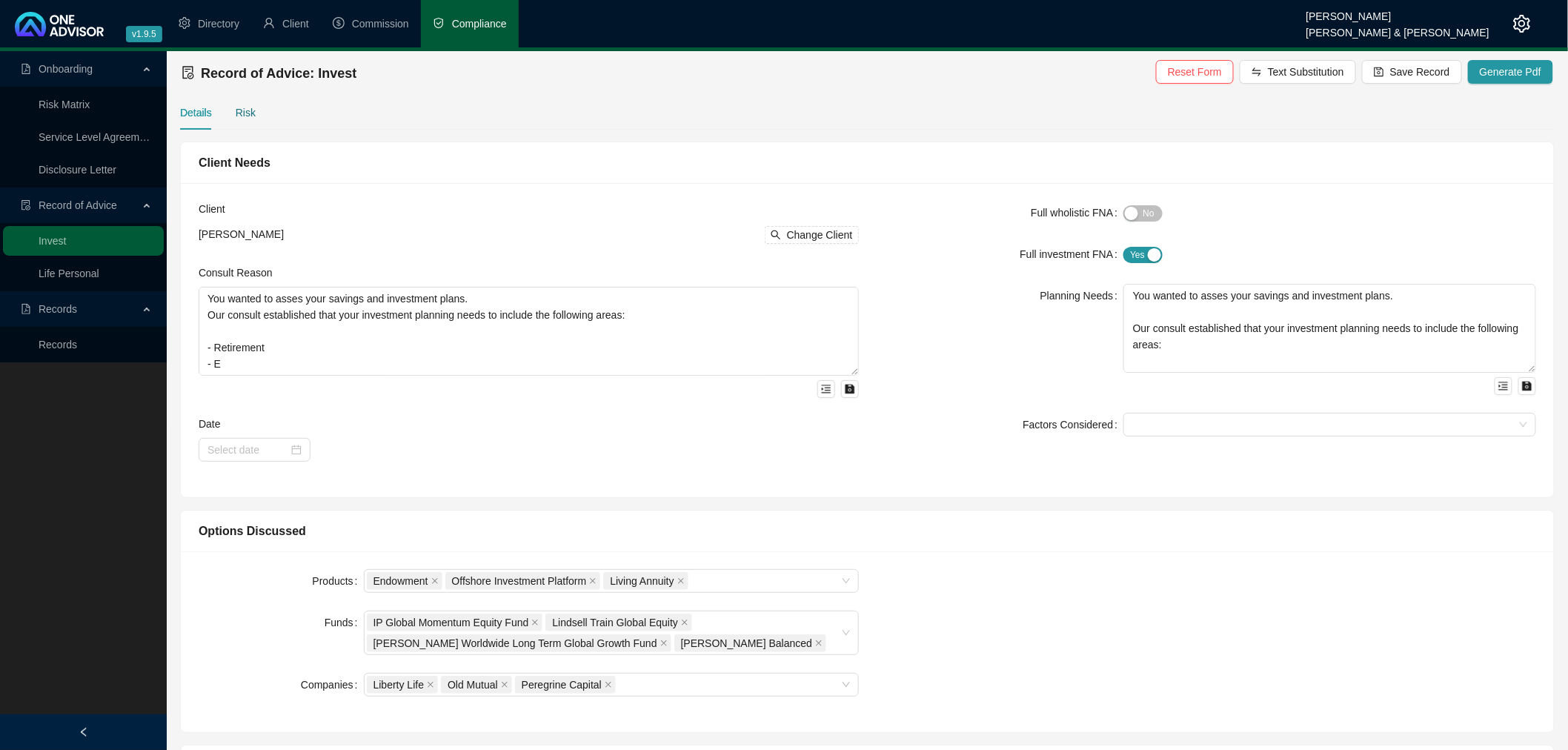
click at [243, 107] on div "Risk" at bounding box center [245, 113] width 20 height 16
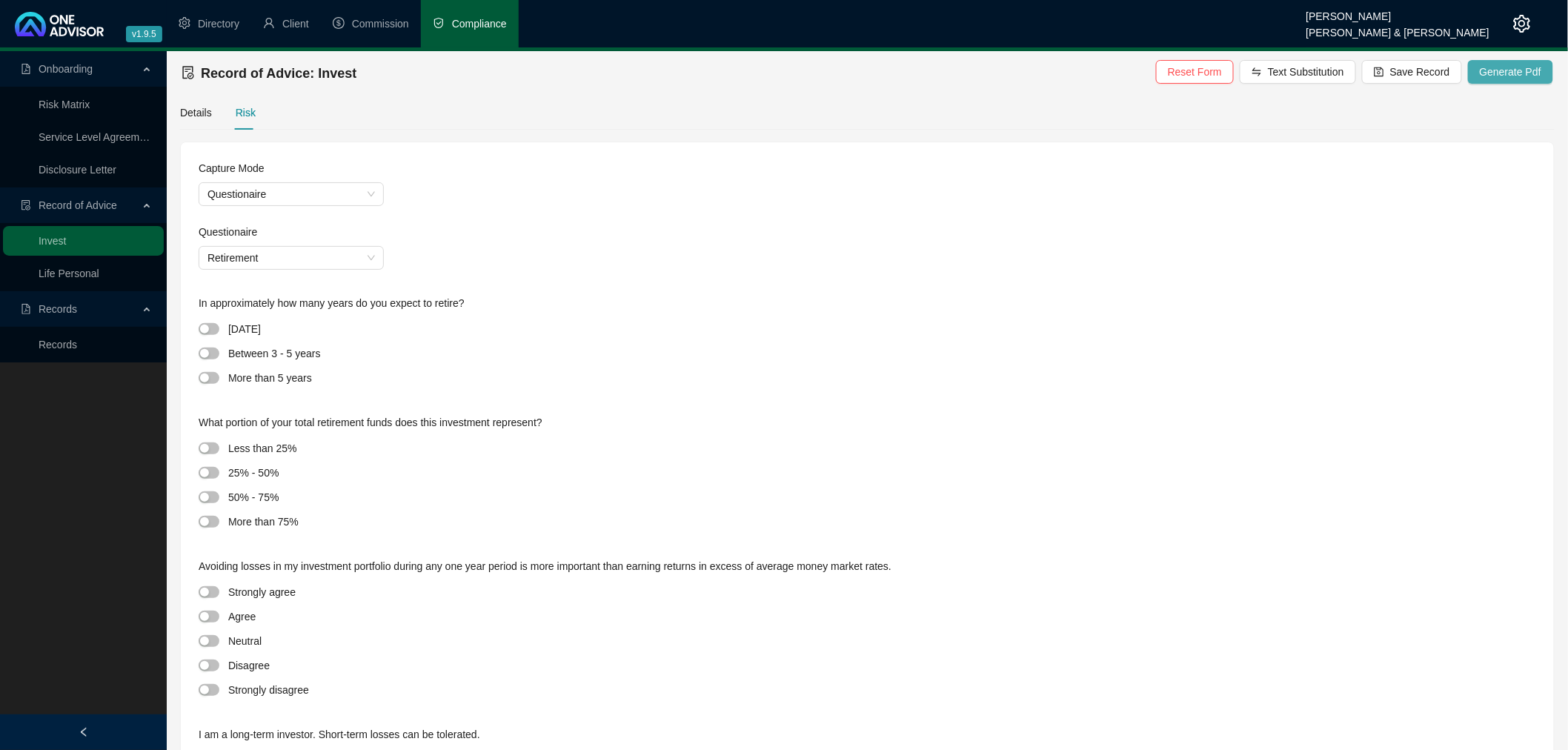
click at [1507, 67] on span "Generate Pdf" at bounding box center [1511, 71] width 62 height 16
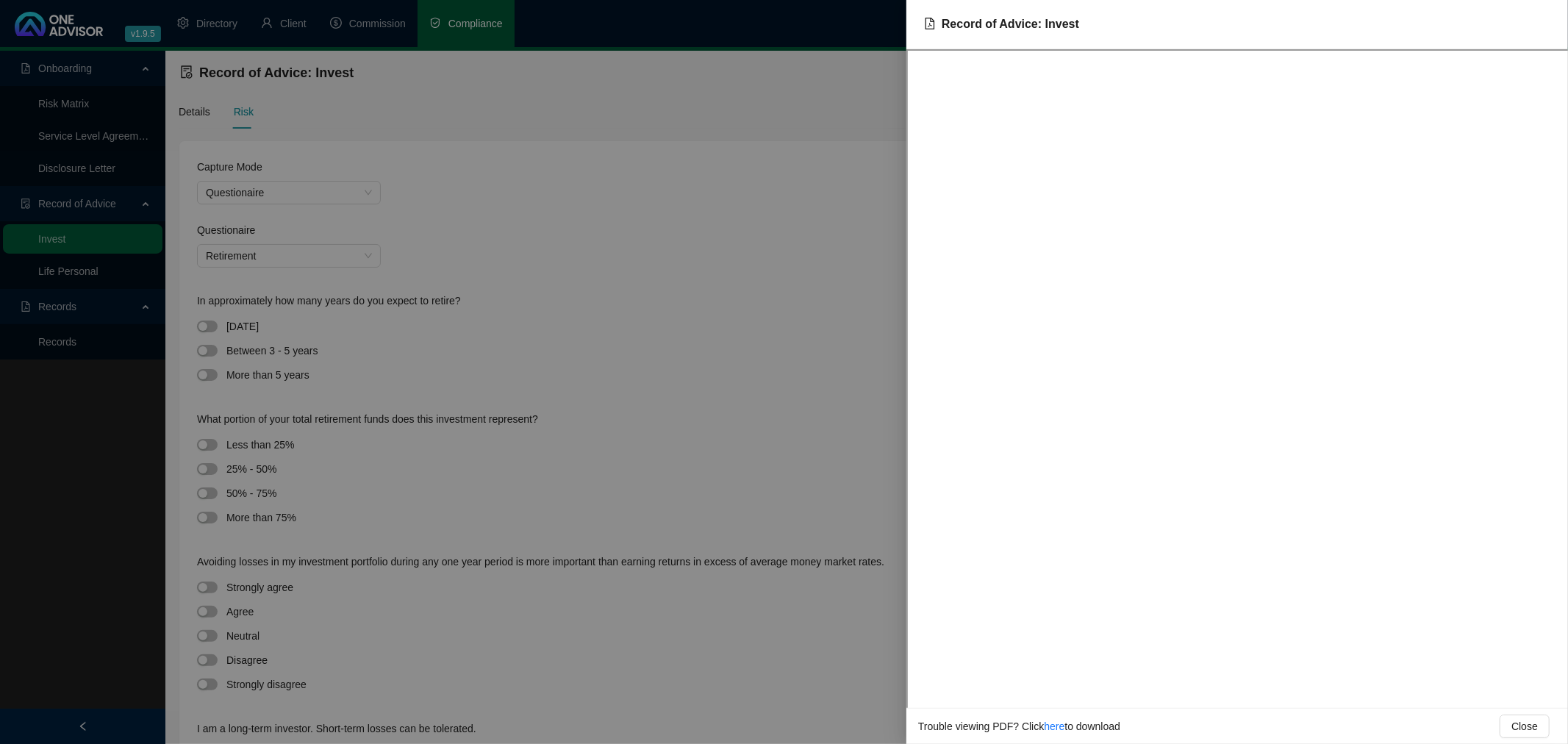
click at [585, 287] on div at bounding box center [784, 372] width 1568 height 744
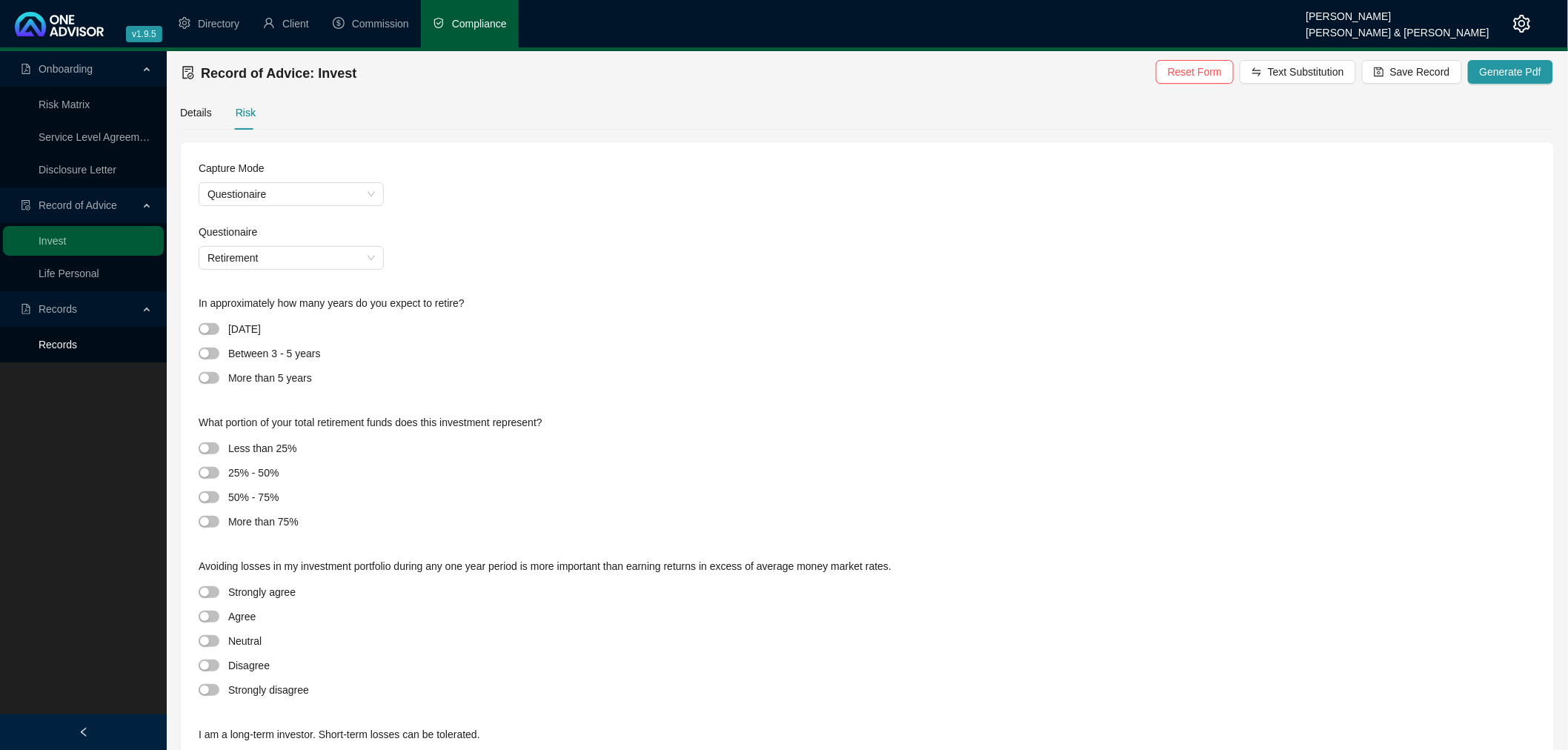
click at [70, 344] on link "Records" at bounding box center [58, 345] width 39 height 12
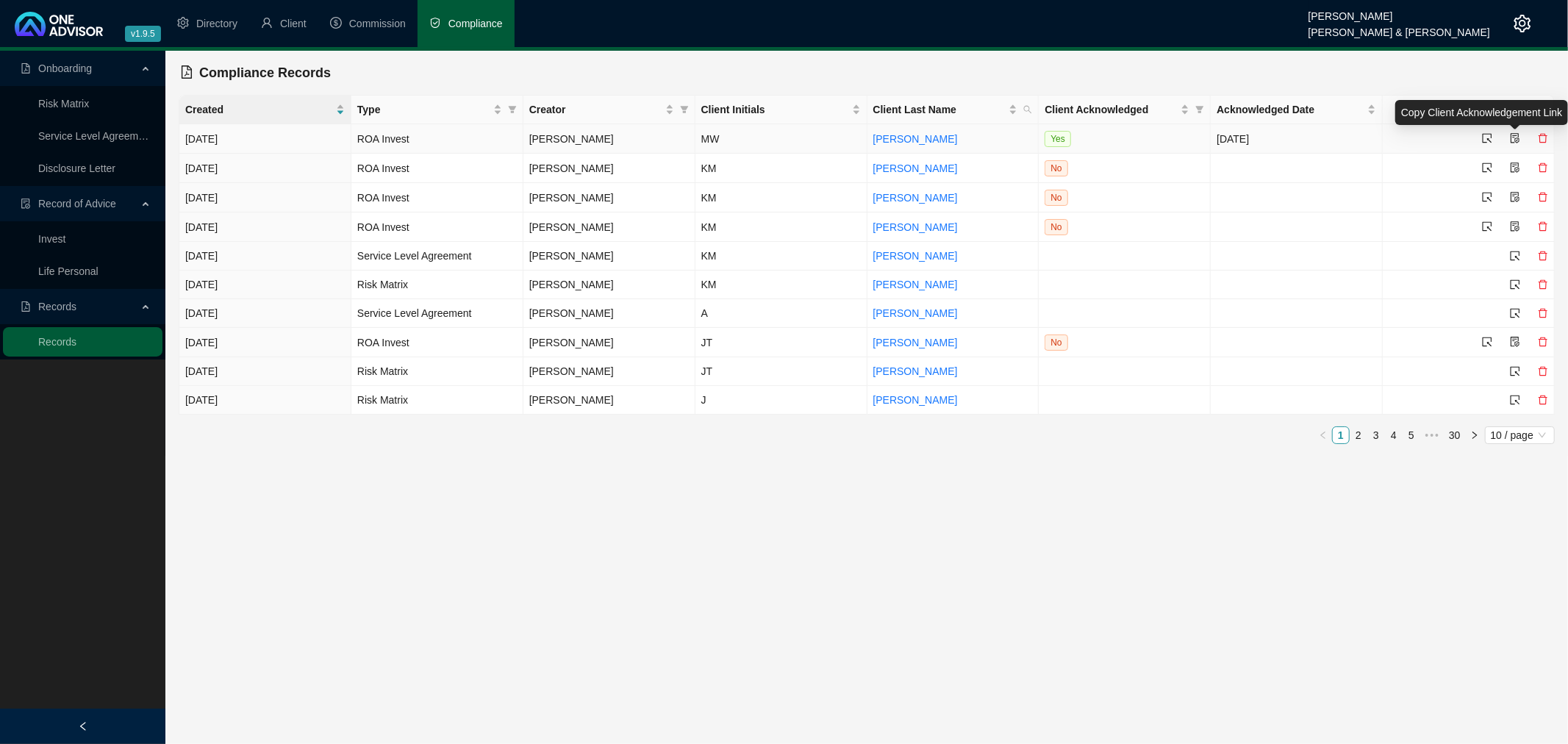
click at [1516, 138] on icon "file-protect" at bounding box center [1515, 138] width 10 height 10
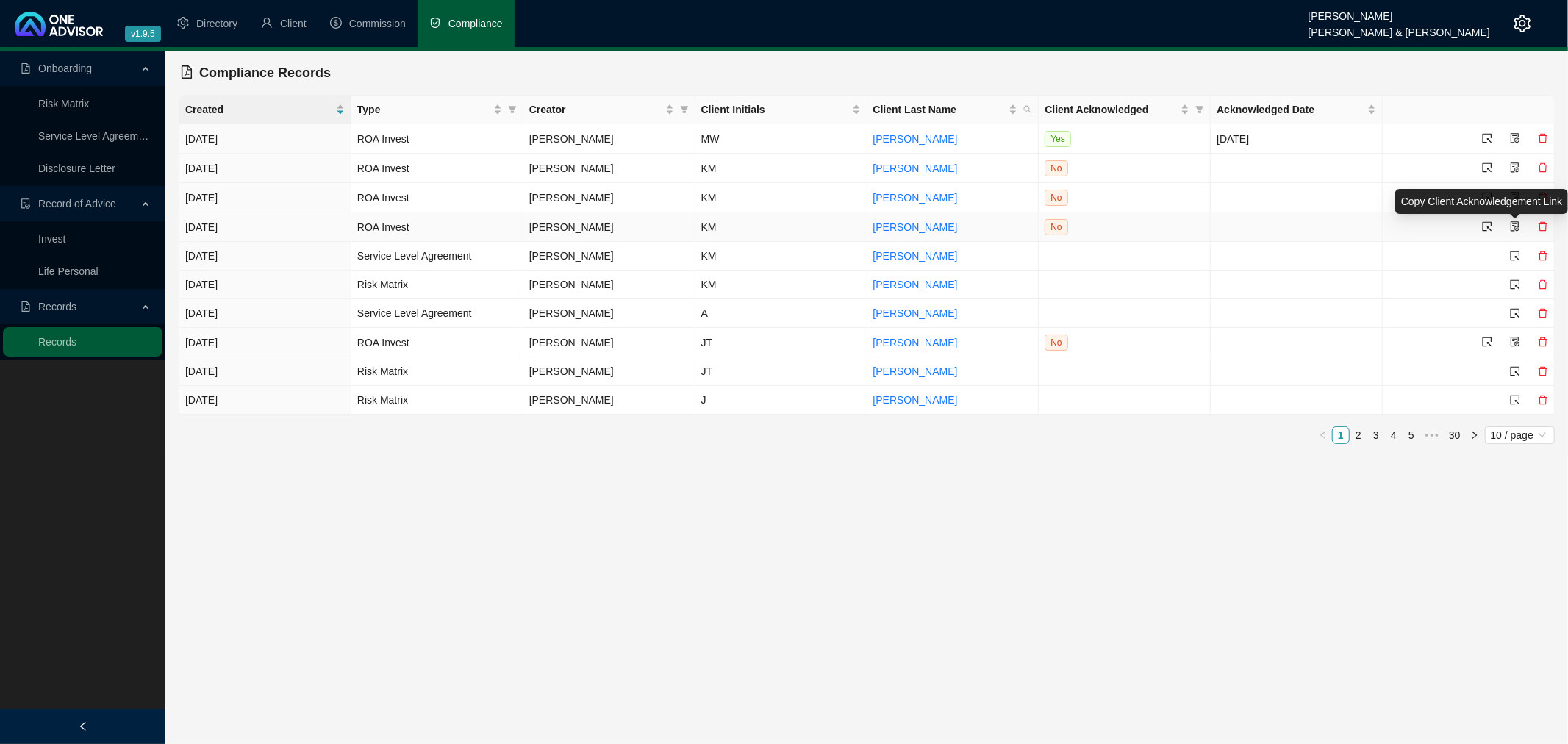
click at [1519, 226] on icon "file-protect" at bounding box center [1515, 227] width 10 height 10
click at [291, 19] on span "Client" at bounding box center [293, 24] width 26 height 12
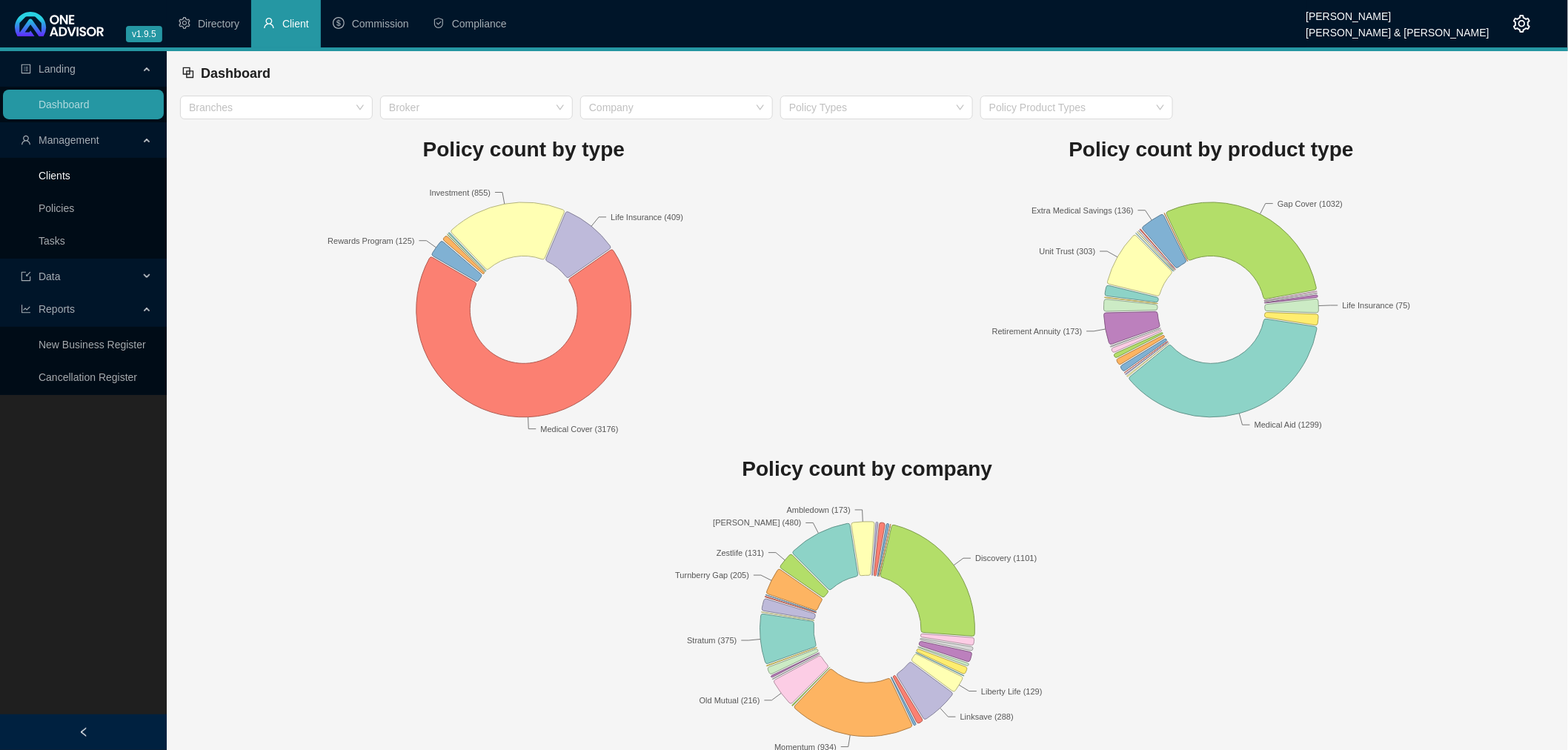
click at [57, 172] on link "Clients" at bounding box center [54, 176] width 32 height 12
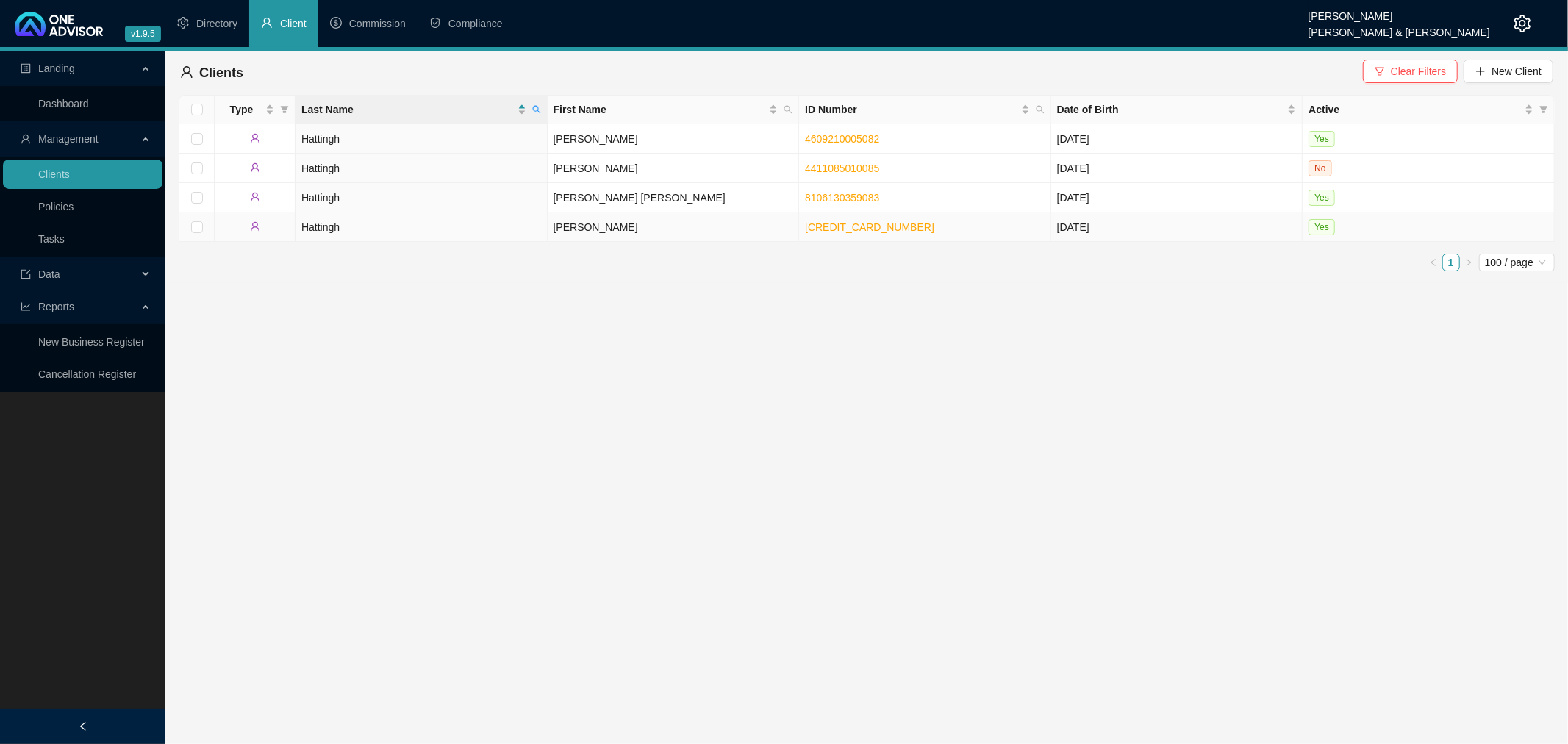
click at [446, 231] on td "Hattingh" at bounding box center [422, 227] width 252 height 30
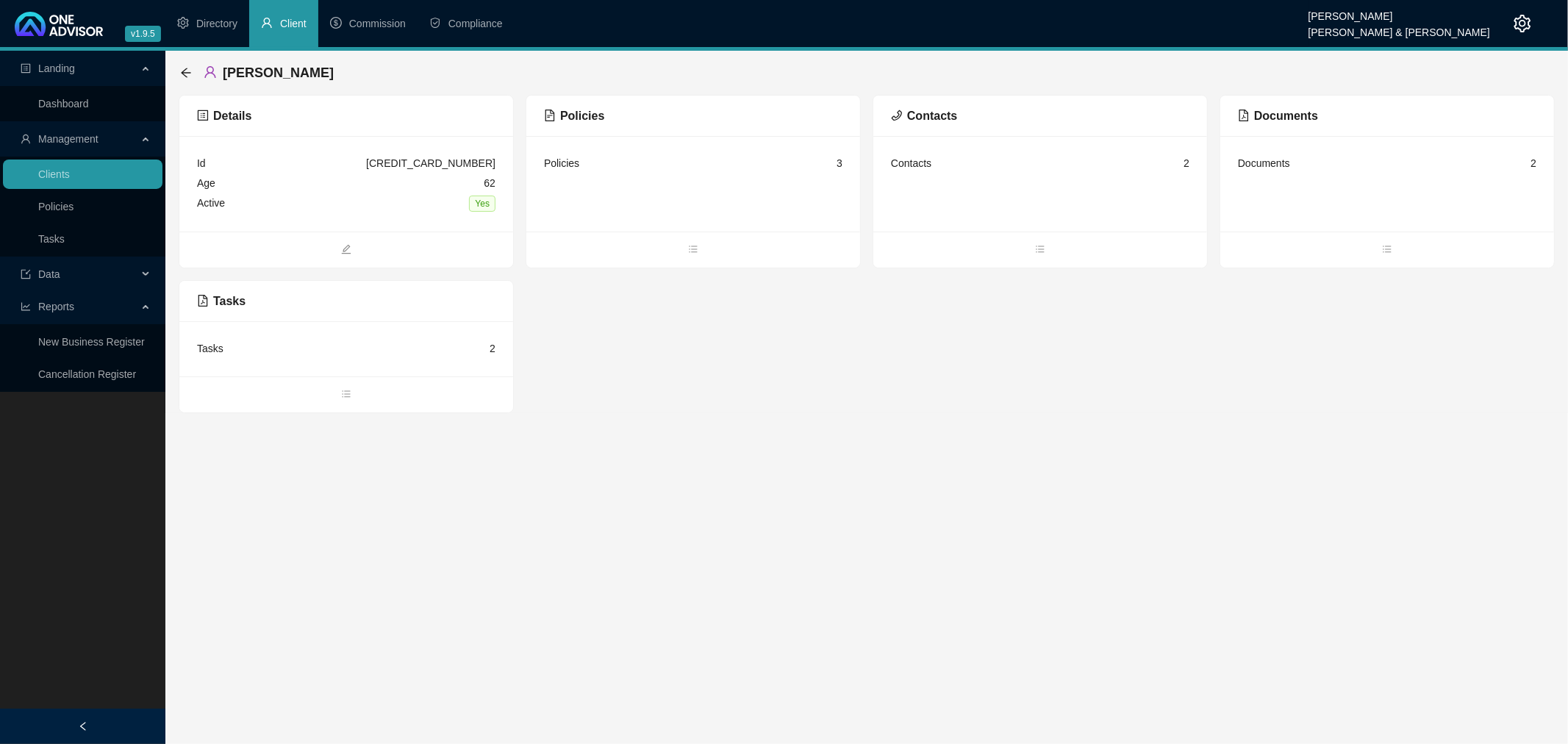
click at [297, 181] on div "Age [DEMOGRAPHIC_DATA]" at bounding box center [346, 183] width 298 height 20
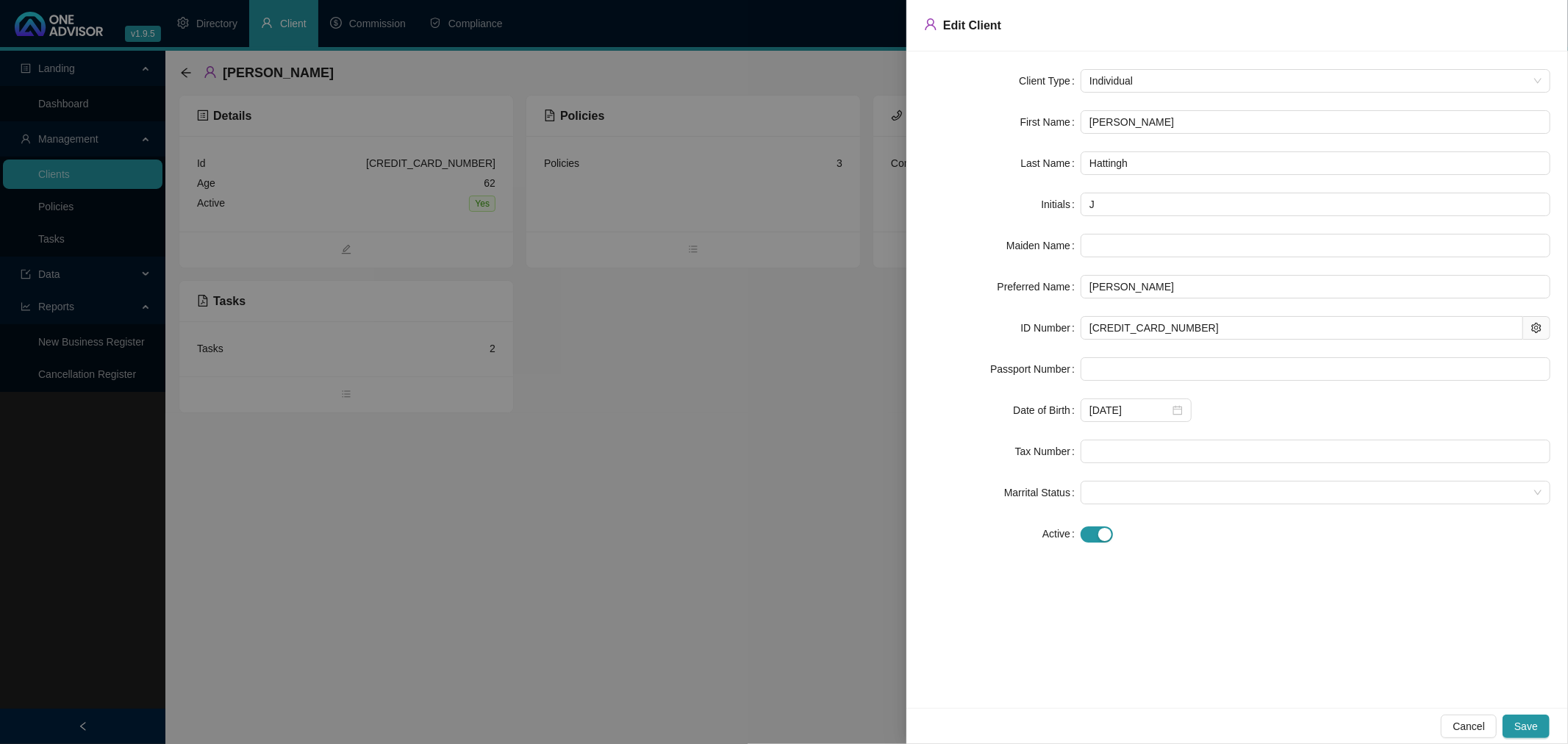
click at [675, 174] on div at bounding box center [784, 372] width 1568 height 744
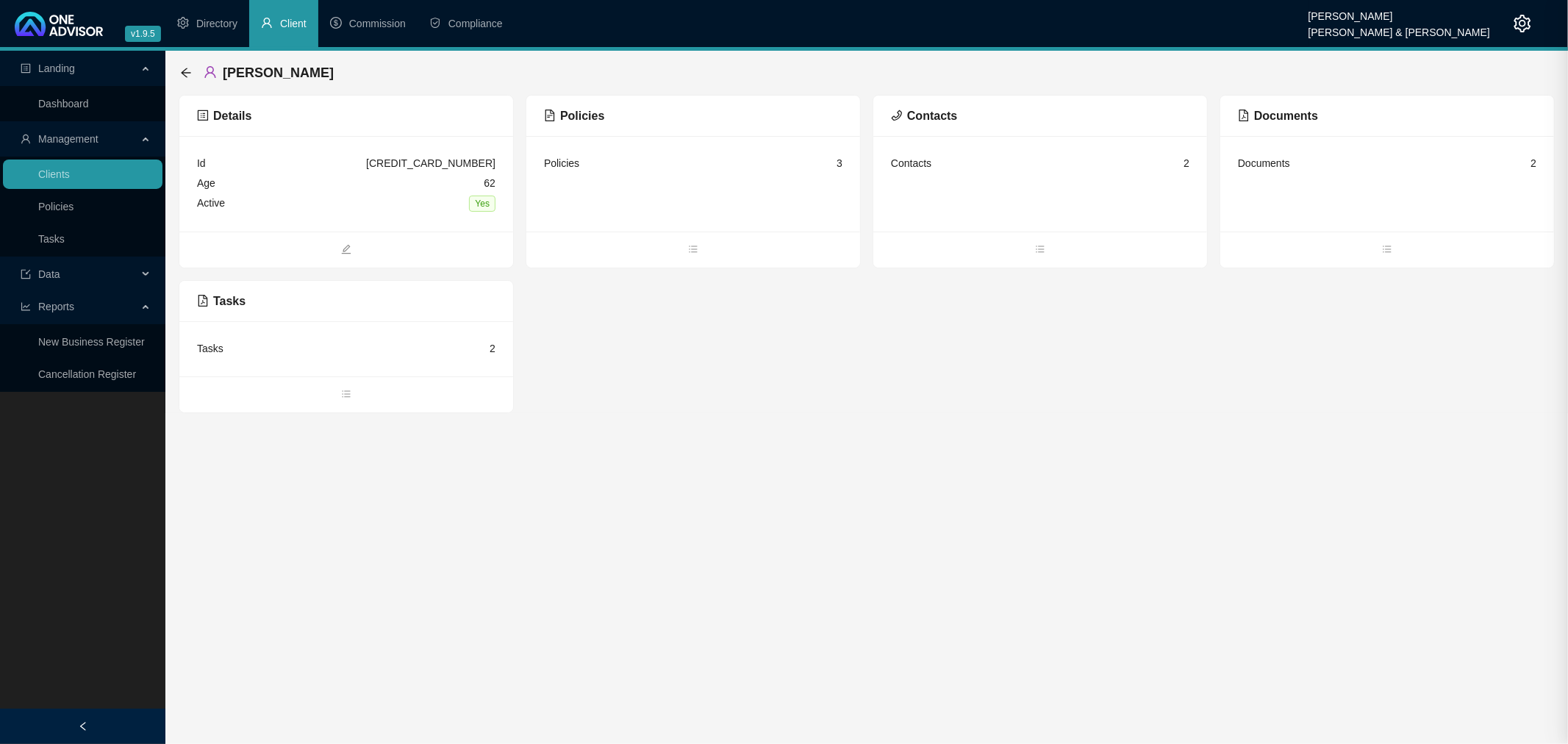
click at [683, 176] on div "Policies 3" at bounding box center [694, 184] width 334 height 95
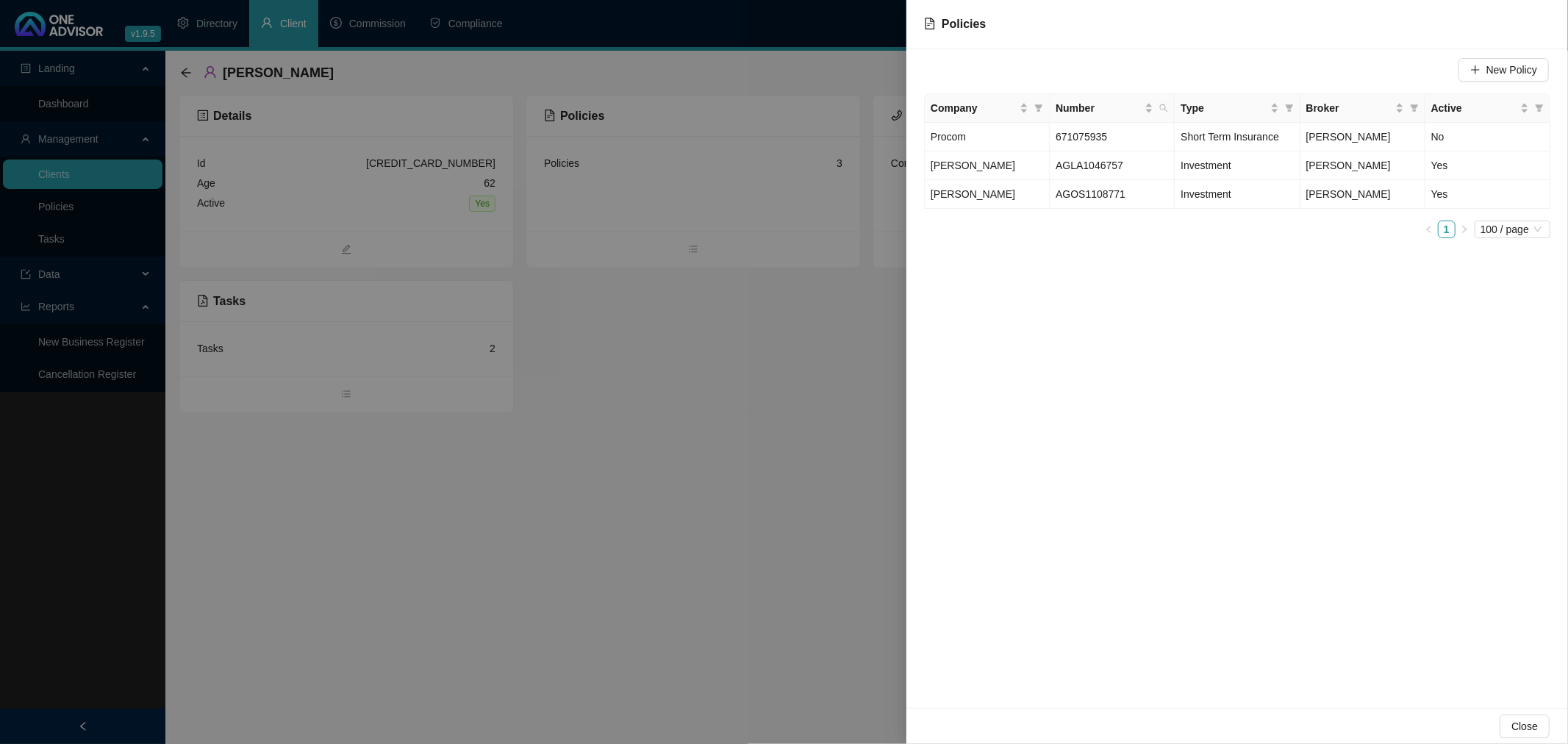
click at [827, 349] on div at bounding box center [784, 372] width 1568 height 744
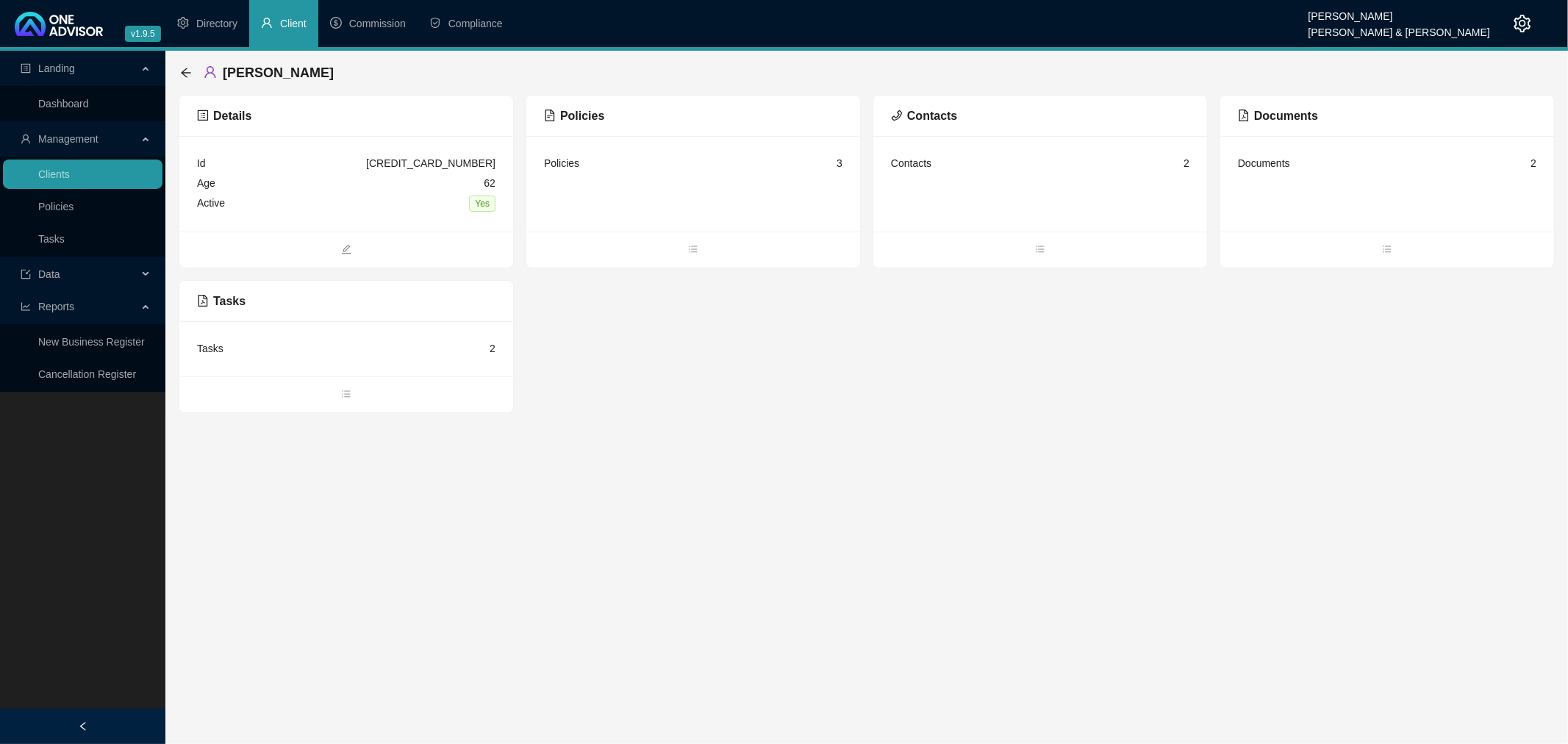
click at [281, 350] on div "Tasks 2" at bounding box center [346, 349] width 298 height 20
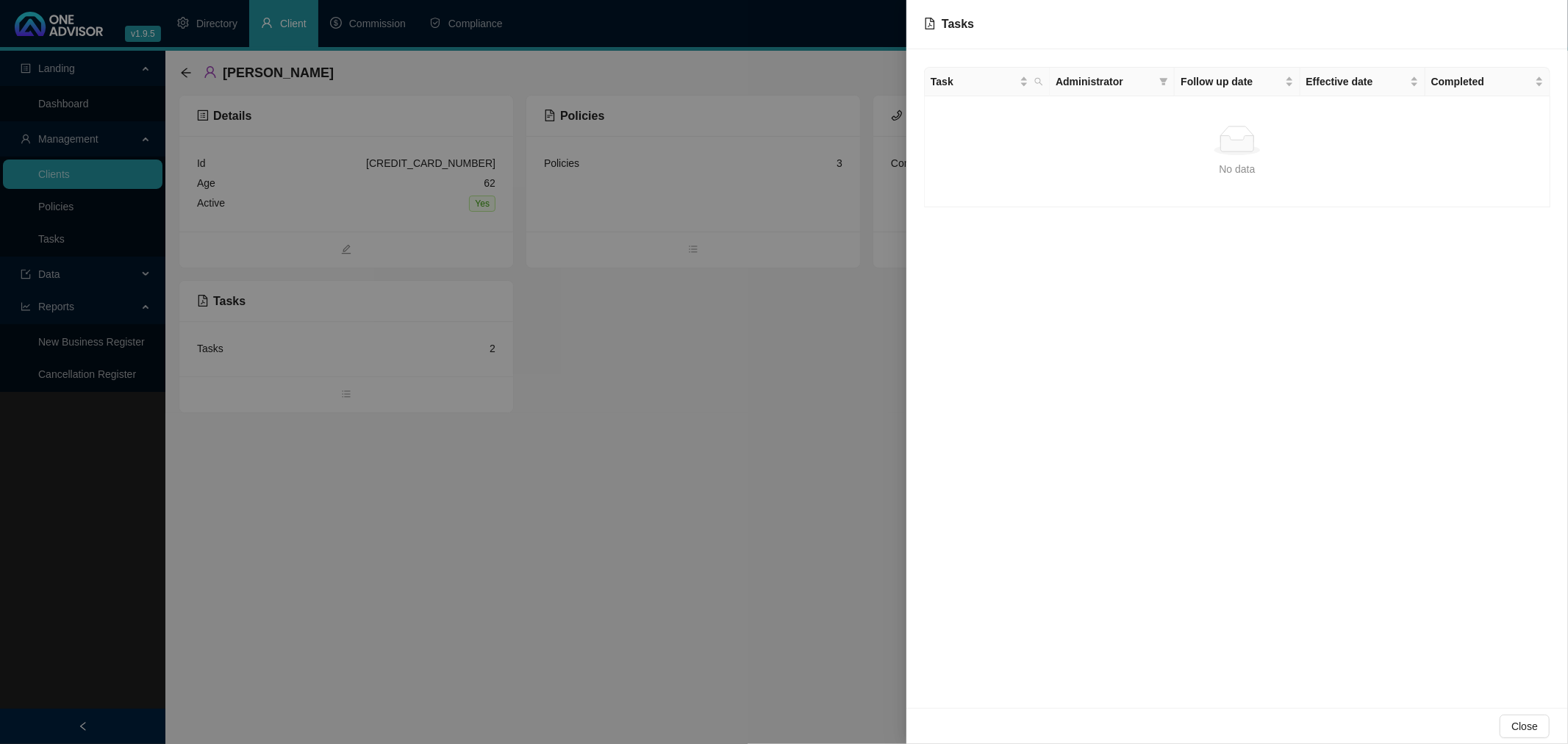
click at [540, 465] on div at bounding box center [784, 372] width 1568 height 744
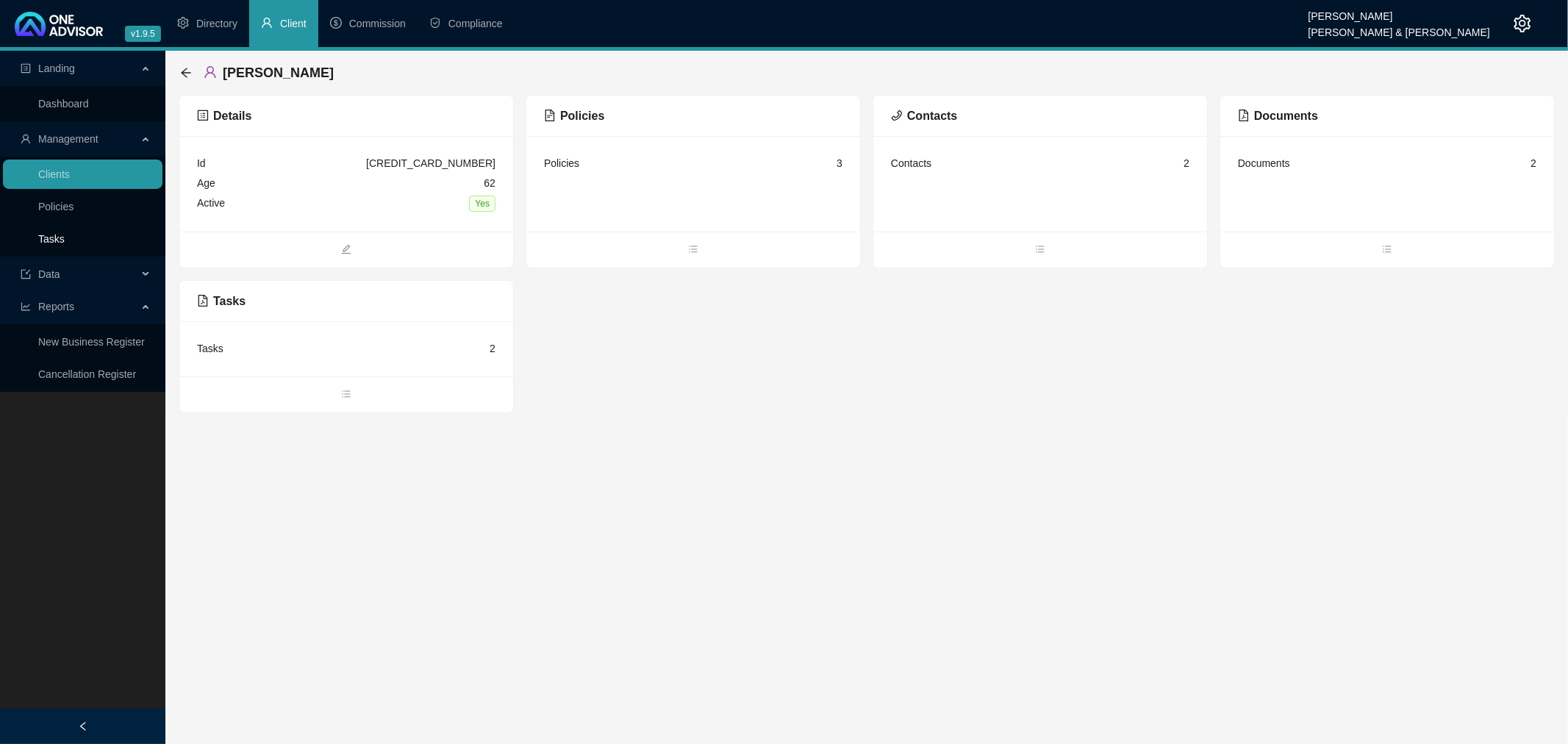
click at [55, 238] on link "Tasks" at bounding box center [51, 239] width 26 height 12
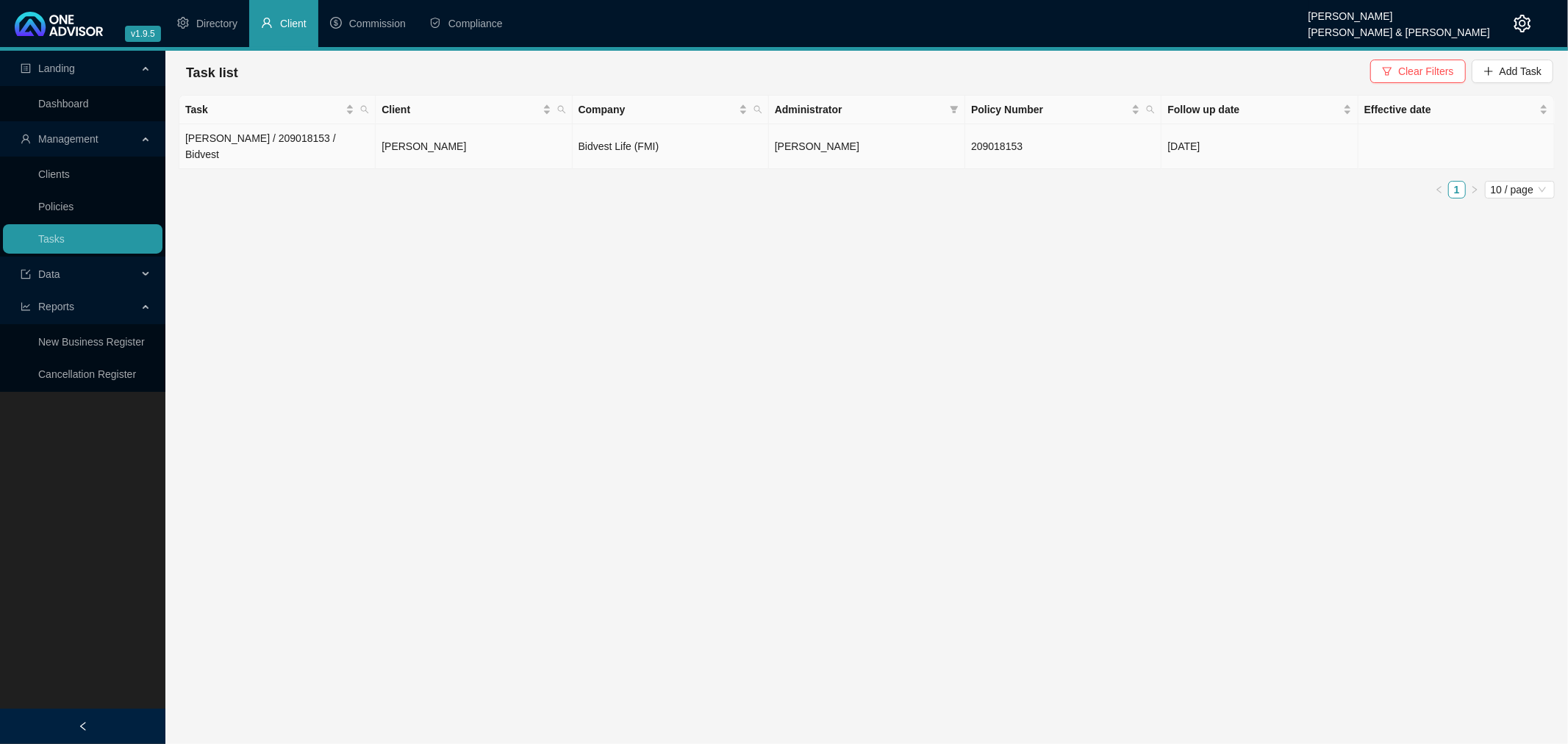
click at [544, 136] on td "[PERSON_NAME]" at bounding box center [474, 147] width 196 height 45
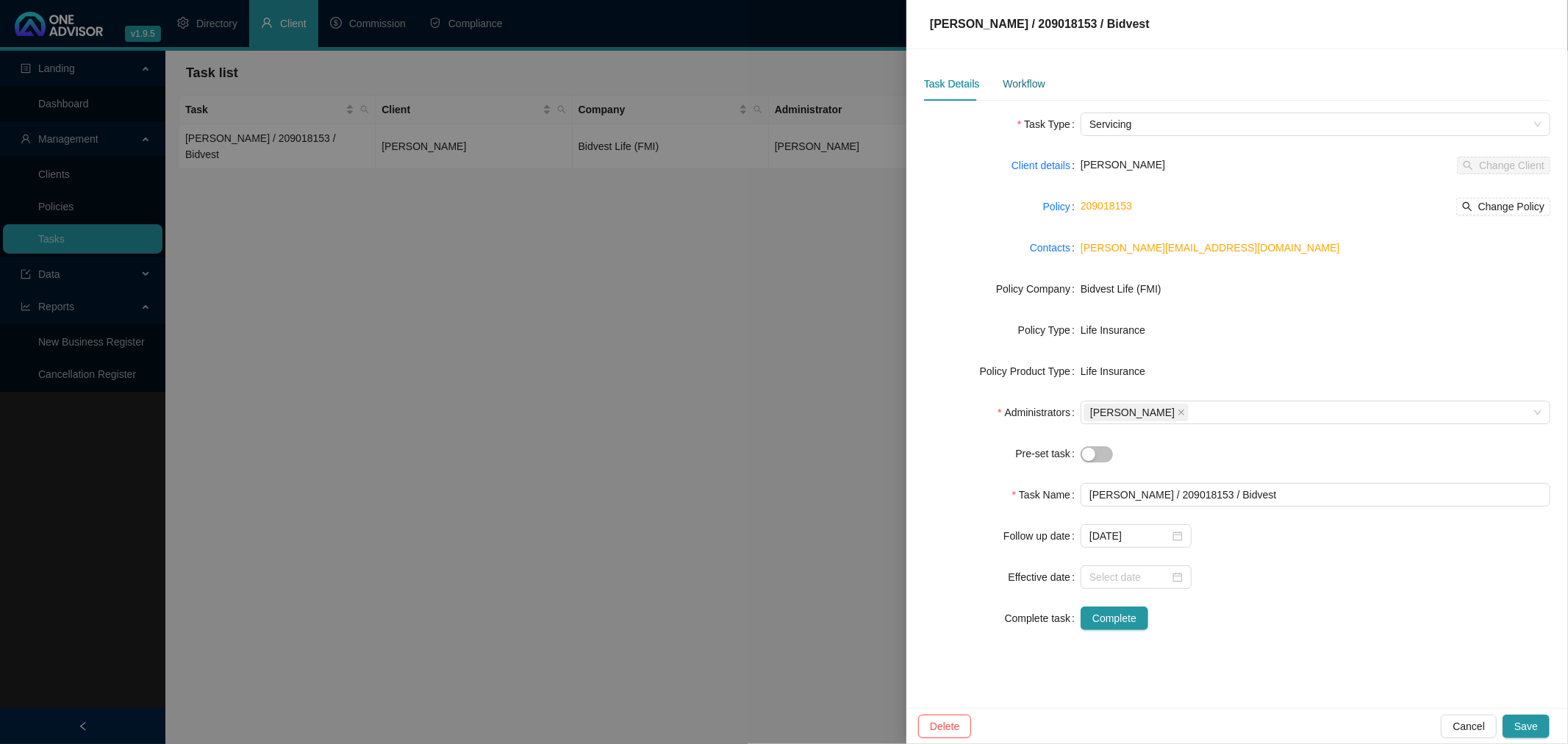
click at [1035, 78] on div "Workflow" at bounding box center [1023, 84] width 42 height 16
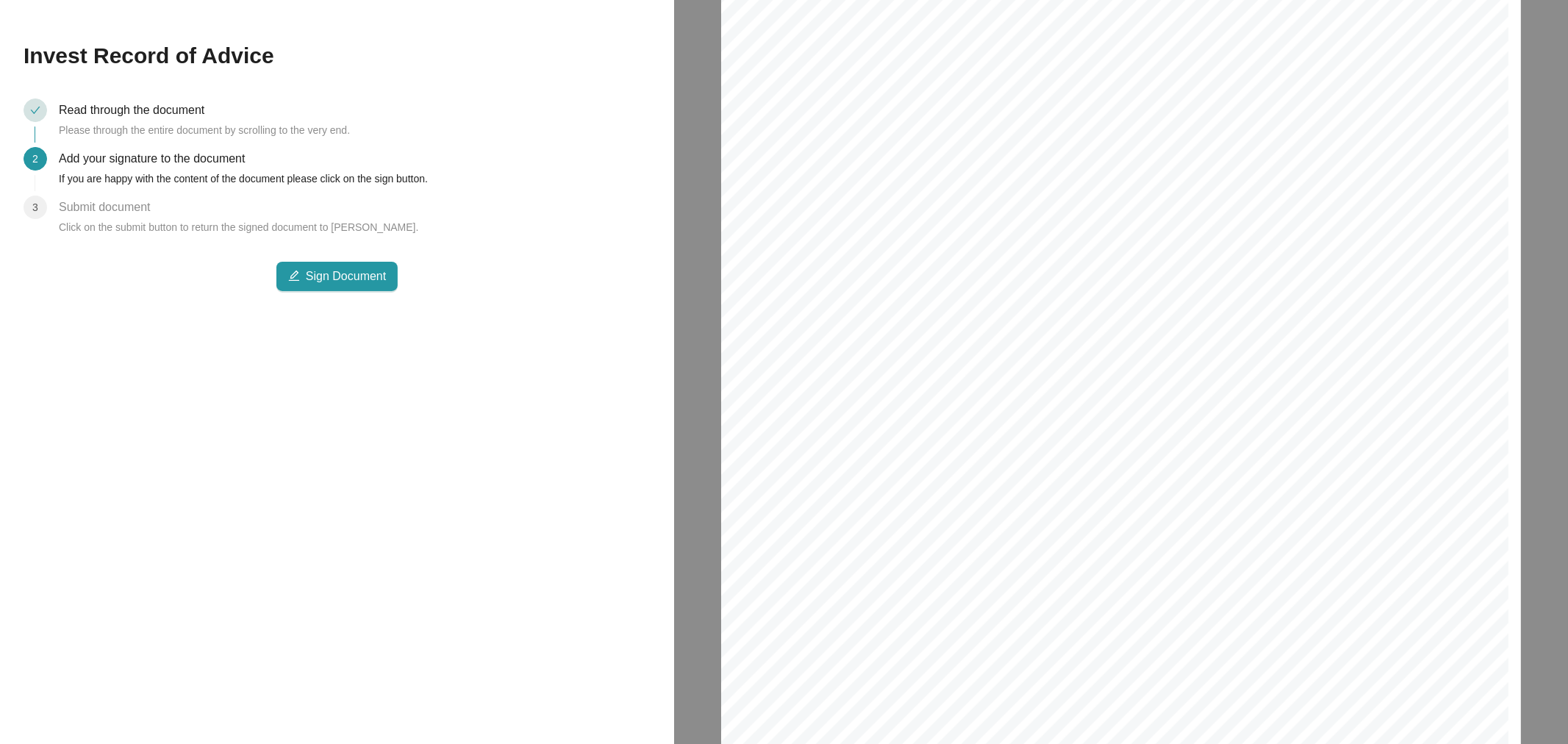
scroll to position [11508, 0]
